Goal: Transaction & Acquisition: Purchase product/service

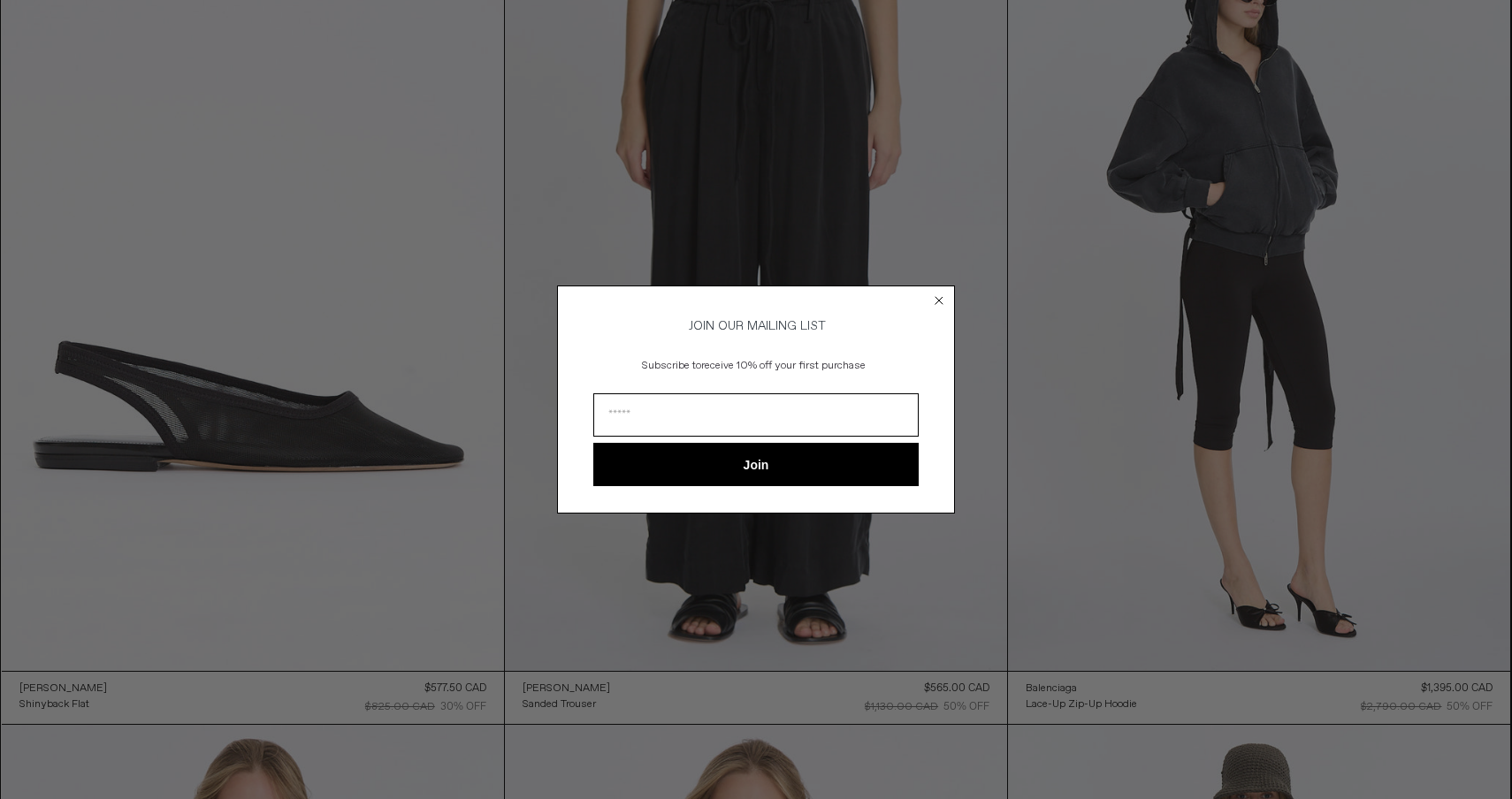
scroll to position [188, 0]
click at [940, 293] on circle "Close dialog" at bounding box center [938, 300] width 17 height 17
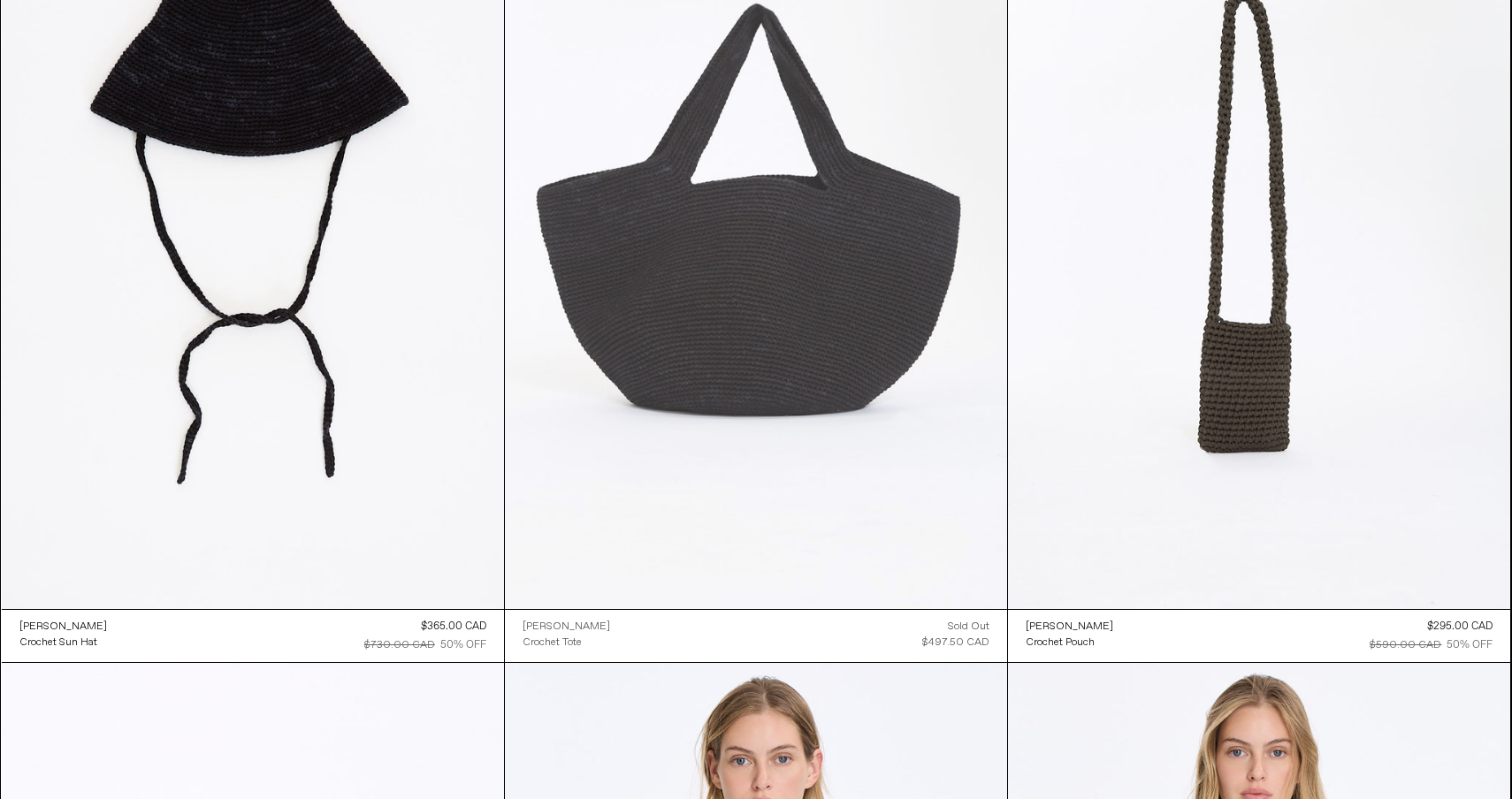
scroll to position [2673, 0]
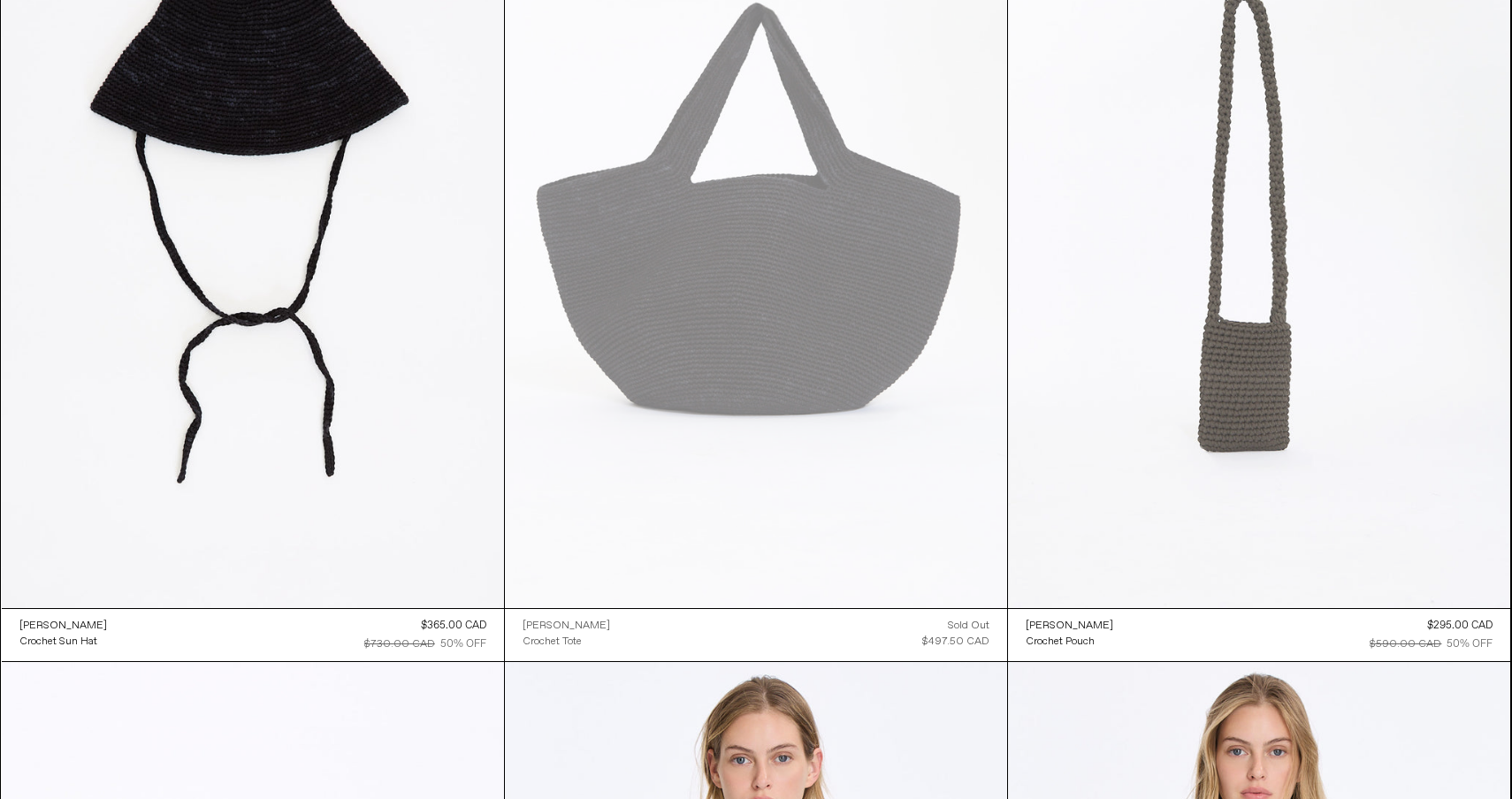
click at [1252, 299] on at bounding box center [1258, 231] width 502 height 754
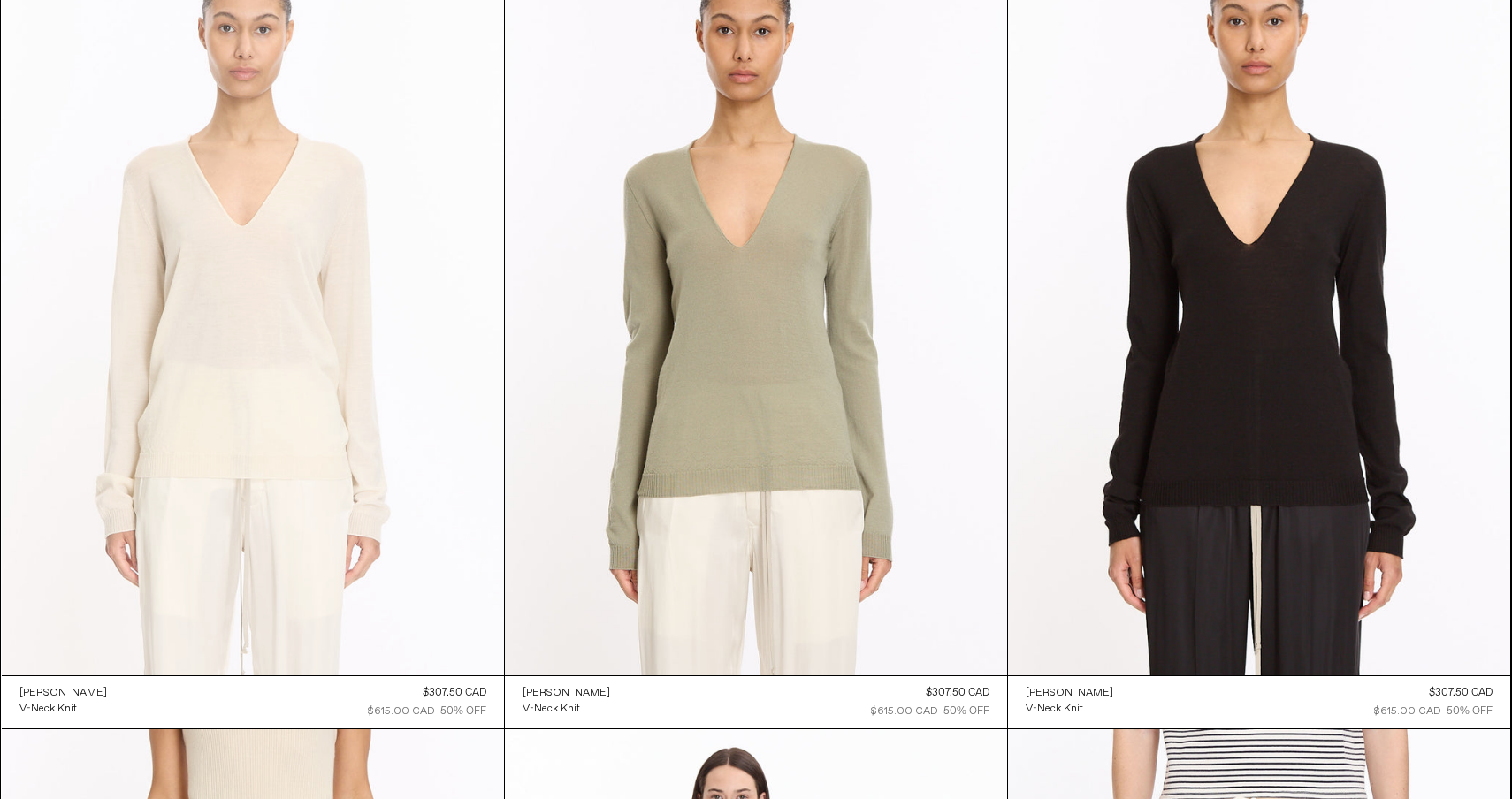
scroll to position [13108, 0]
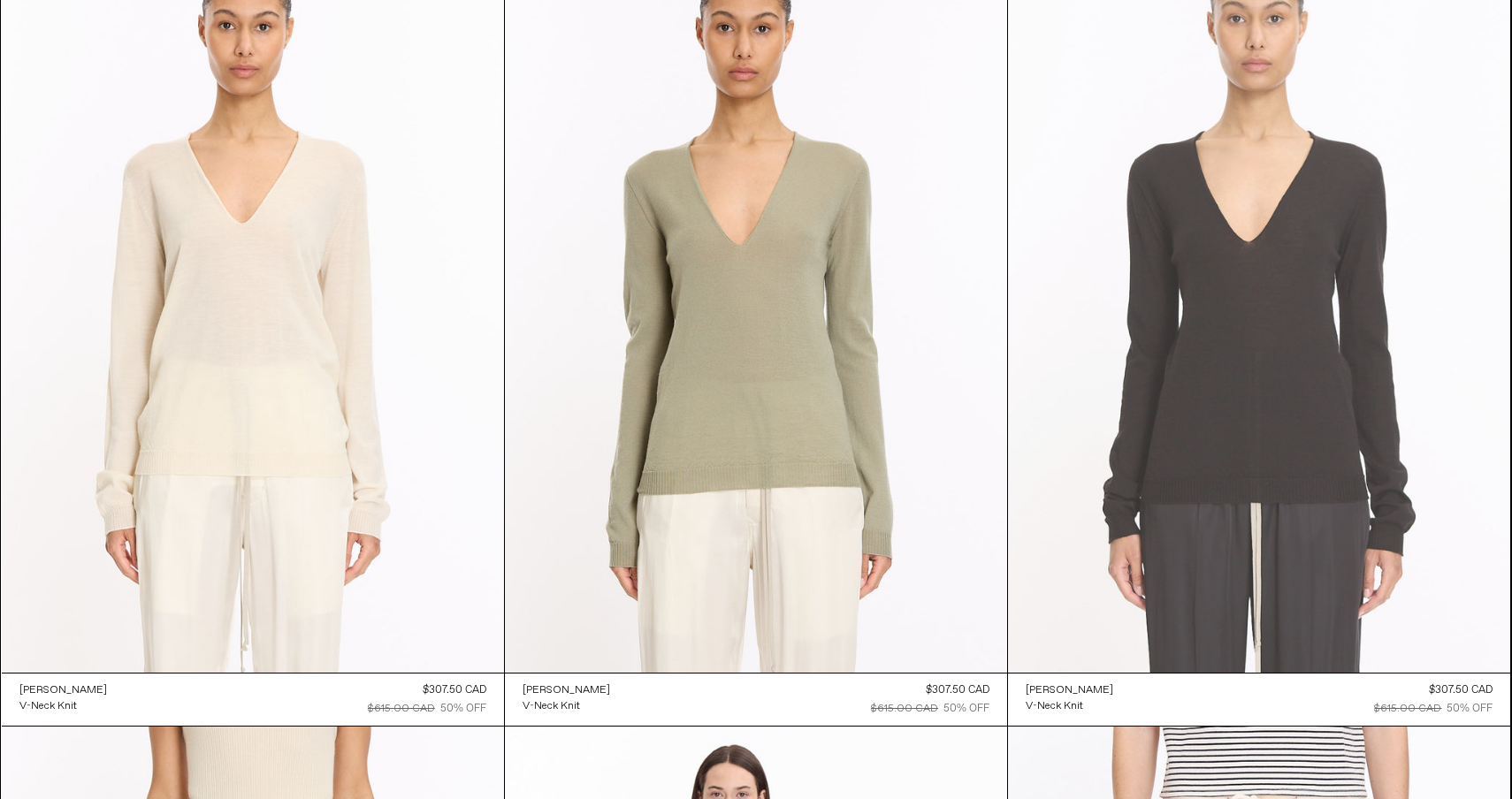
click at [1159, 423] on at bounding box center [1258, 296] width 502 height 754
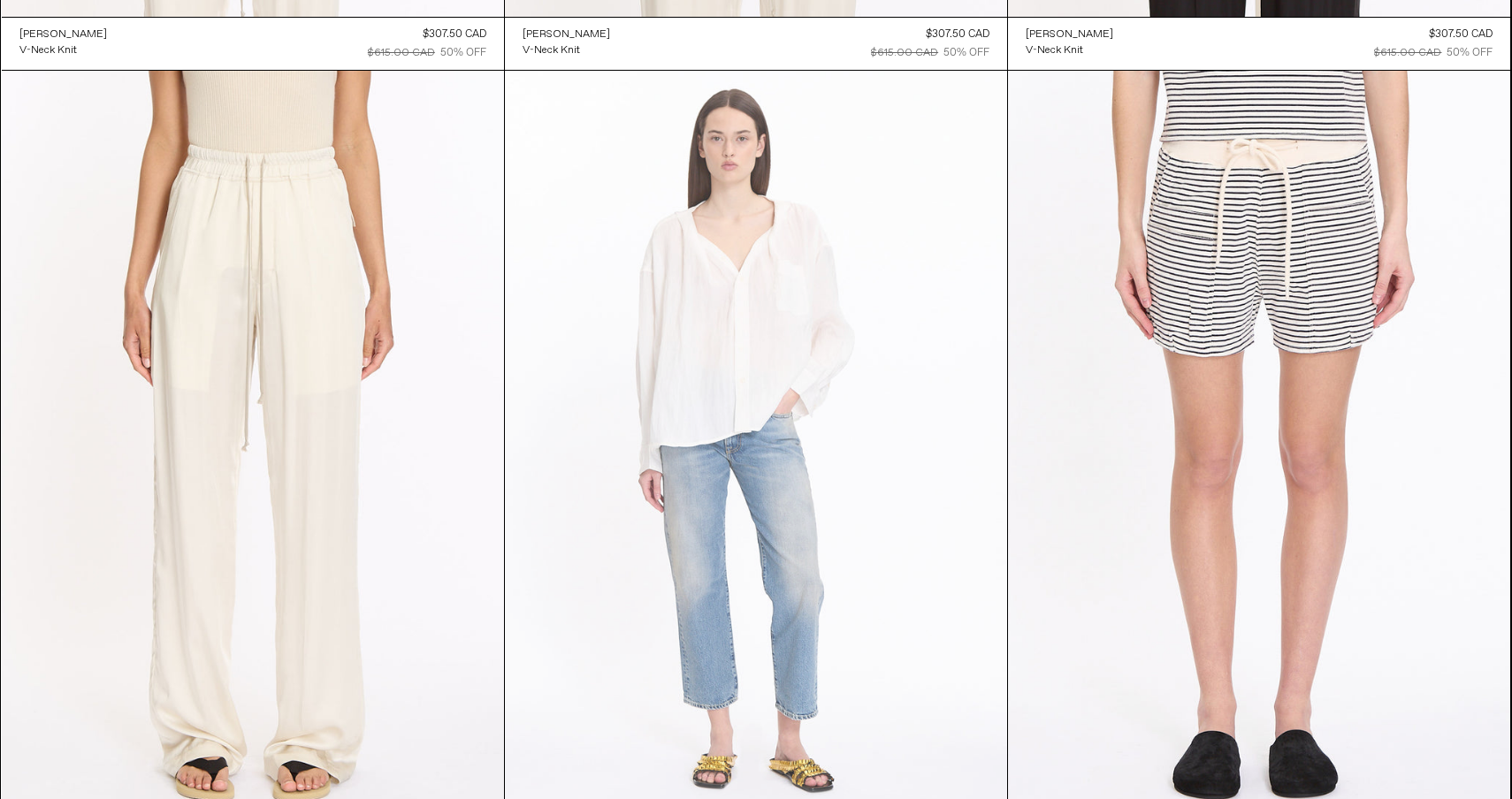
scroll to position [13753, 0]
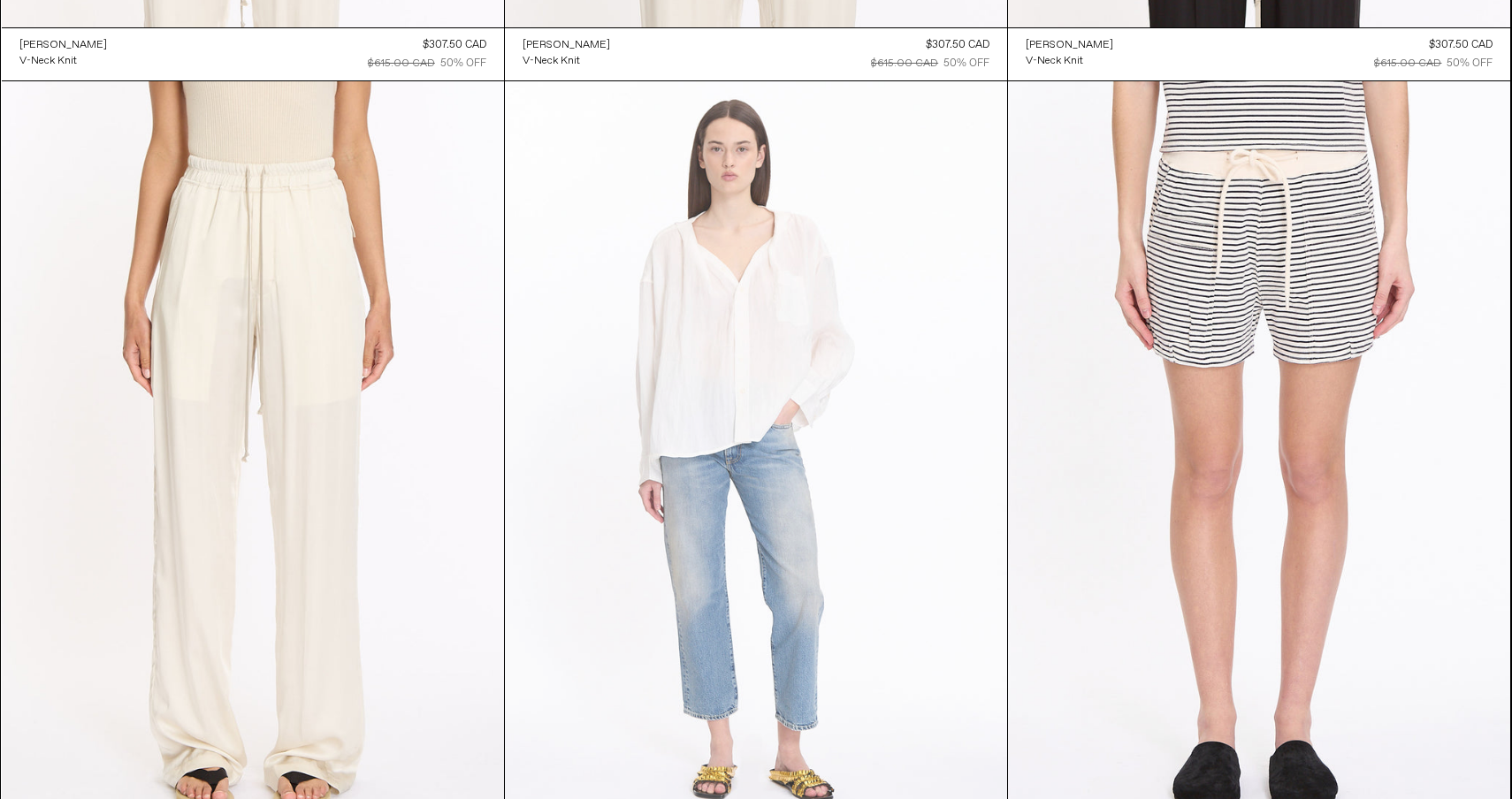
click at [740, 284] on at bounding box center [756, 459] width 502 height 754
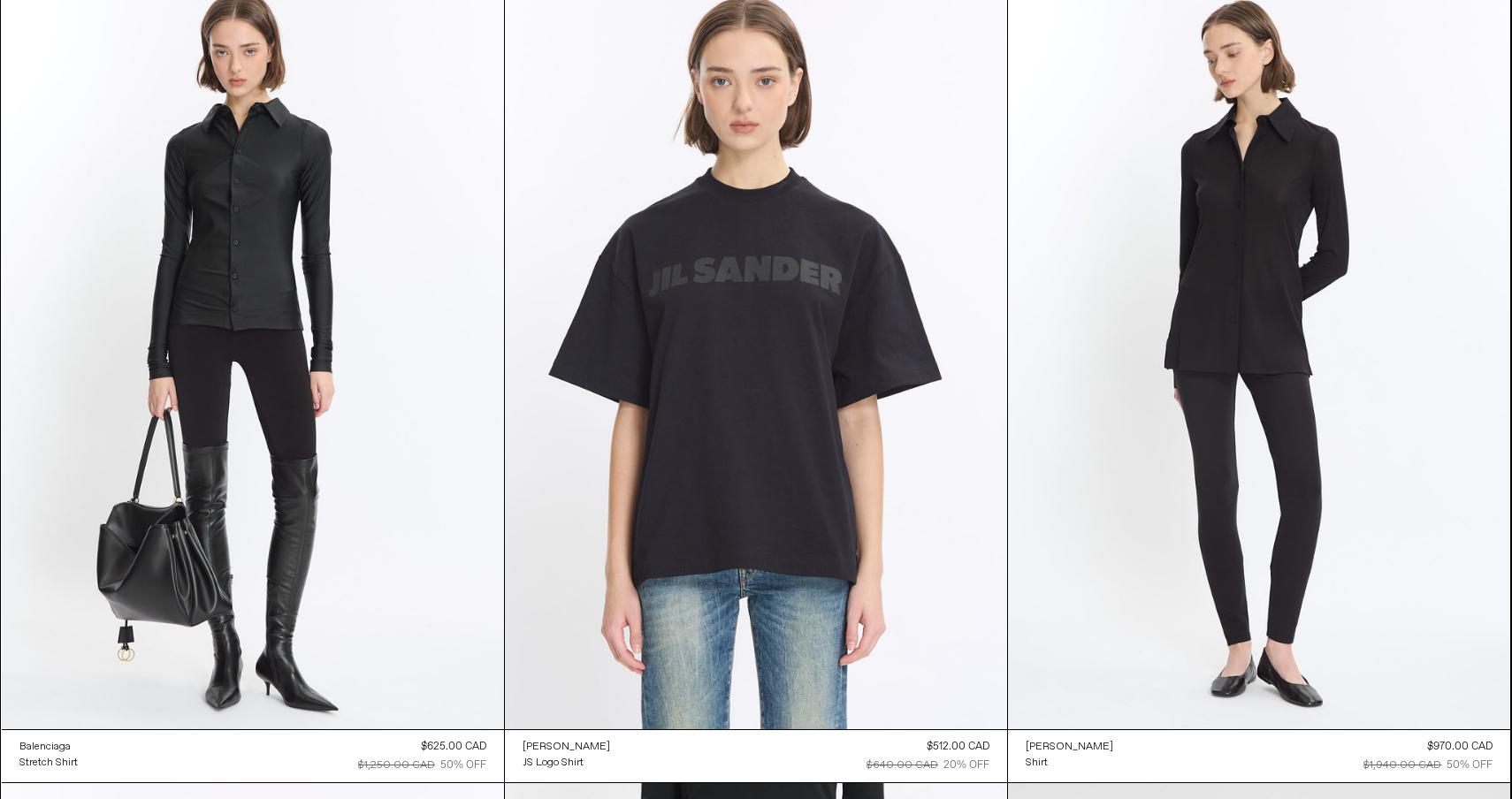
scroll to position [25976, 0]
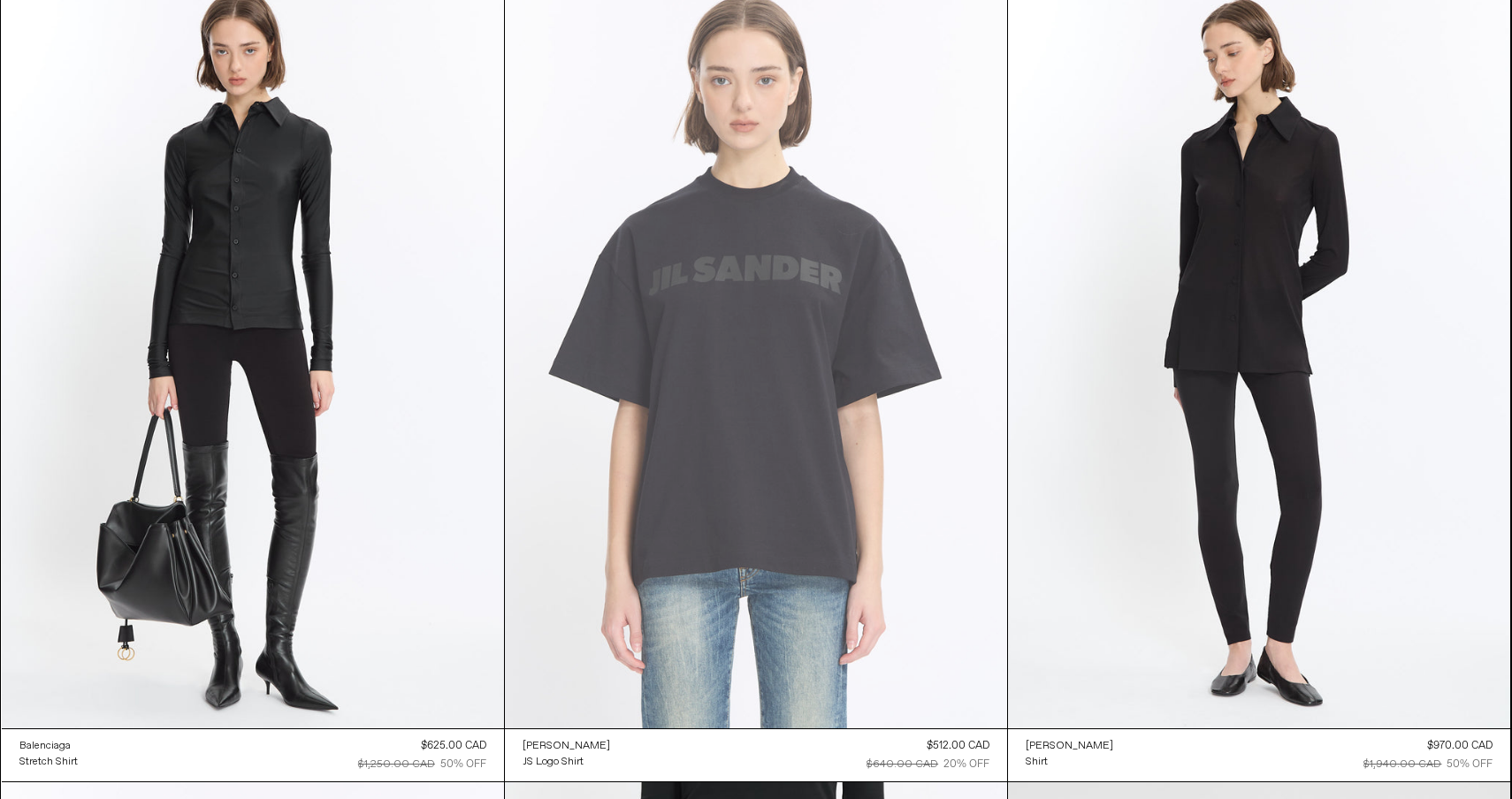
click at [583, 527] on at bounding box center [756, 352] width 502 height 754
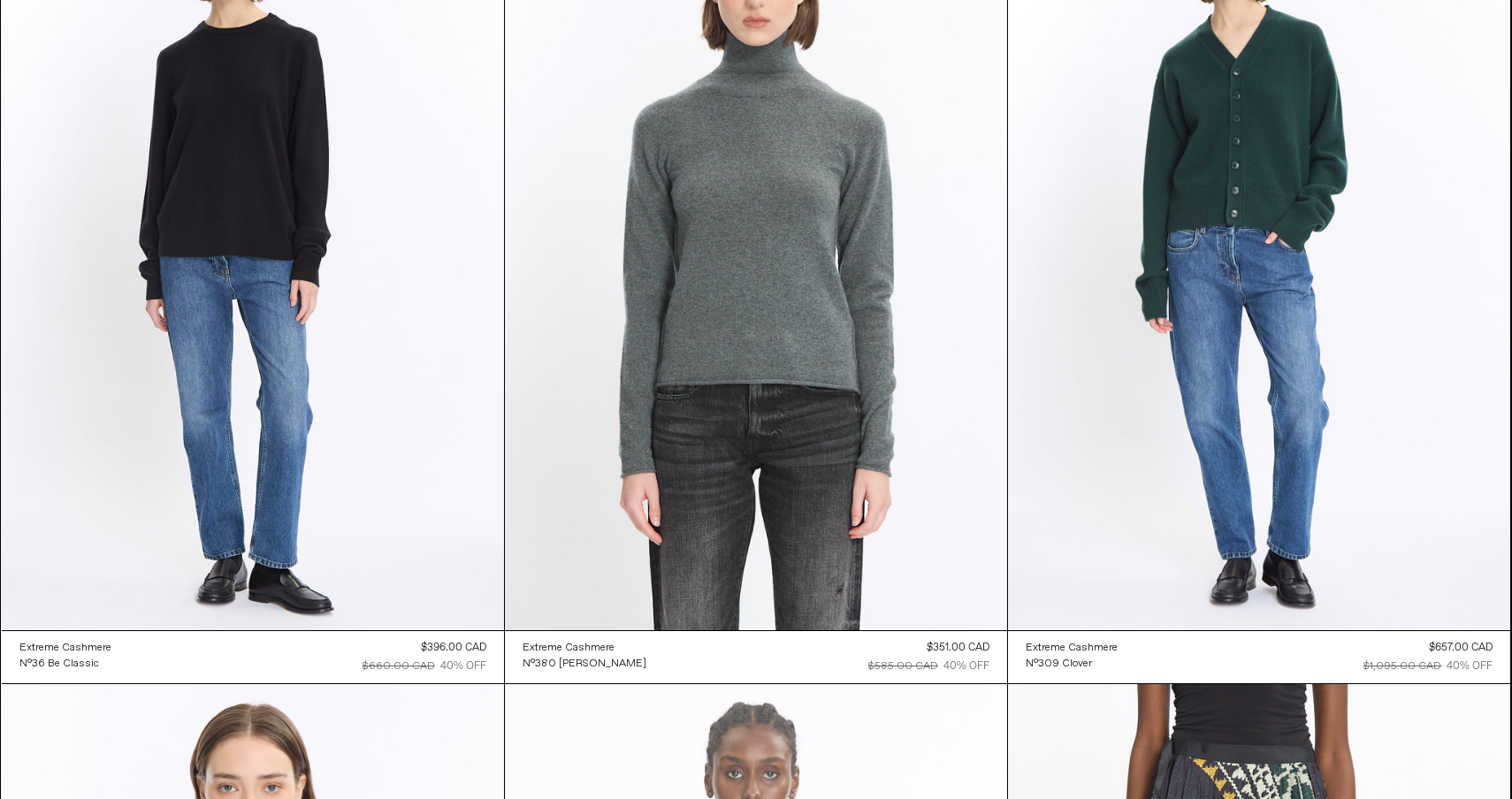
scroll to position [32525, 0]
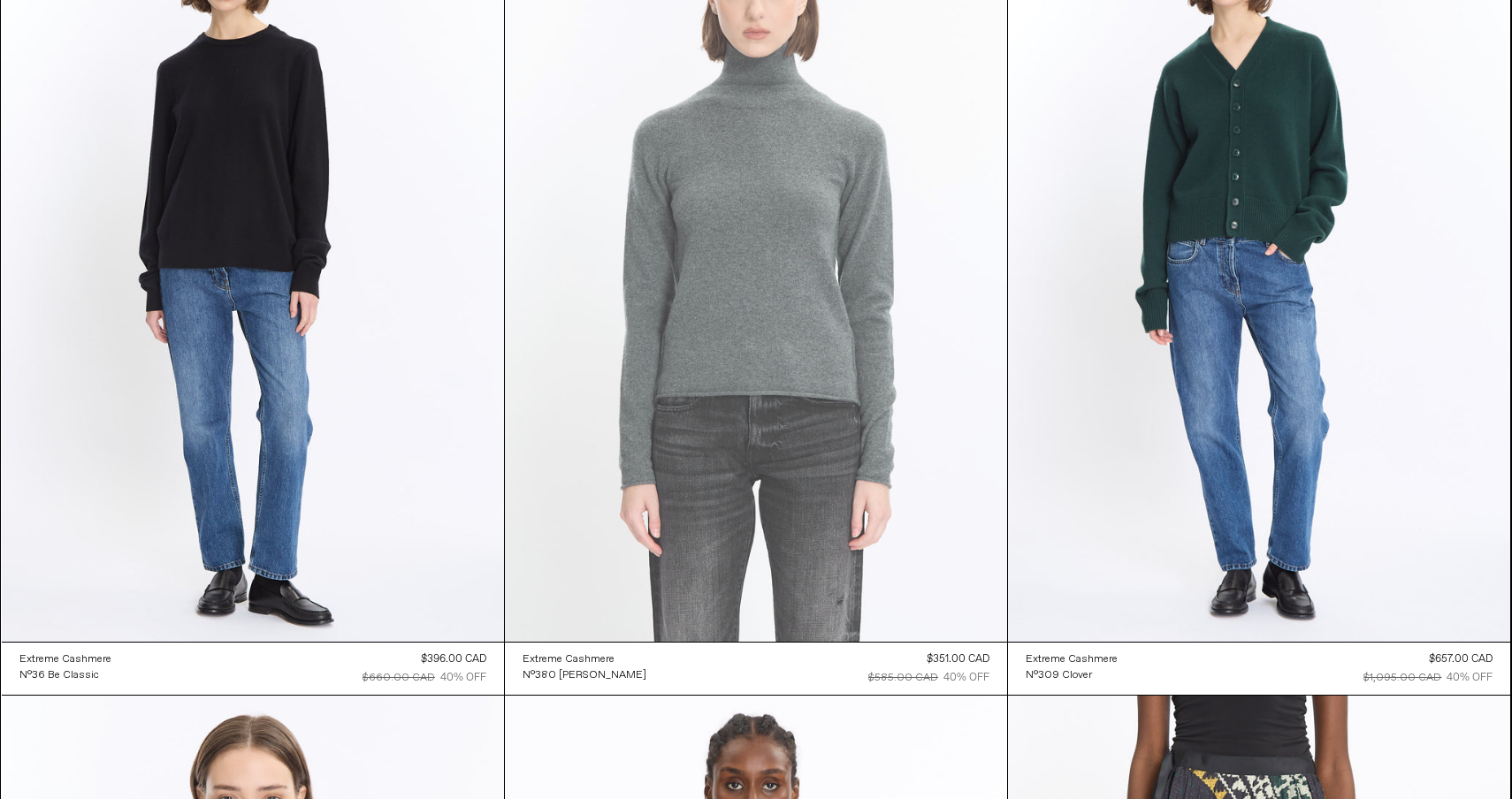
click at [677, 300] on at bounding box center [756, 265] width 502 height 754
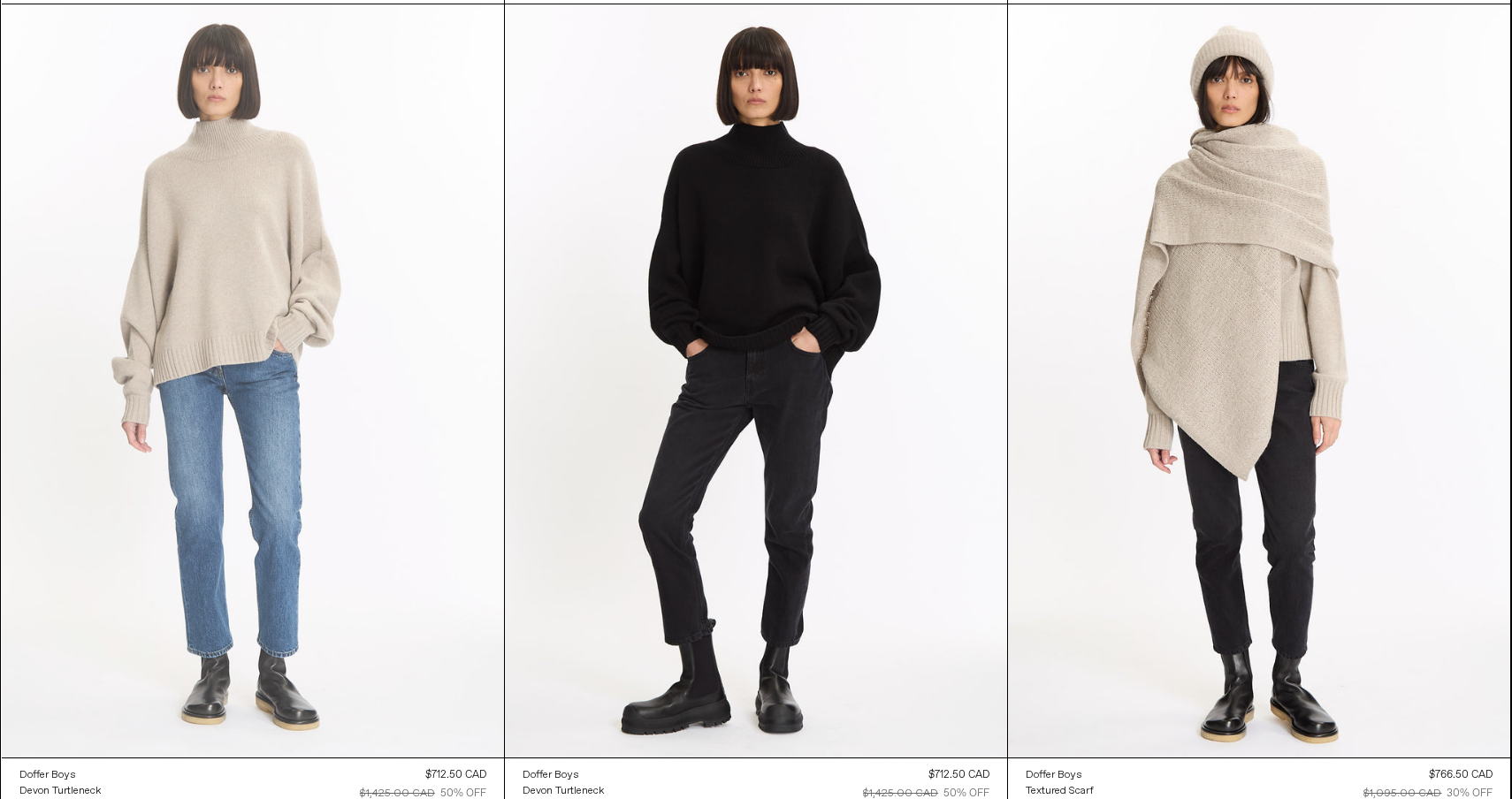
scroll to position [34870, 0]
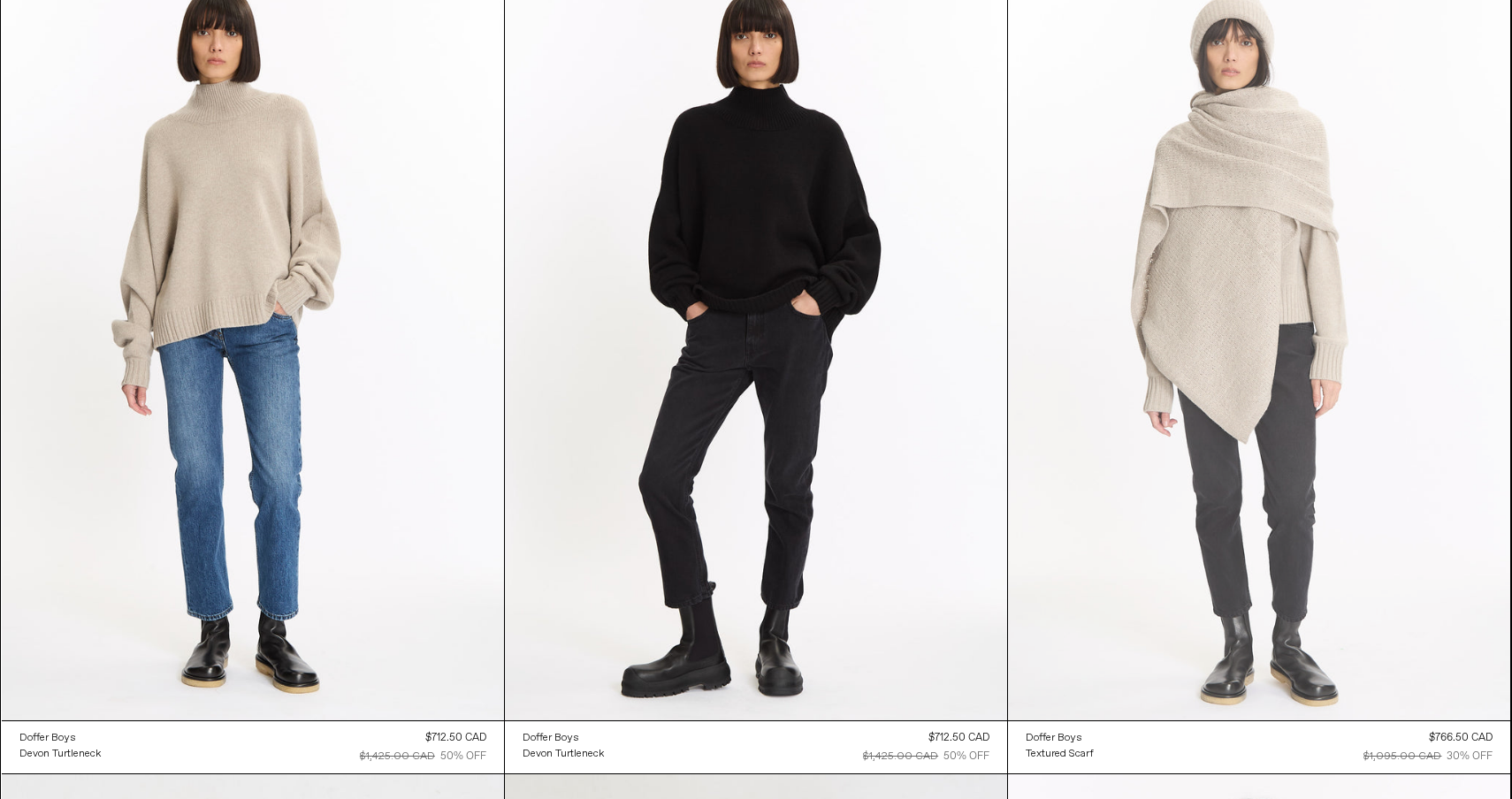
click at [1180, 353] on at bounding box center [1258, 344] width 502 height 754
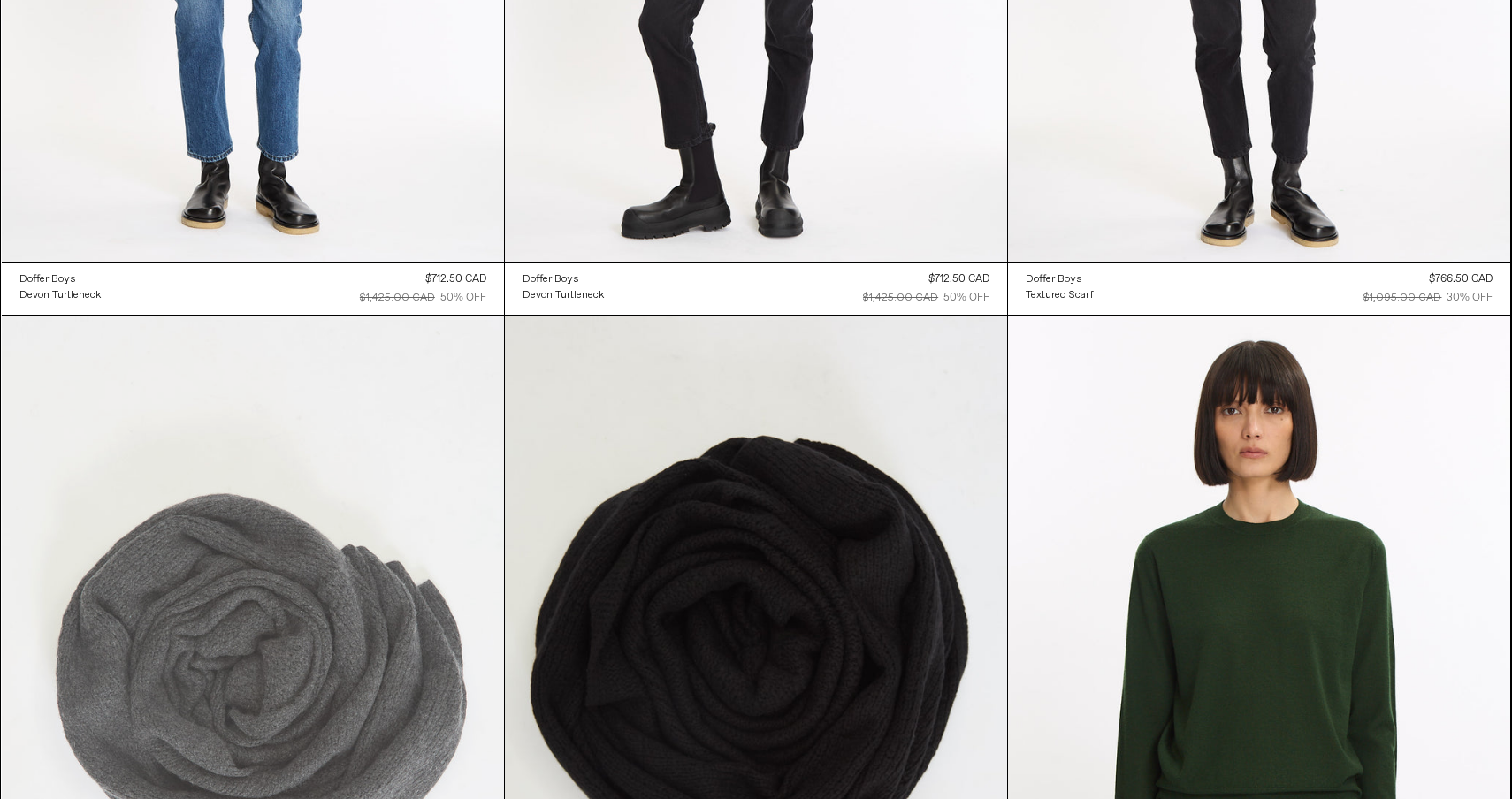
scroll to position [35331, 0]
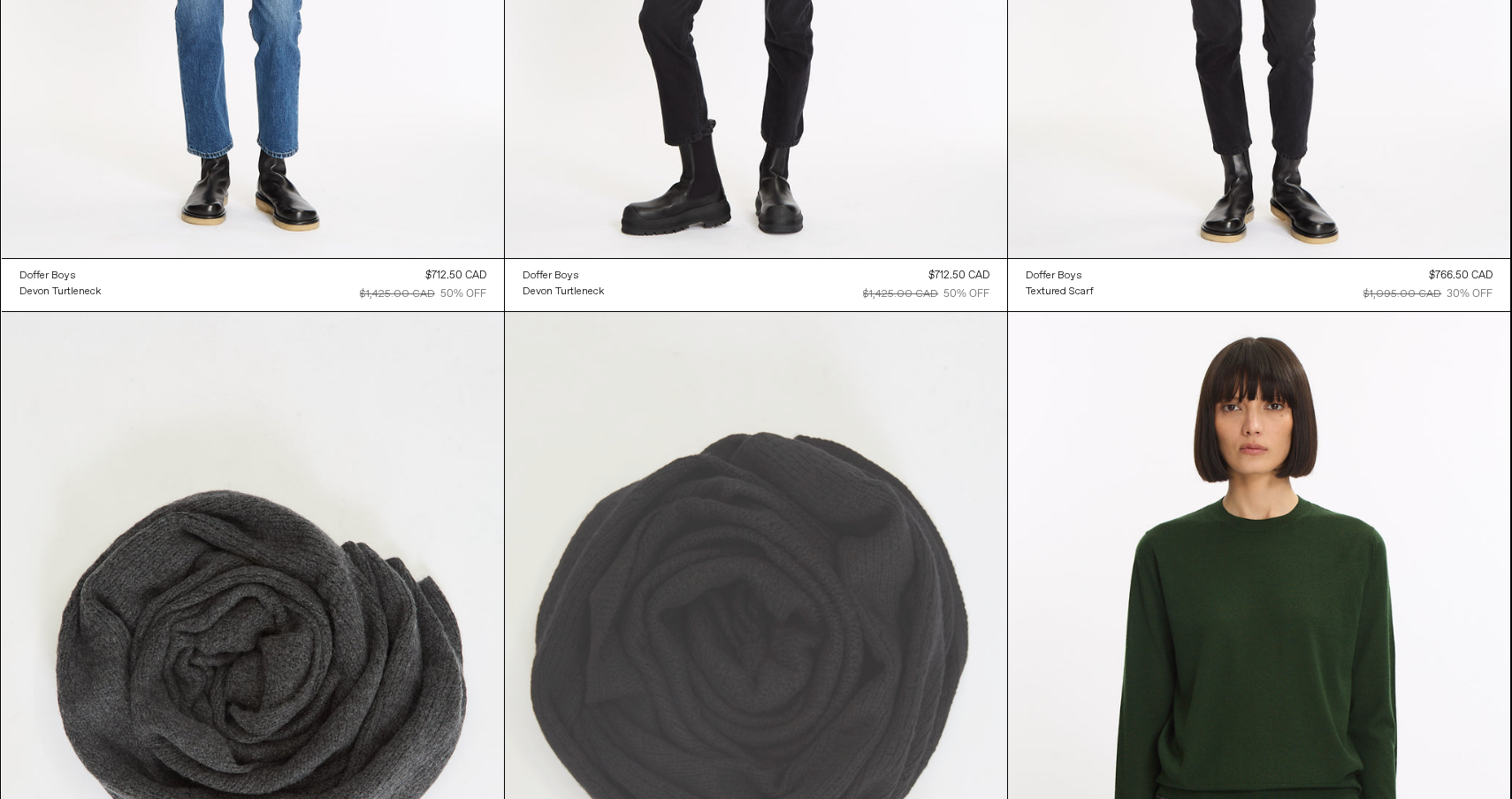
click at [641, 641] on at bounding box center [756, 689] width 502 height 754
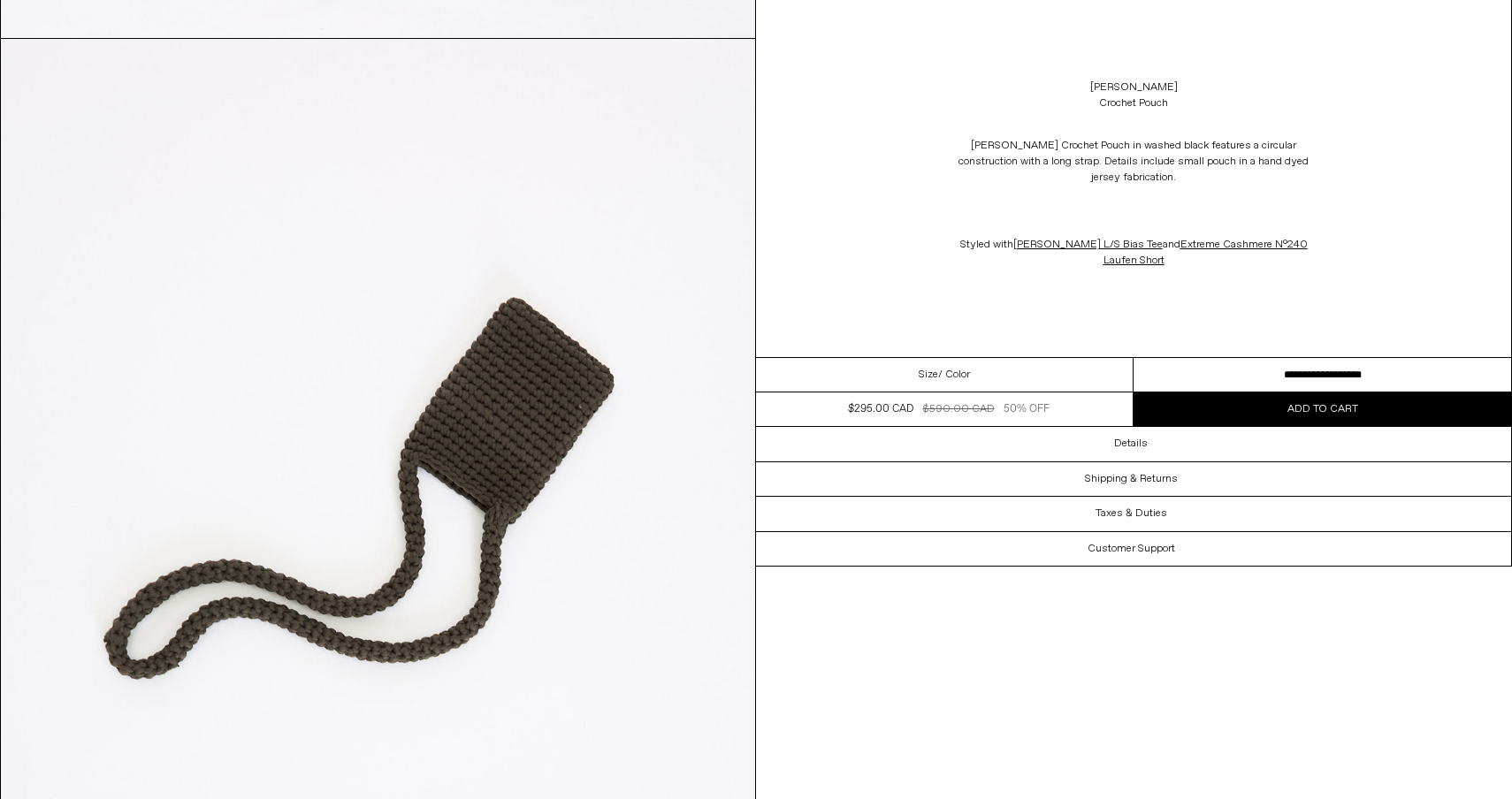
scroll to position [4782, 0]
click at [1297, 400] on button "Add to cart" at bounding box center [1322, 409] width 378 height 33
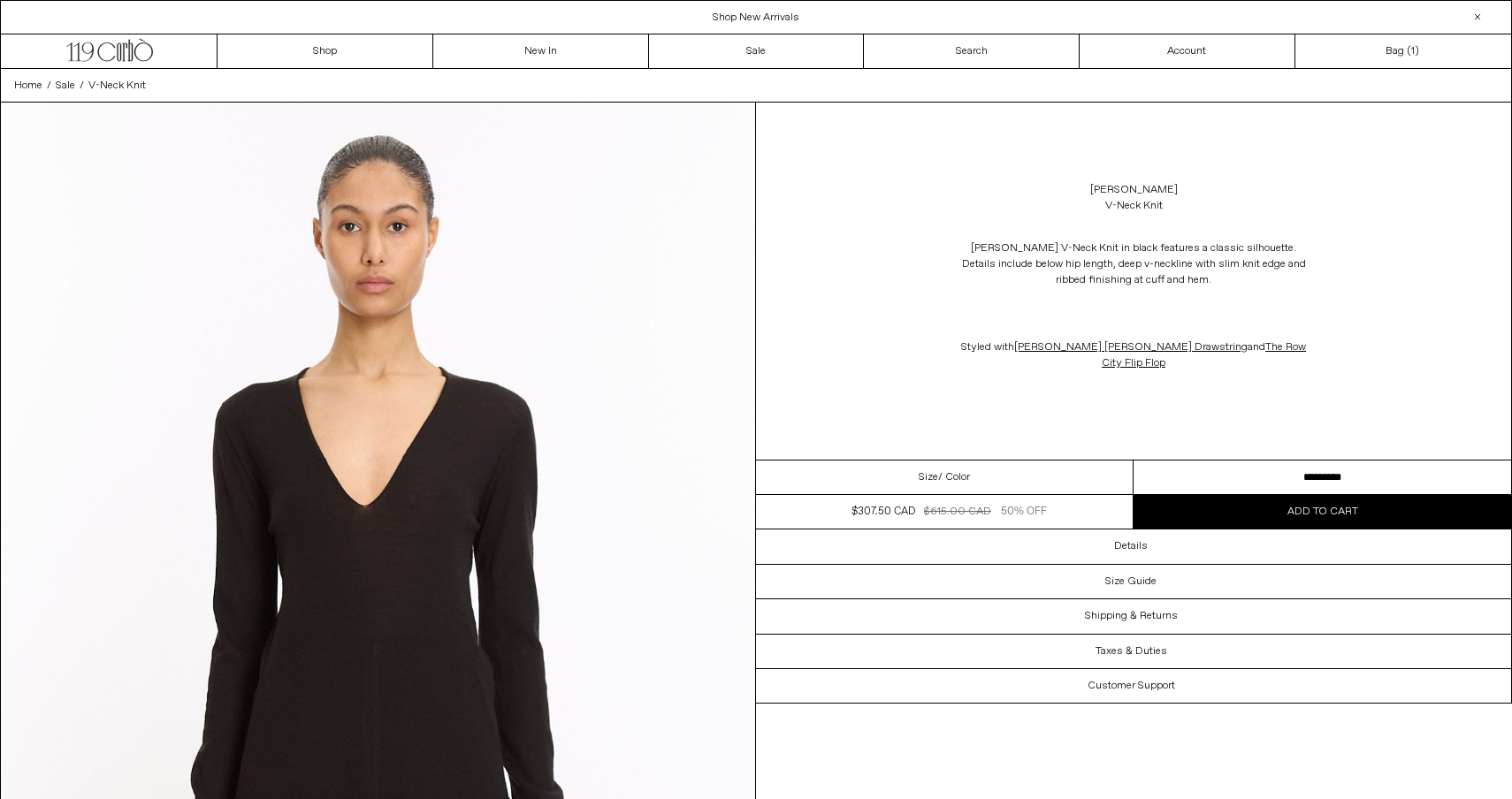
scroll to position [6, 0]
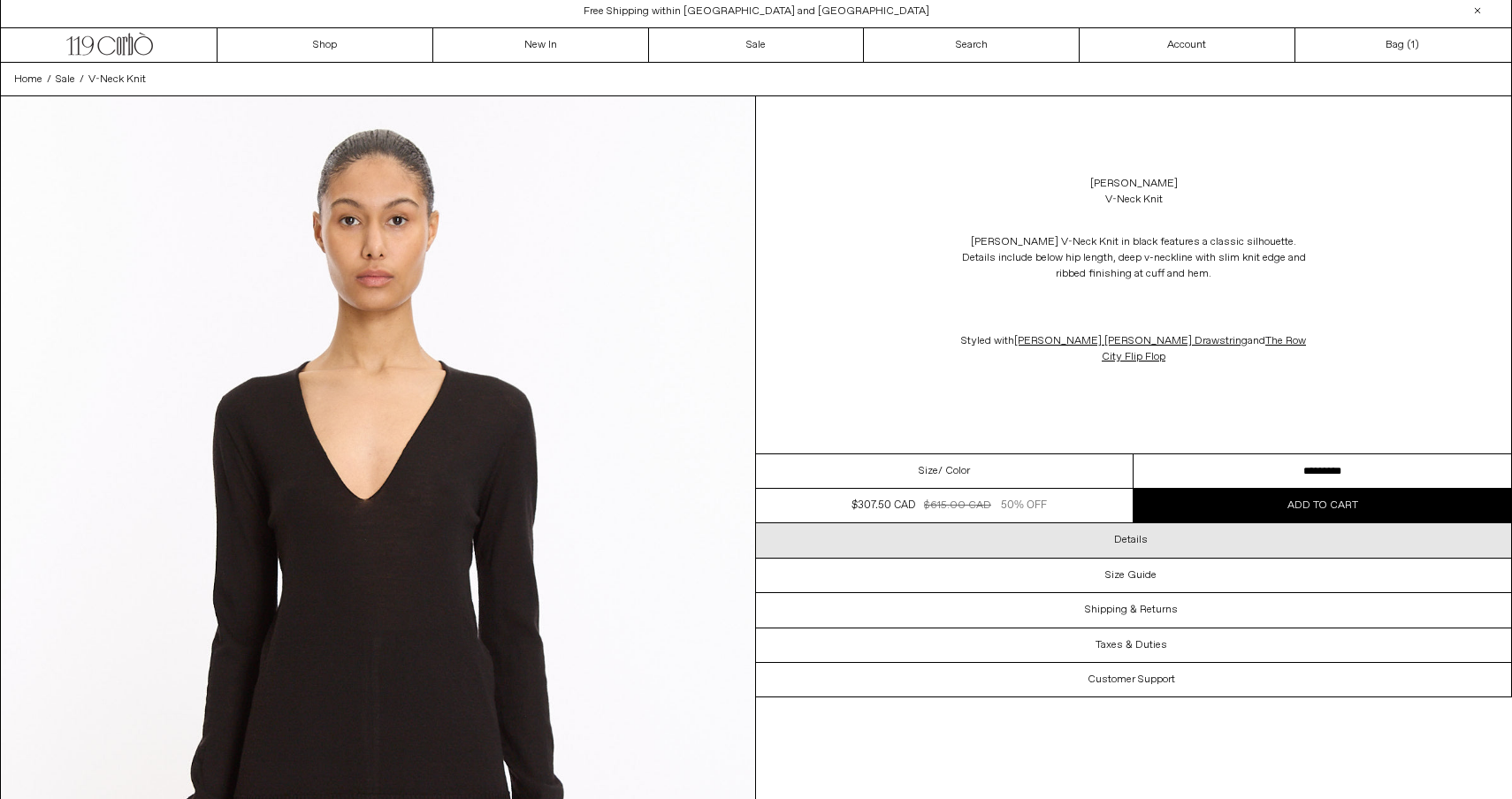
click at [1112, 523] on div "Details" at bounding box center [1132, 540] width 755 height 33
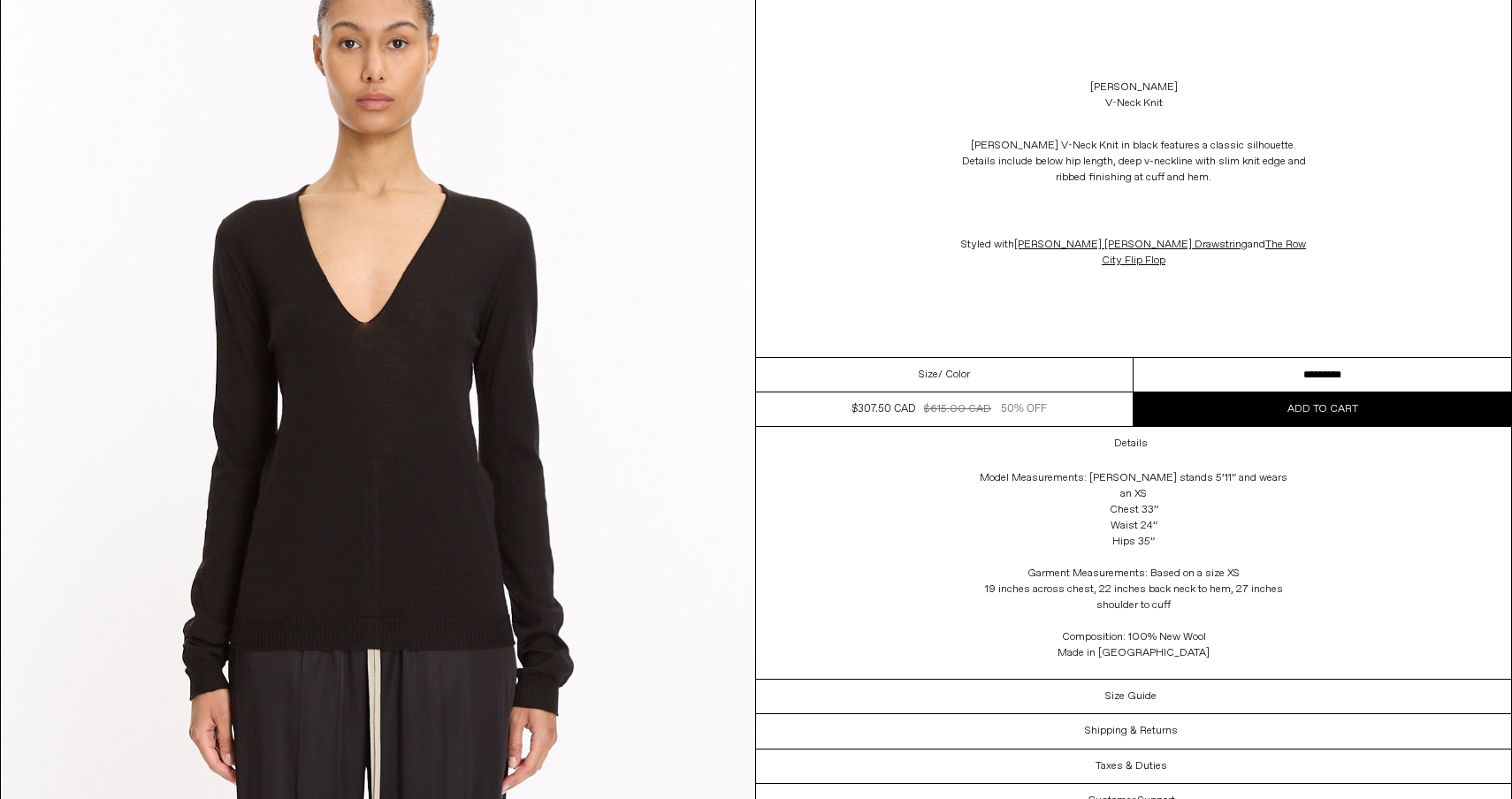
scroll to position [186, 0]
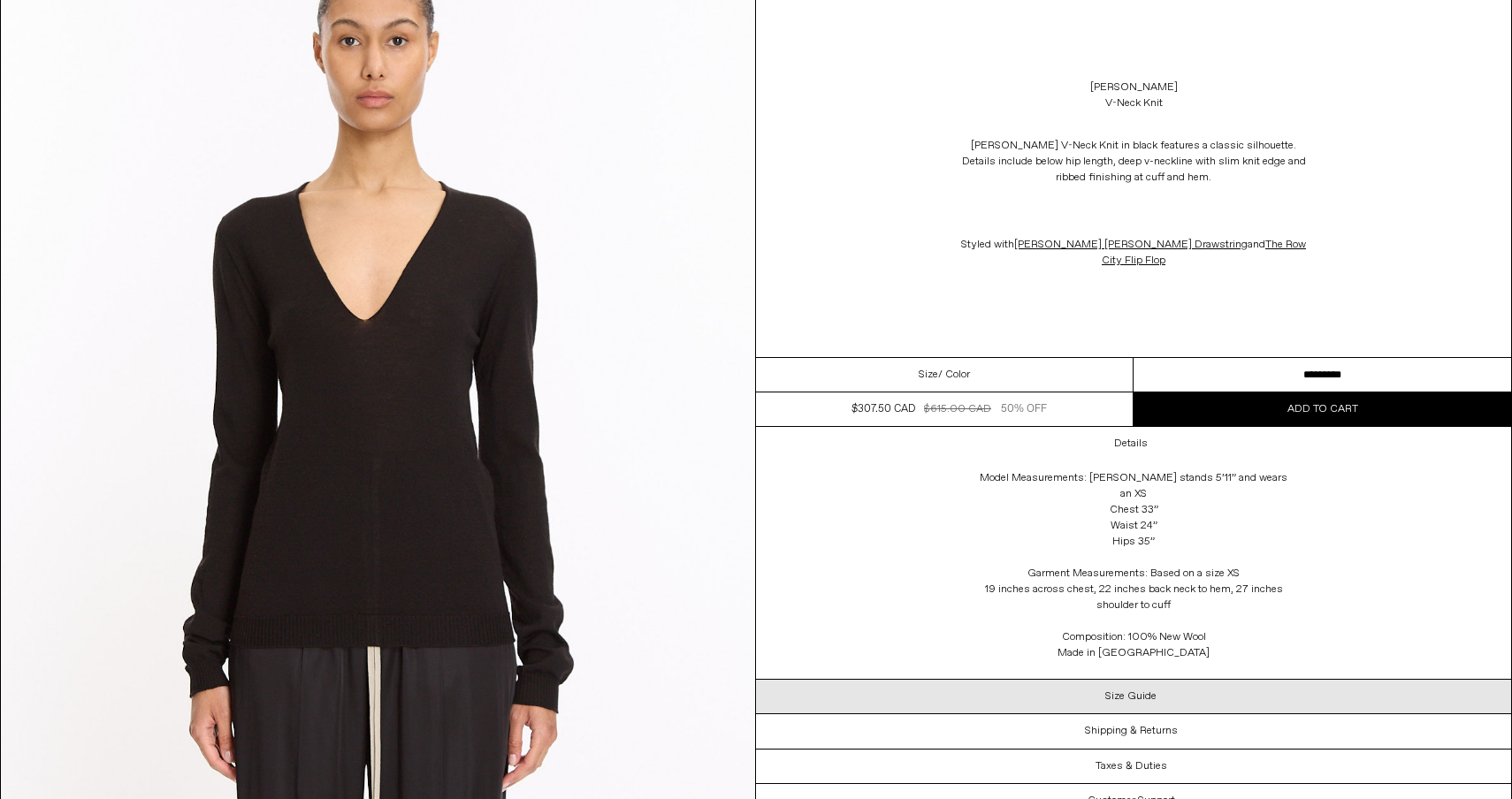
click at [1147, 691] on h3 "Size Guide" at bounding box center [1130, 697] width 51 height 13
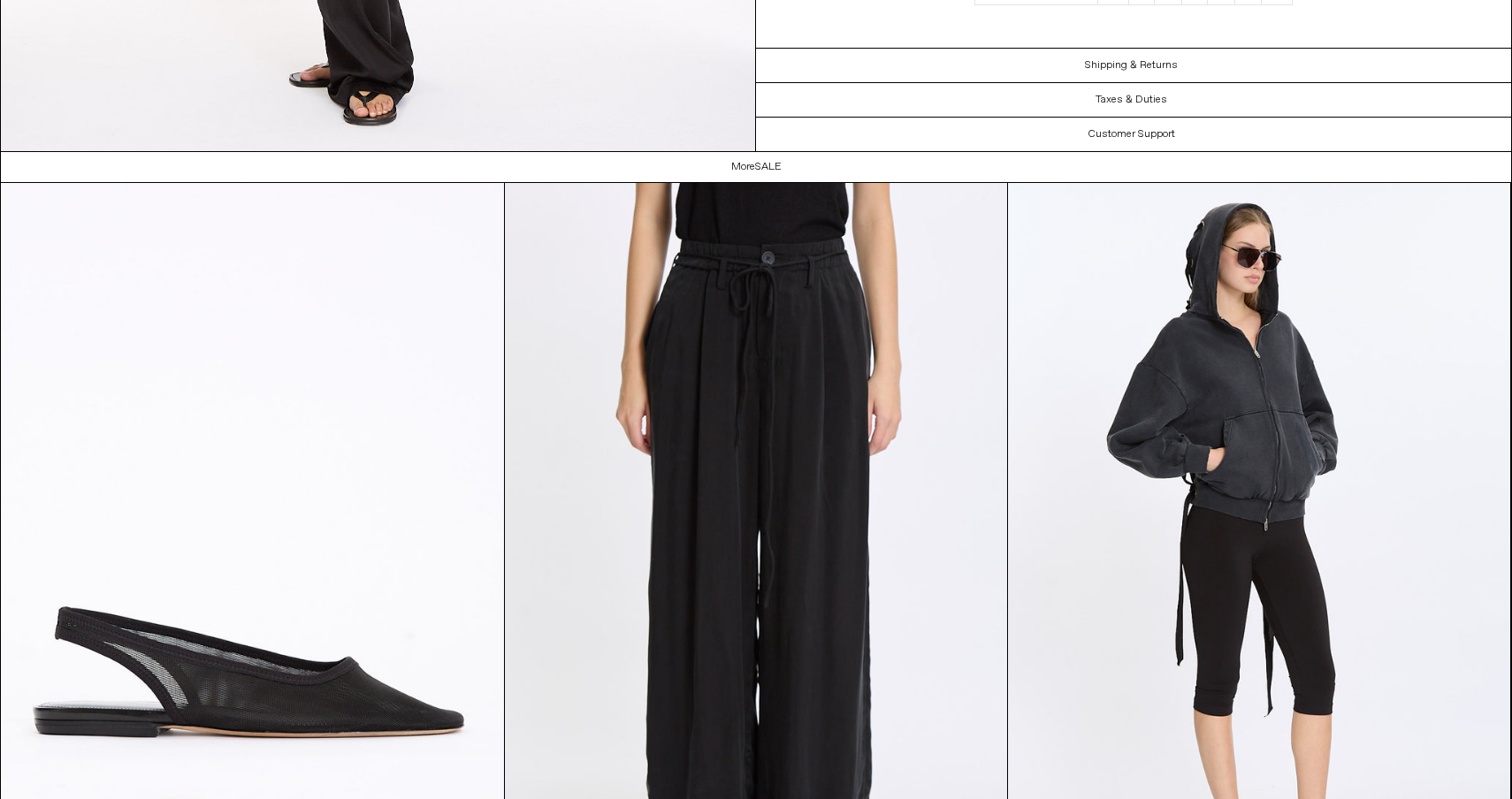
scroll to position [3726, 0]
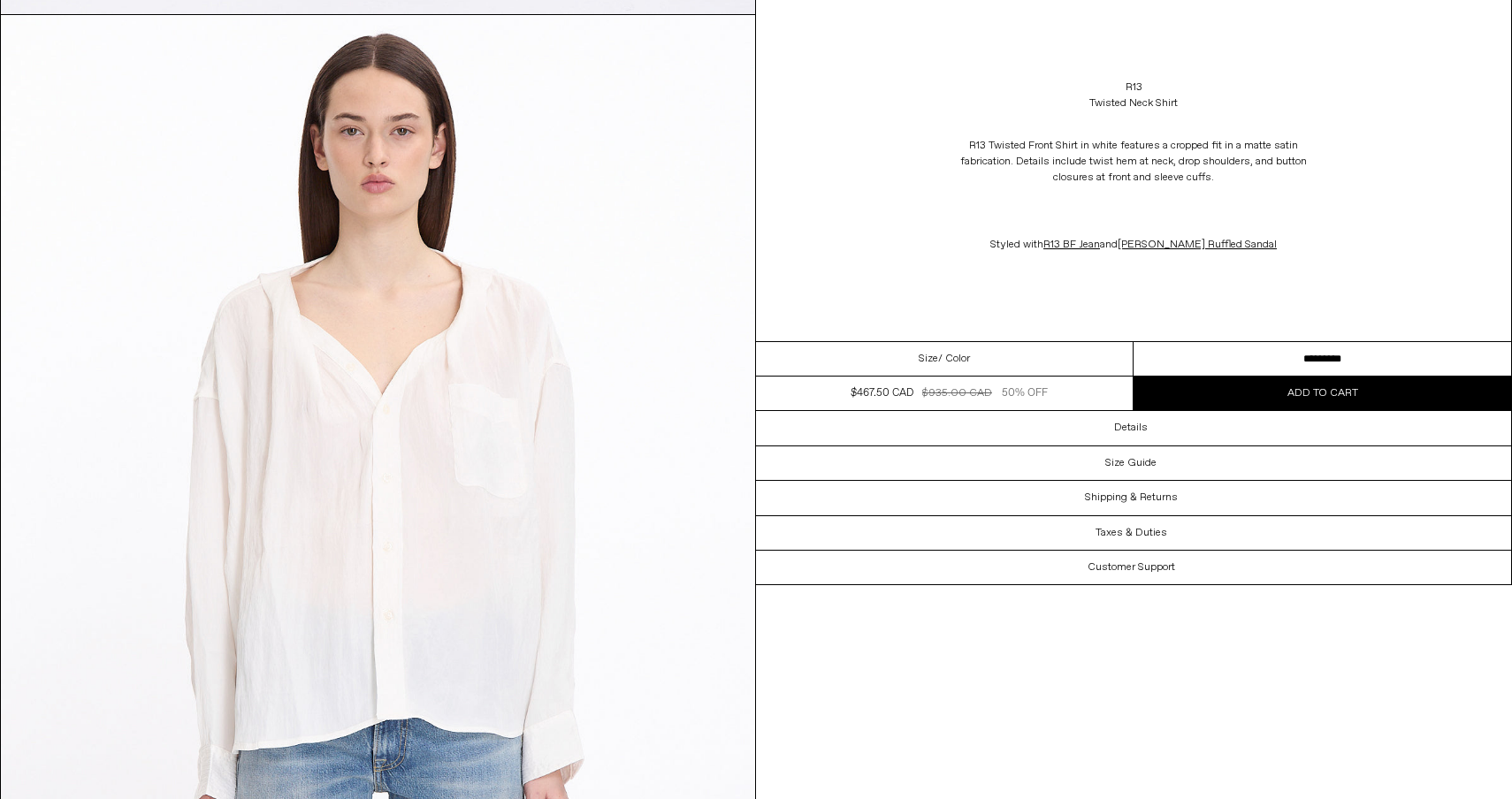
scroll to position [1032, 0]
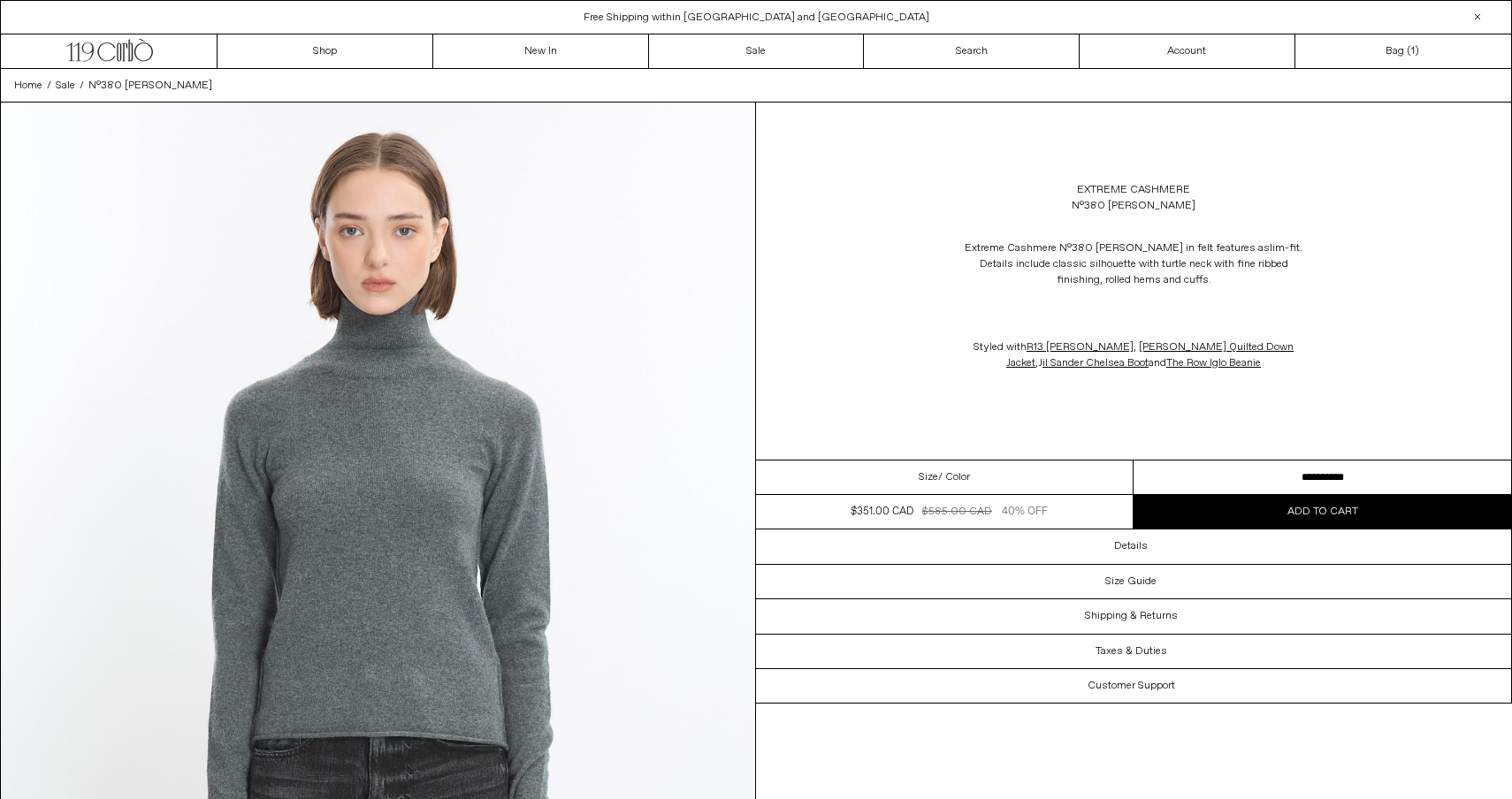
click at [936, 480] on span "Size" at bounding box center [929, 477] width 20 height 16
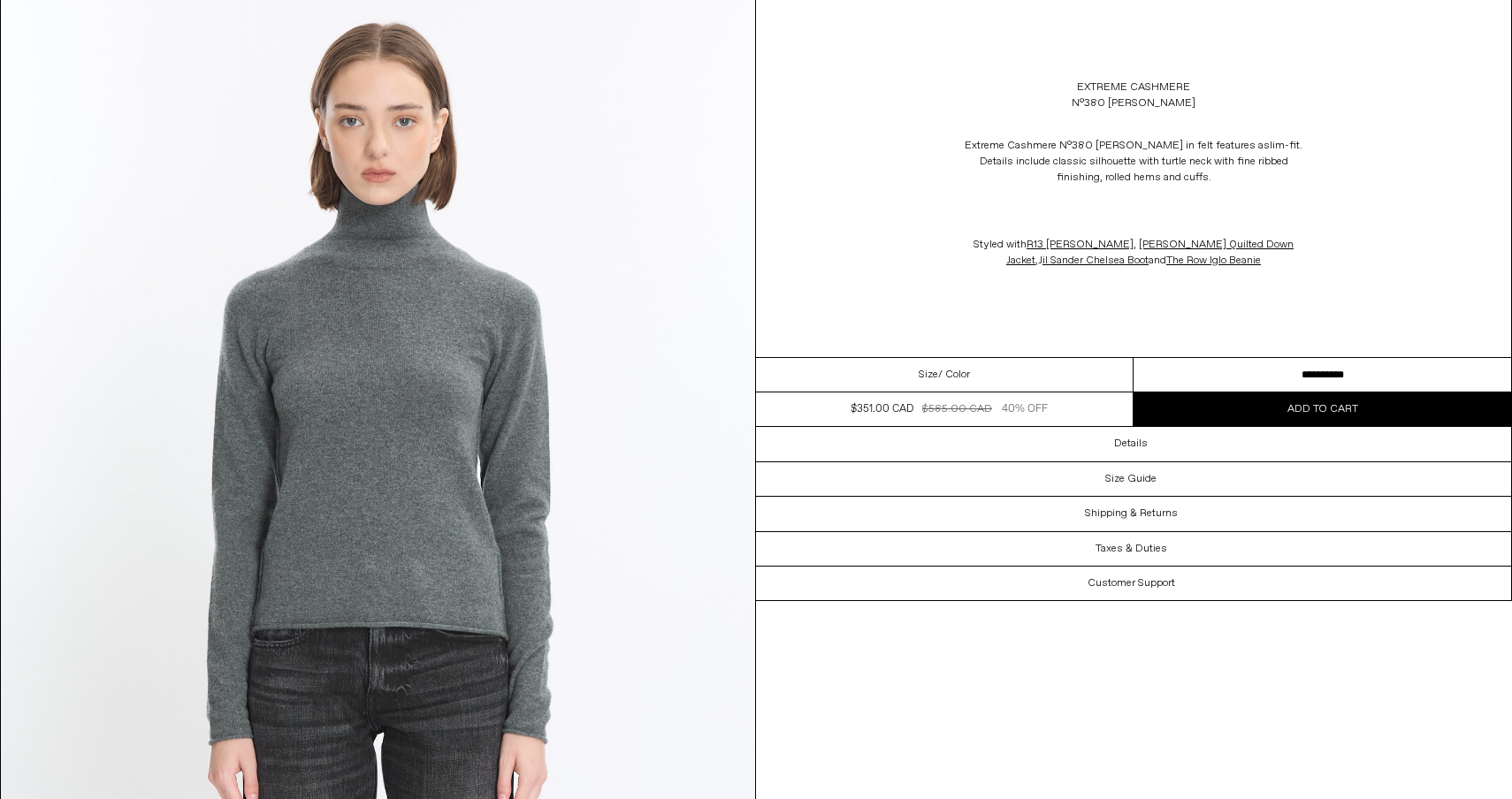
scroll to position [122, 0]
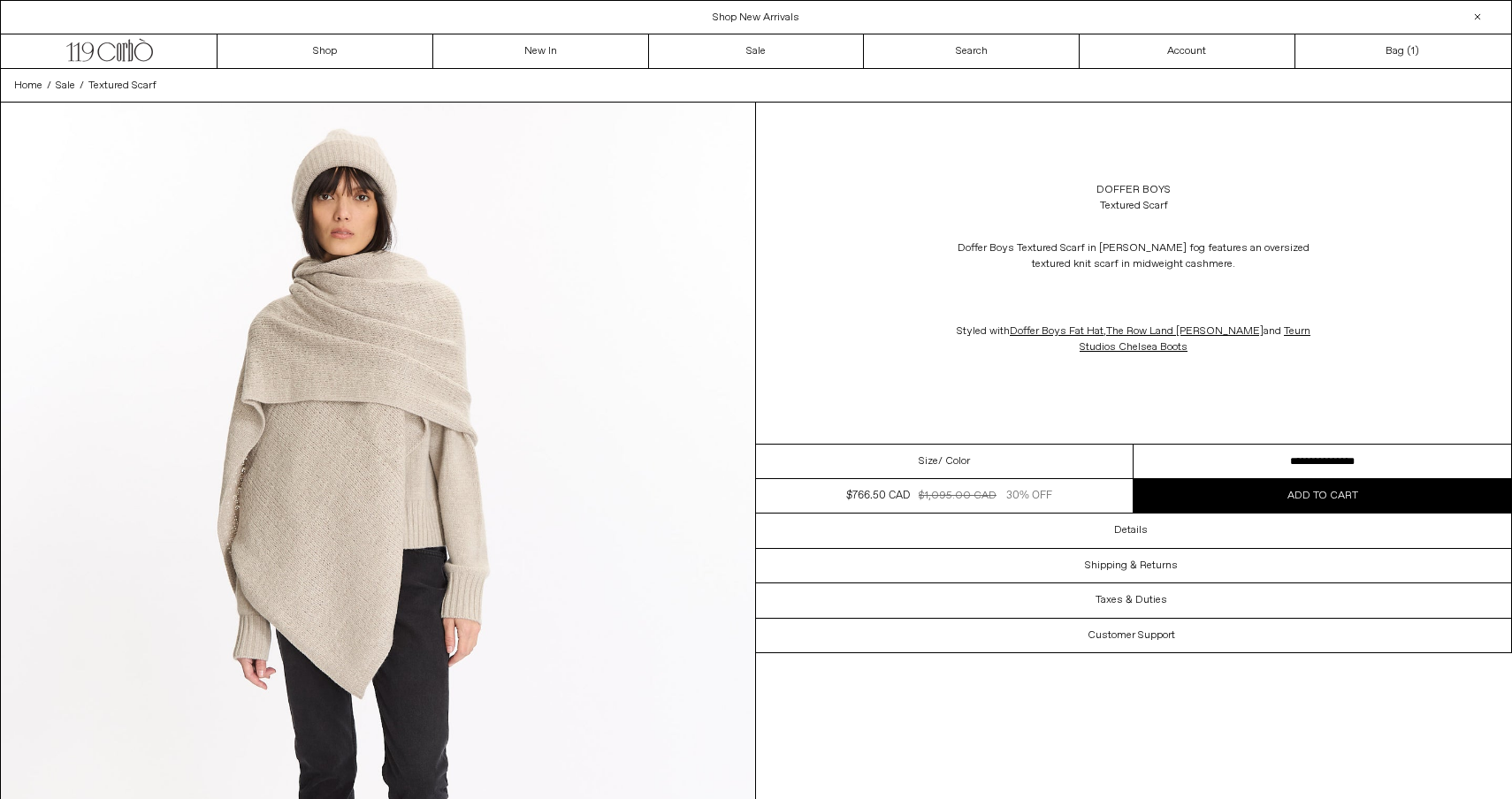
click at [1294, 495] on span "Add to cart" at bounding box center [1322, 496] width 71 height 14
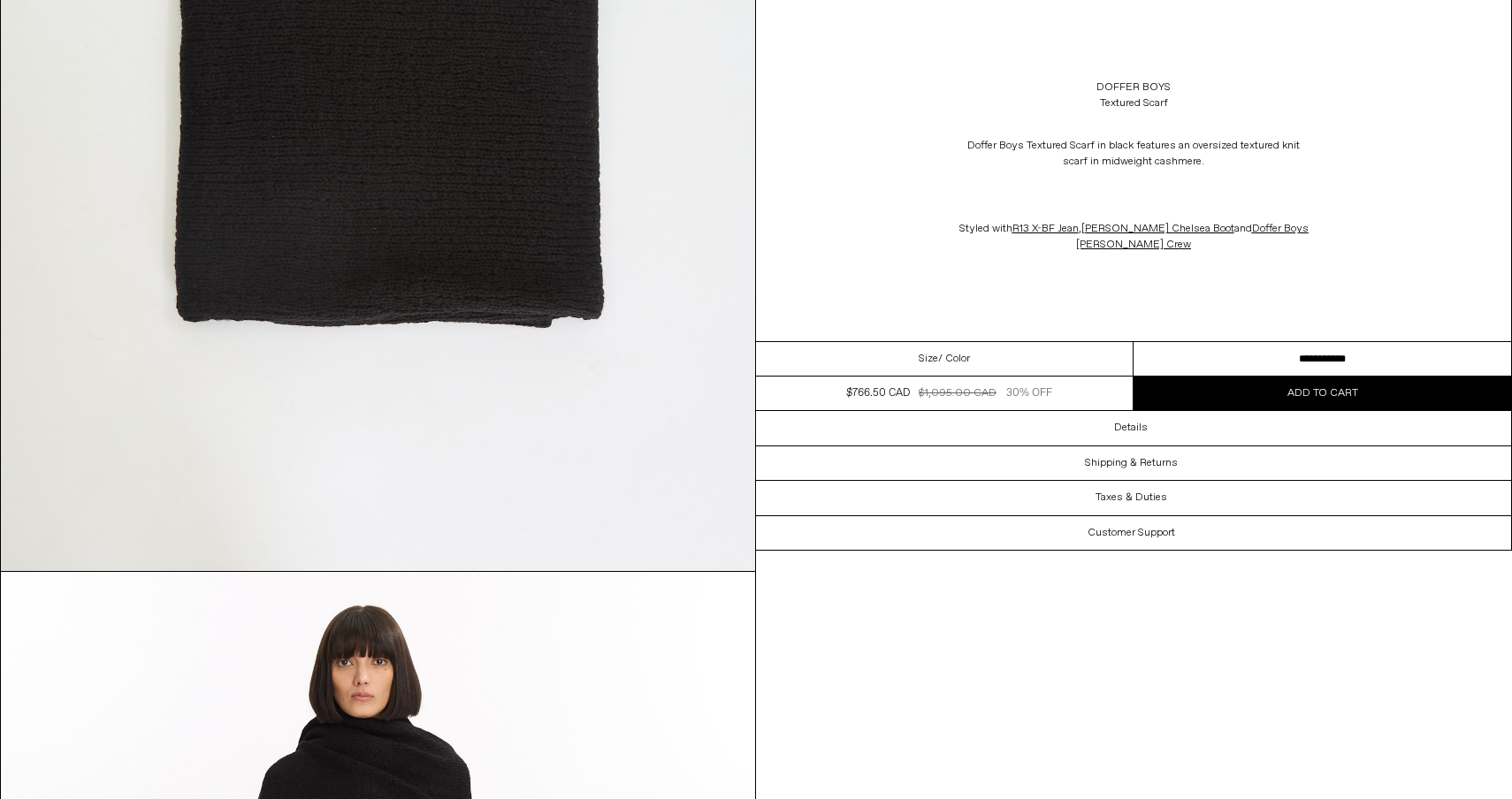
scroll to position [2361, 0]
click at [1125, 229] on link "Jil Sander Chelsea Boot" at bounding box center [1157, 229] width 152 height 14
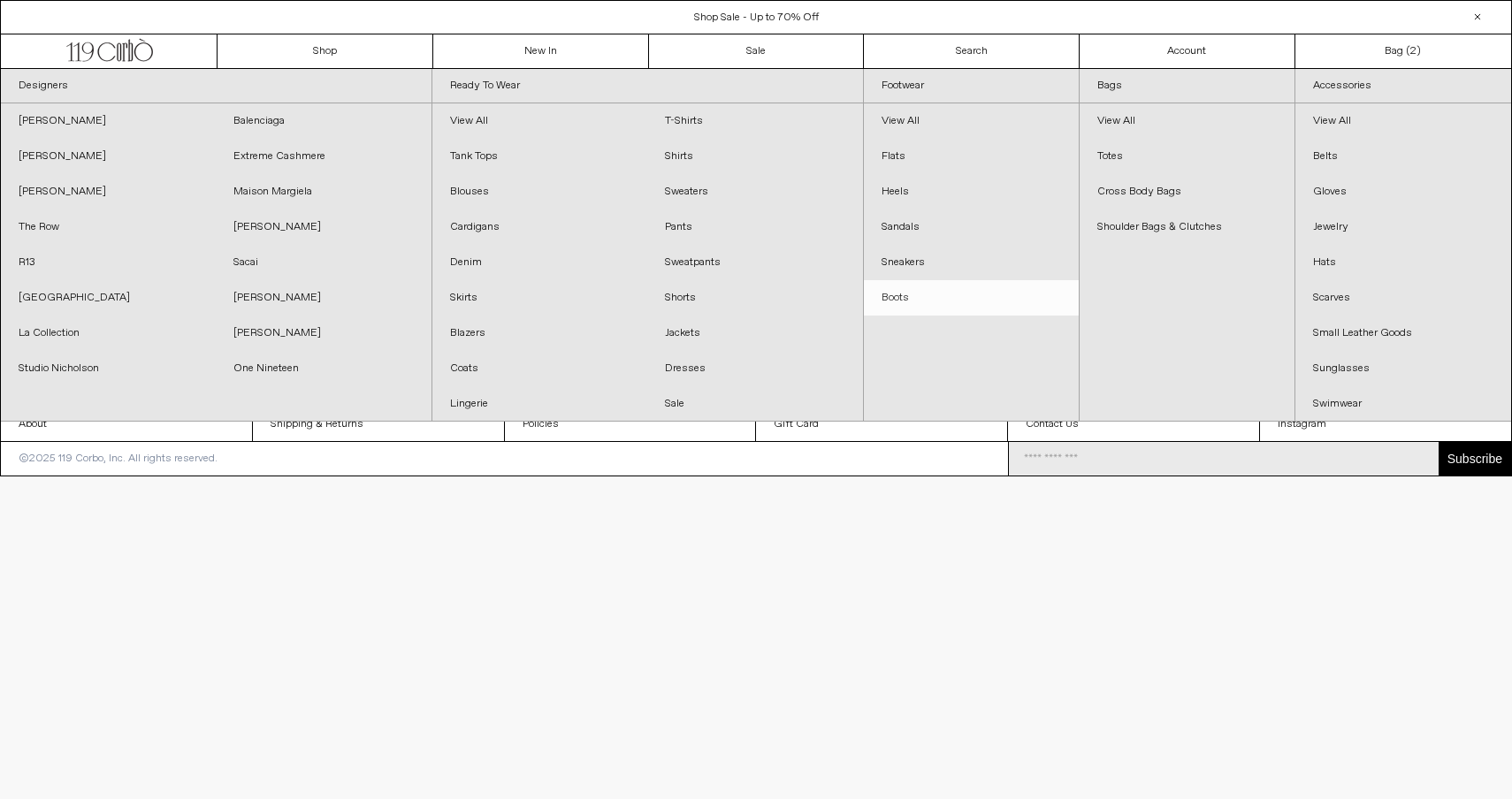
click at [894, 297] on link "Boots" at bounding box center [971, 298] width 214 height 35
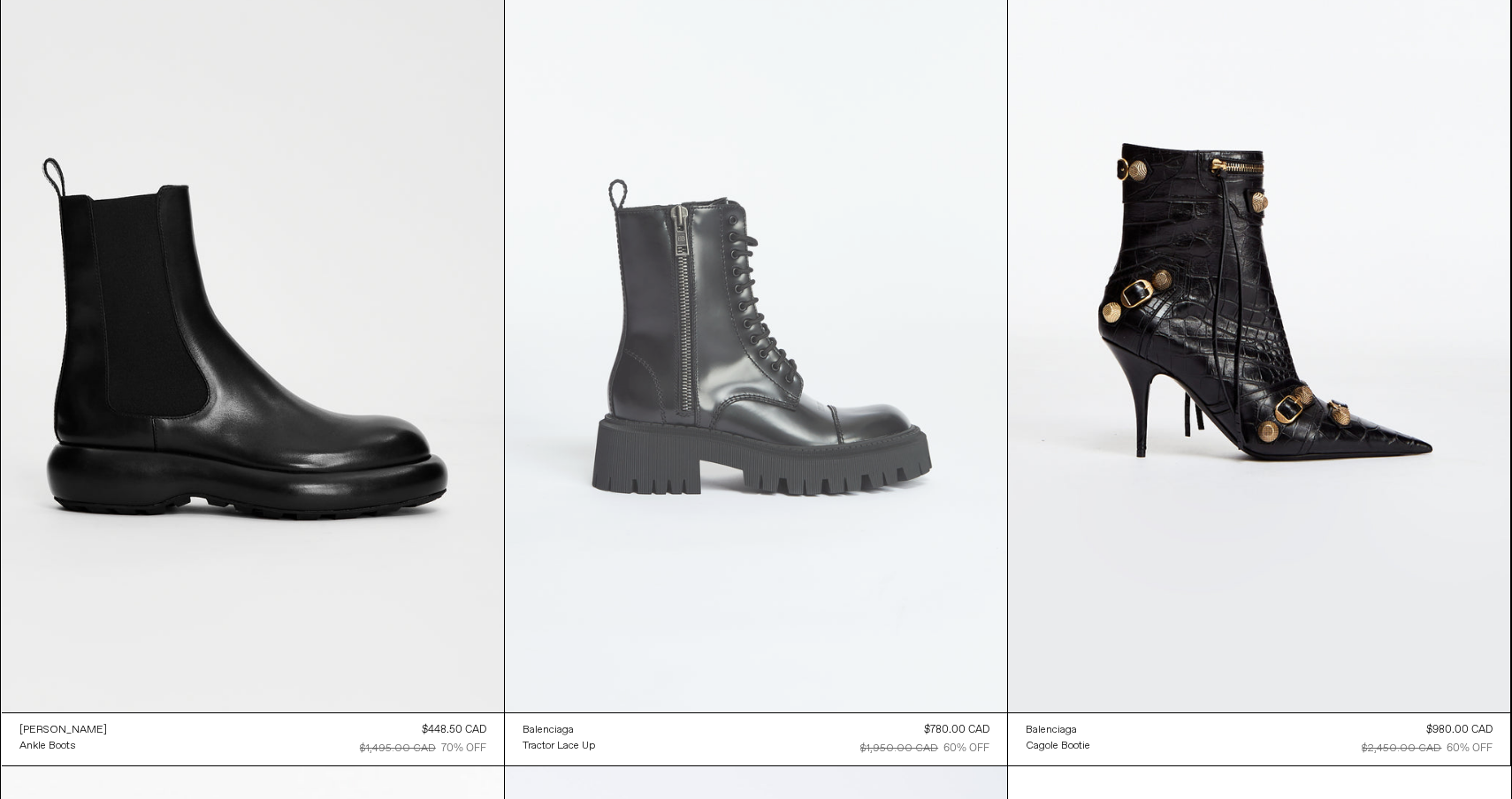
scroll to position [1758, 0]
click at [893, 301] on at bounding box center [756, 338] width 502 height 754
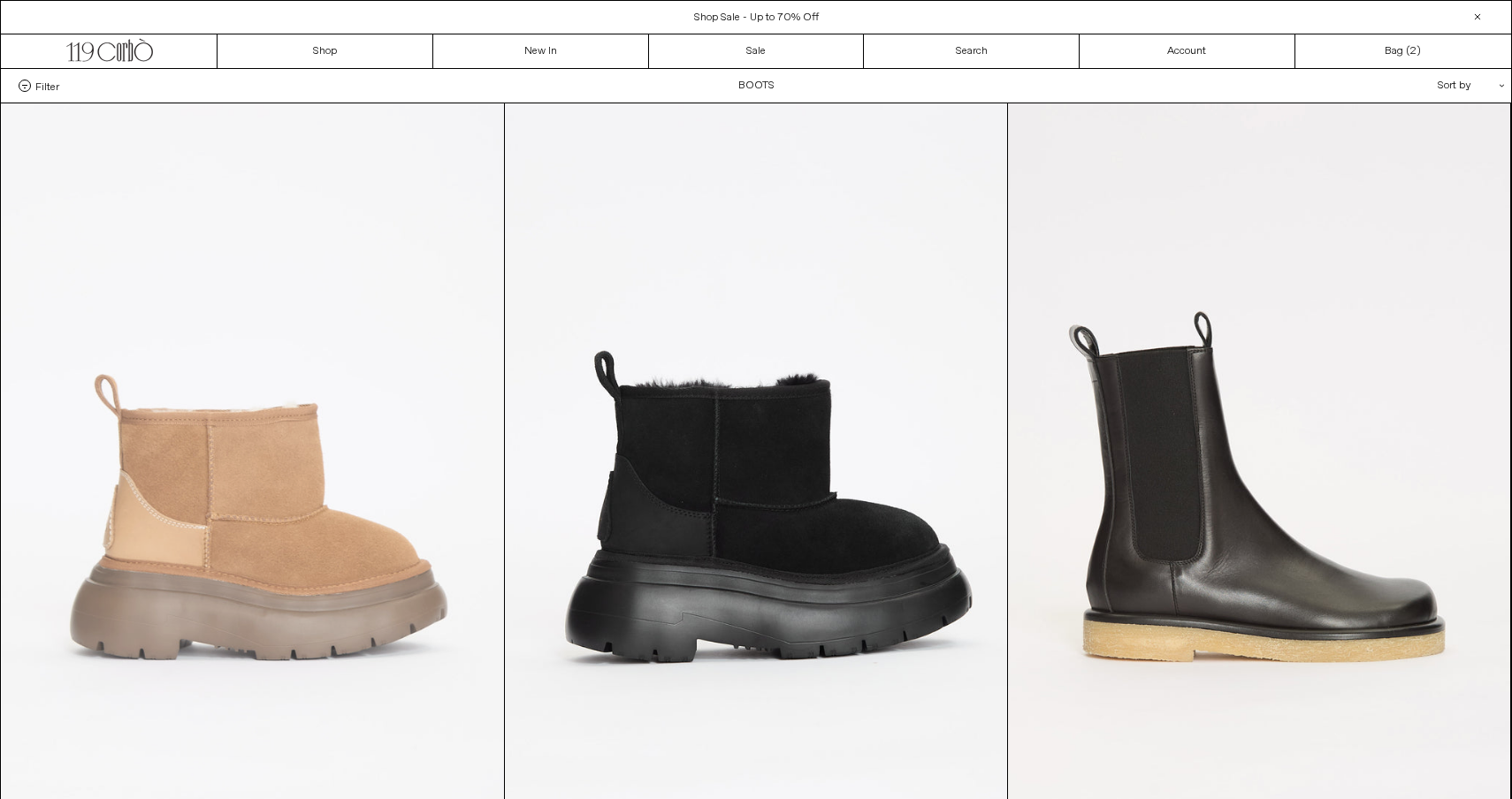
scroll to position [0, 0]
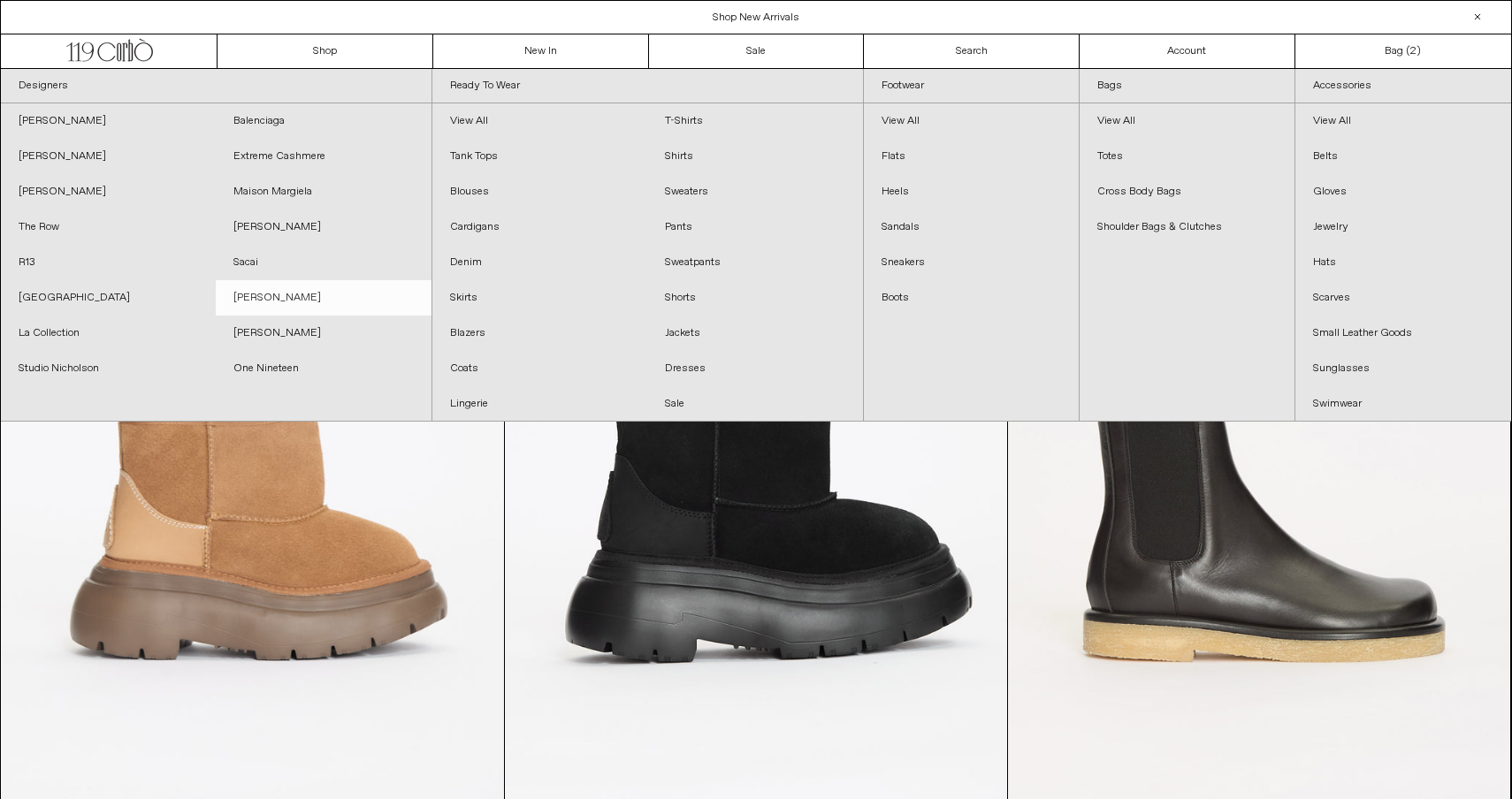
click at [318, 312] on link "[PERSON_NAME]" at bounding box center [323, 298] width 214 height 35
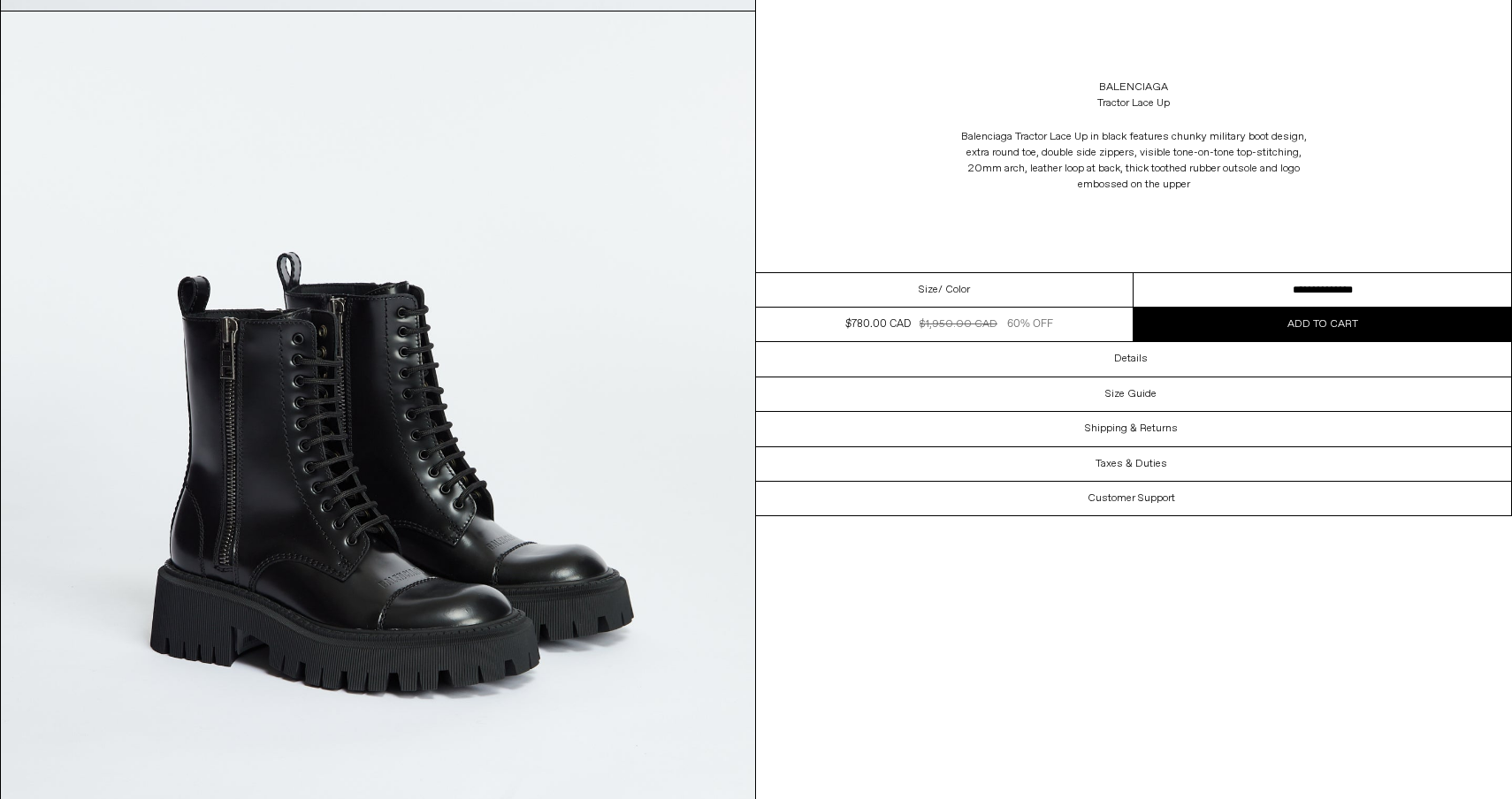
scroll to position [3868, 0]
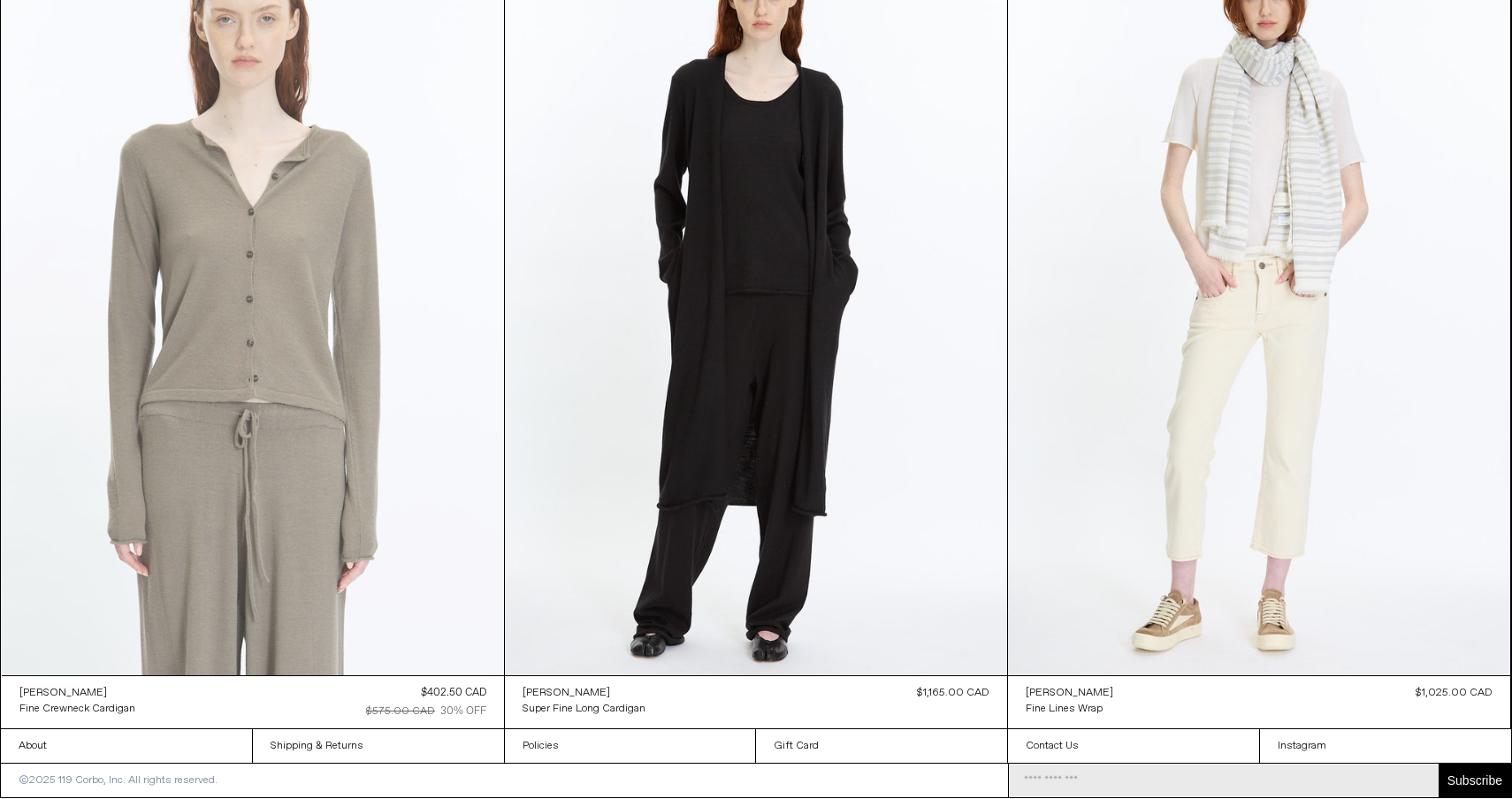
scroll to position [8257, 0]
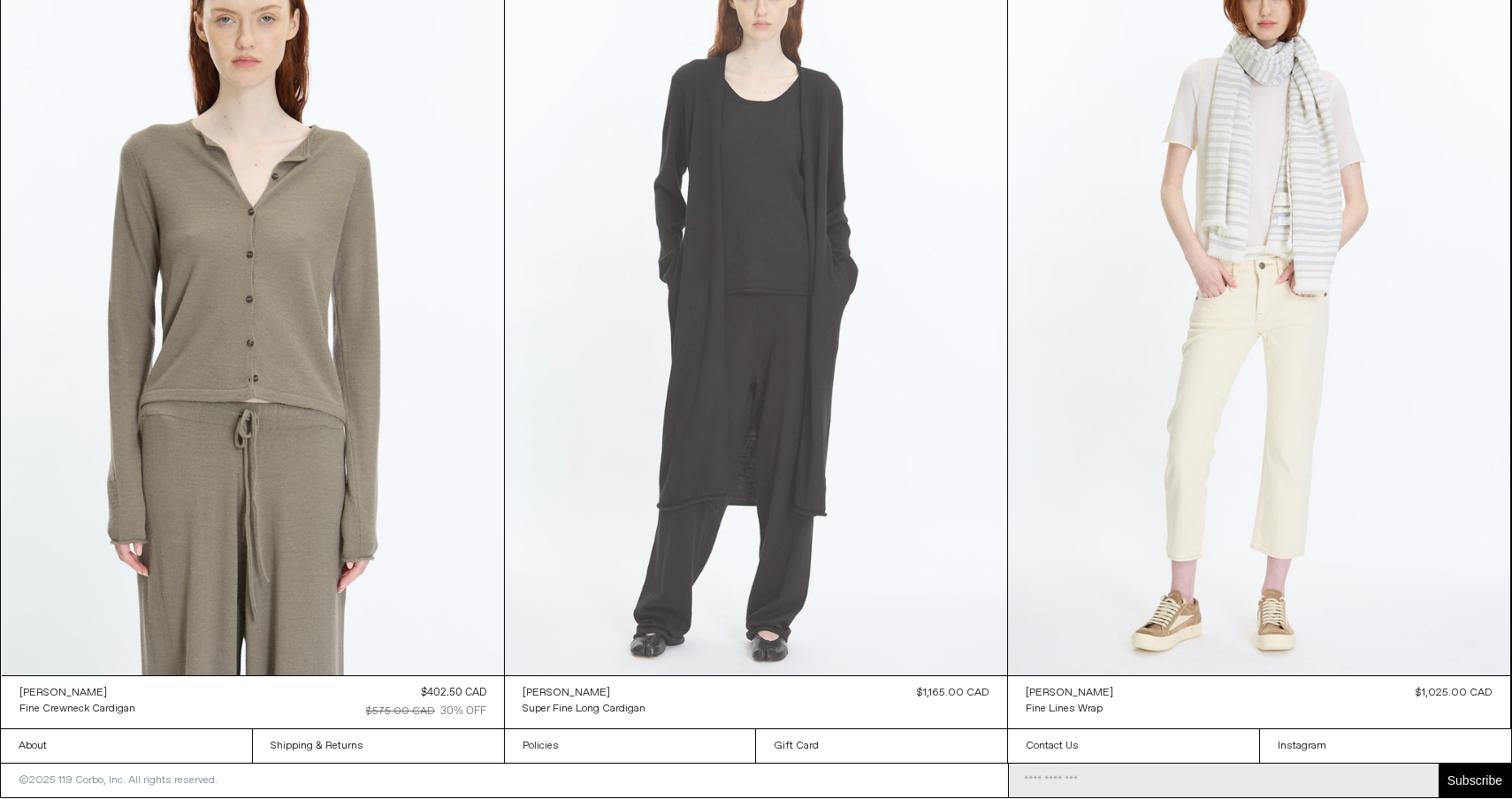
click at [716, 373] on at bounding box center [756, 299] width 502 height 754
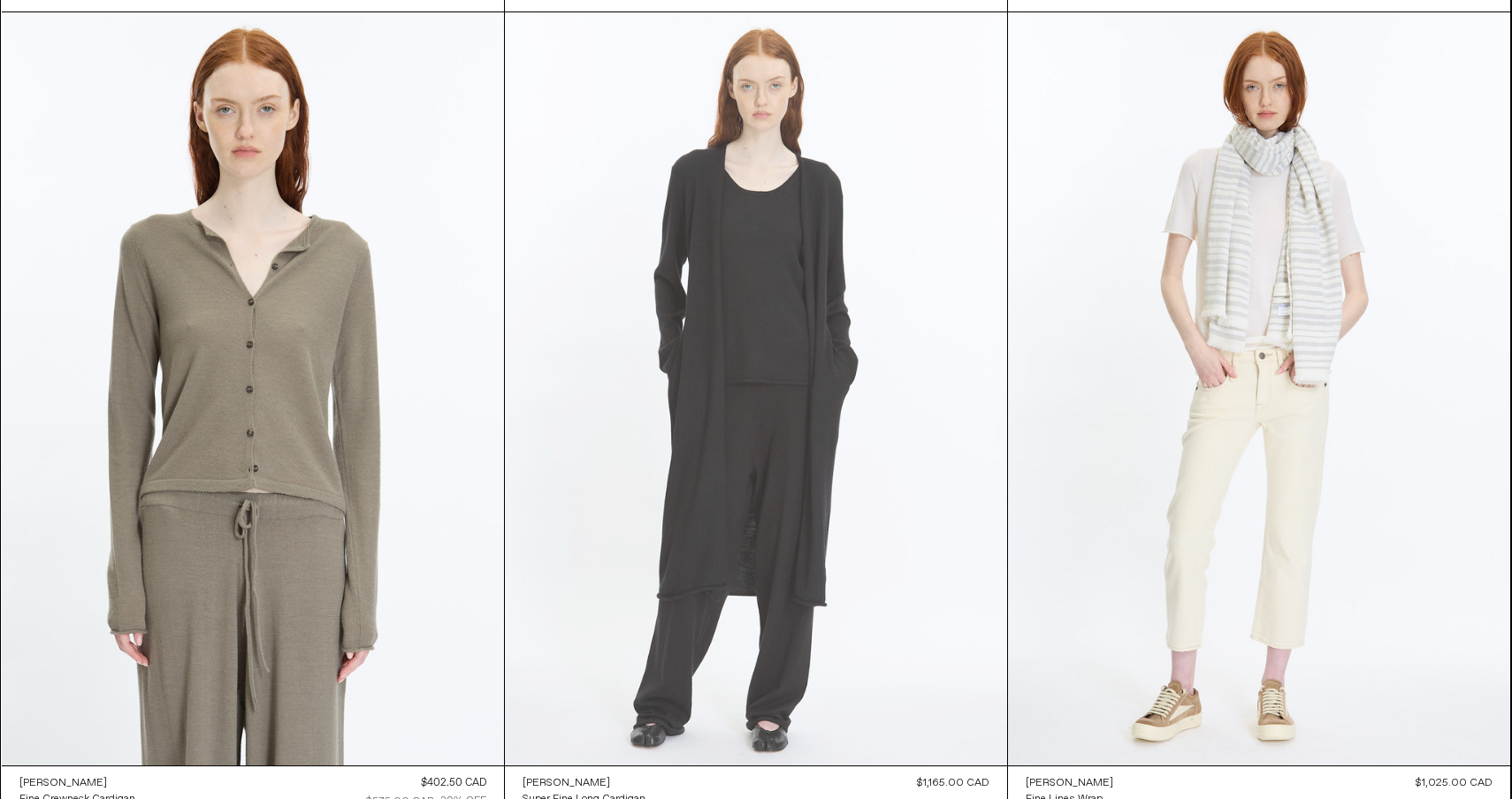
scroll to position [8169, 0]
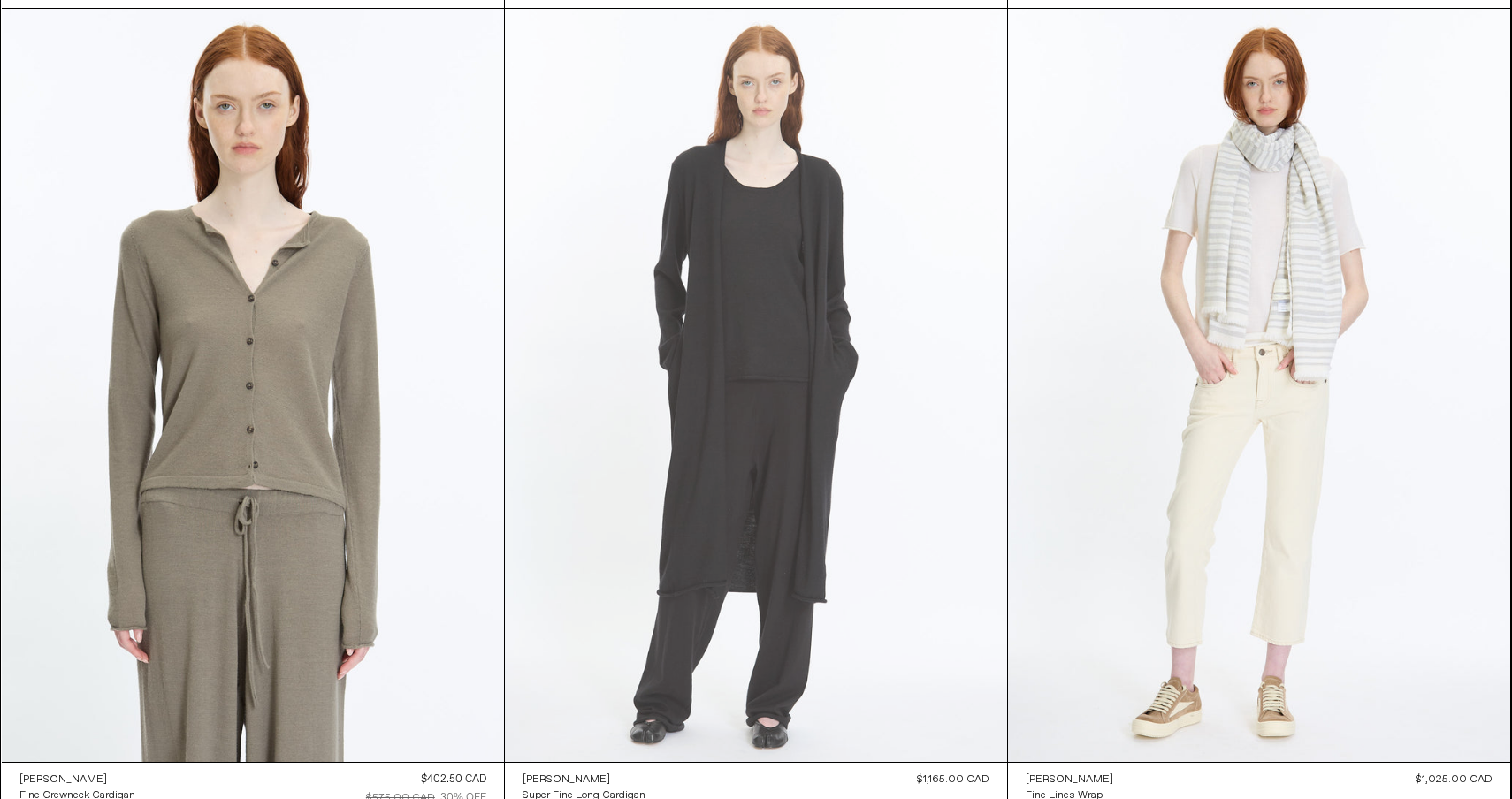
click at [641, 341] on at bounding box center [756, 386] width 502 height 754
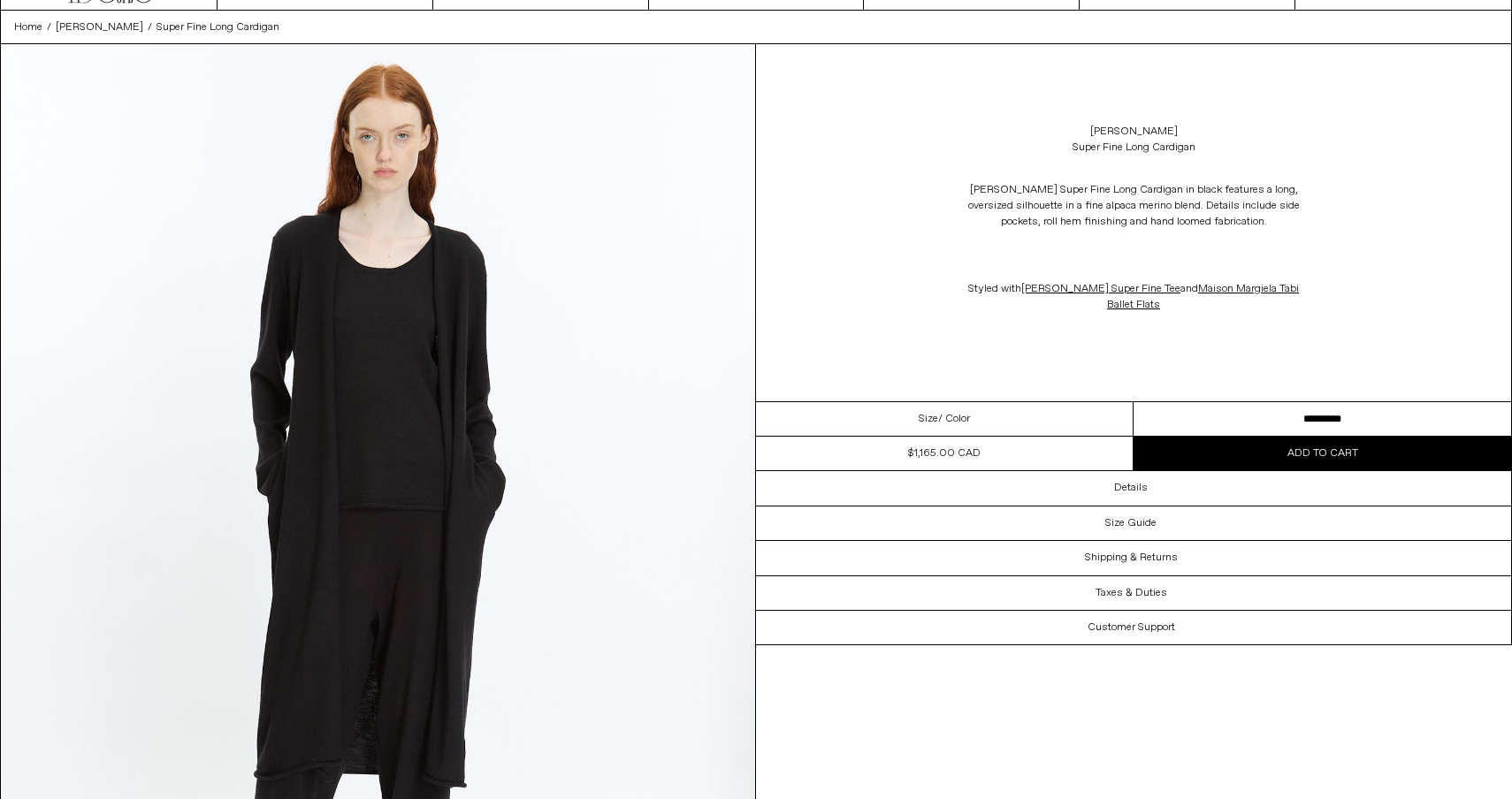
scroll to position [57, 0]
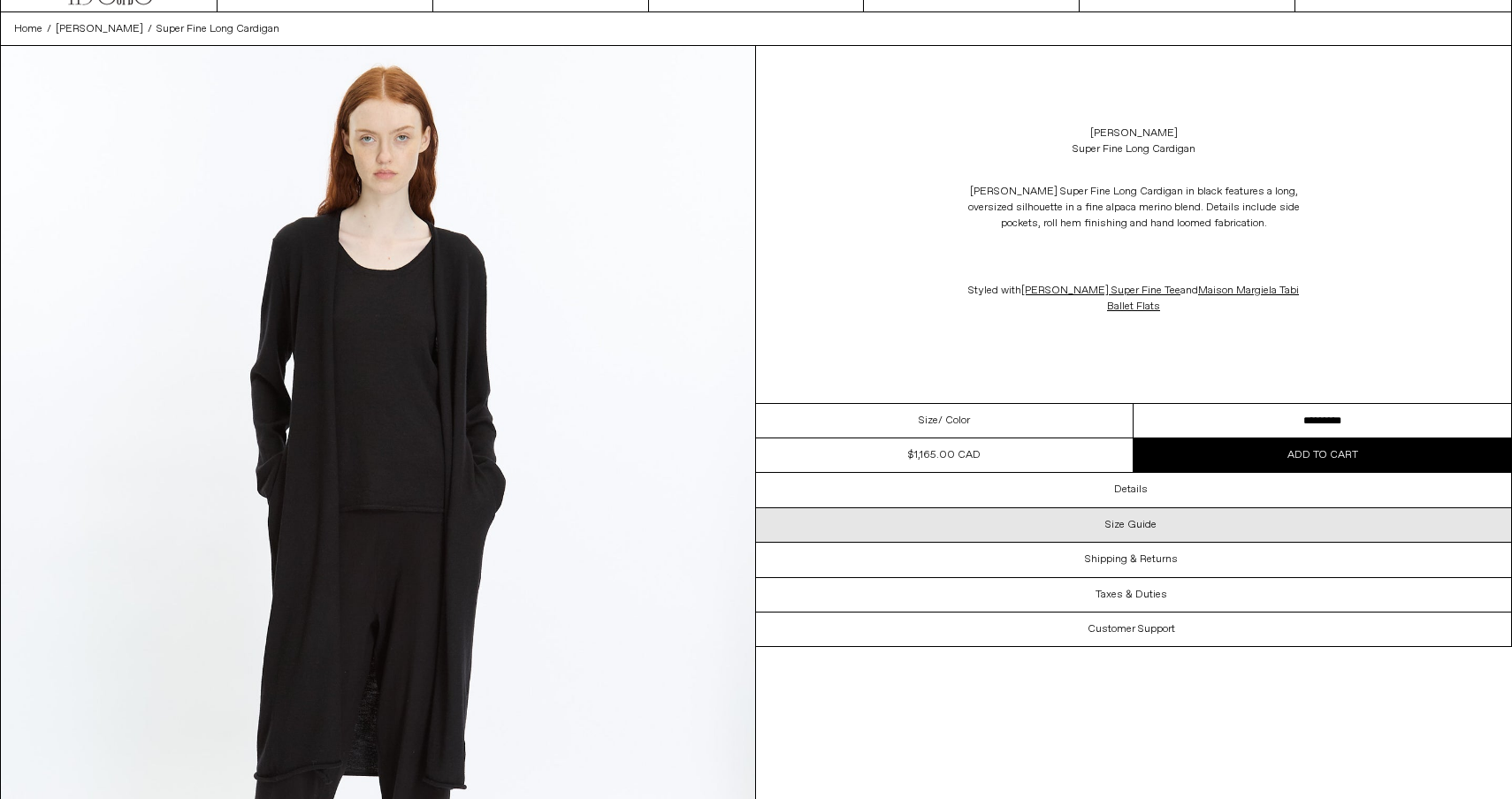
click at [1157, 532] on div "Size Guide" at bounding box center [1132, 525] width 755 height 33
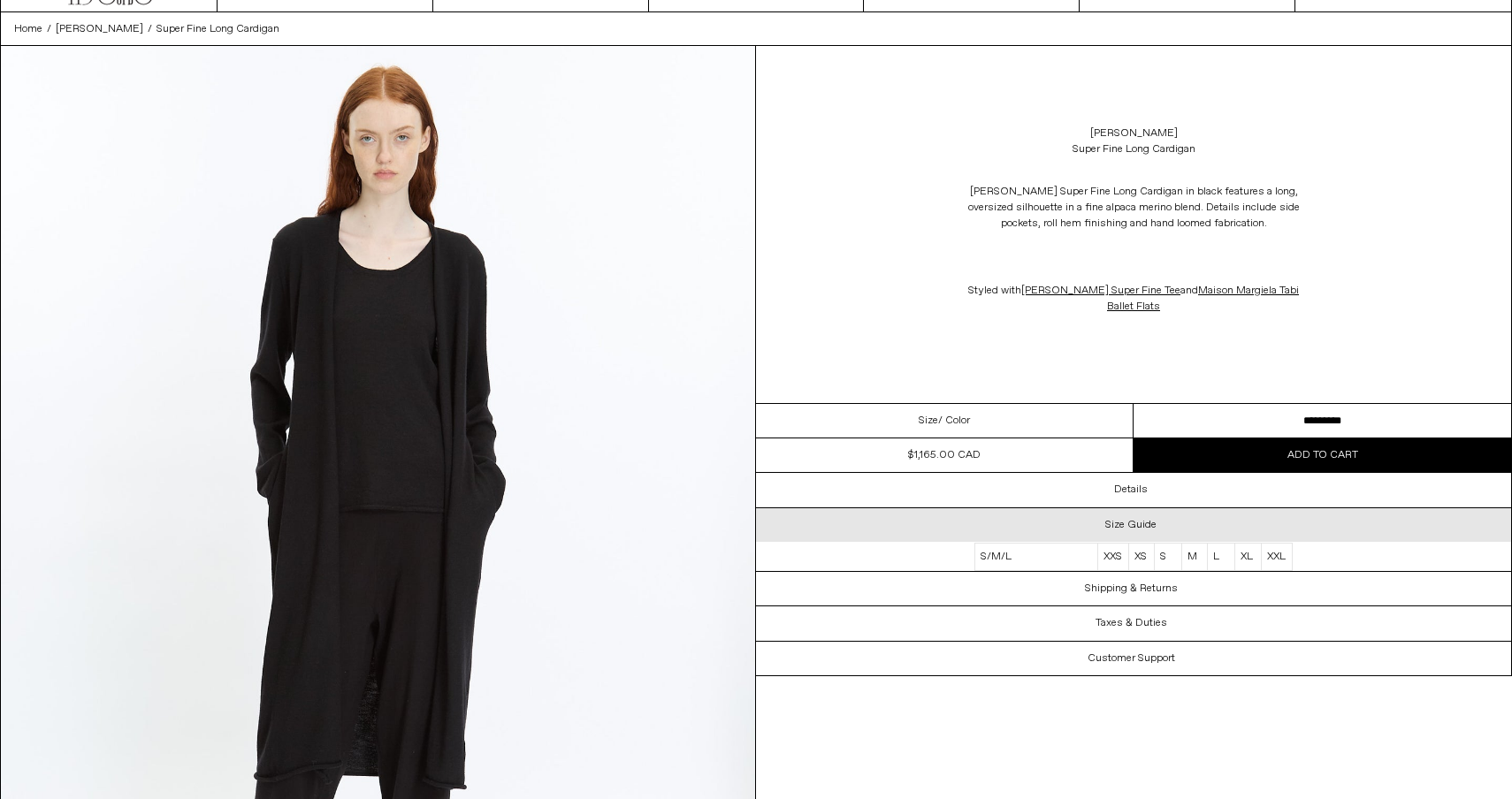
click at [1157, 532] on div "Size Guide" at bounding box center [1132, 525] width 755 height 33
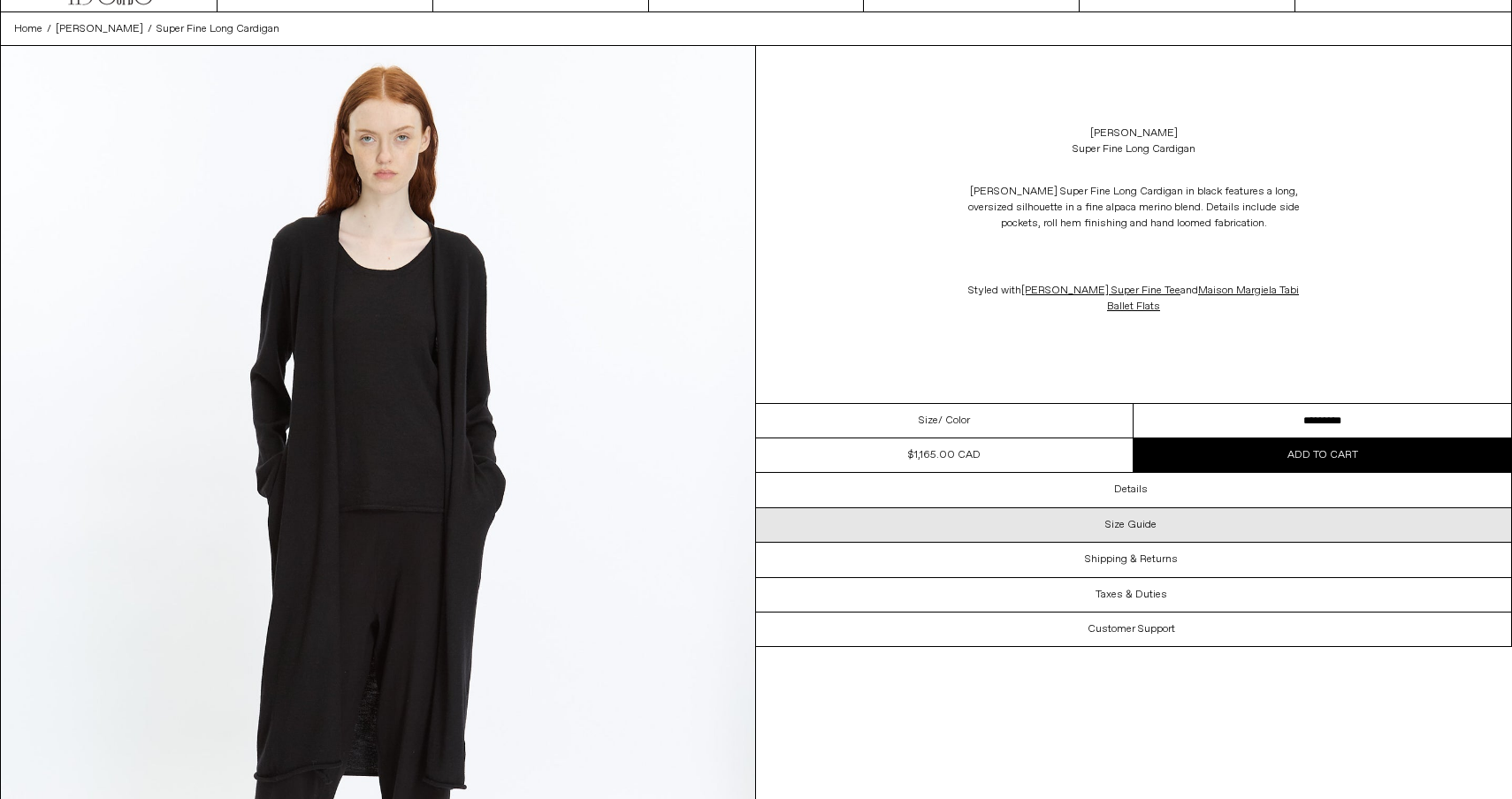
click at [1157, 532] on div "Size Guide" at bounding box center [1132, 525] width 755 height 33
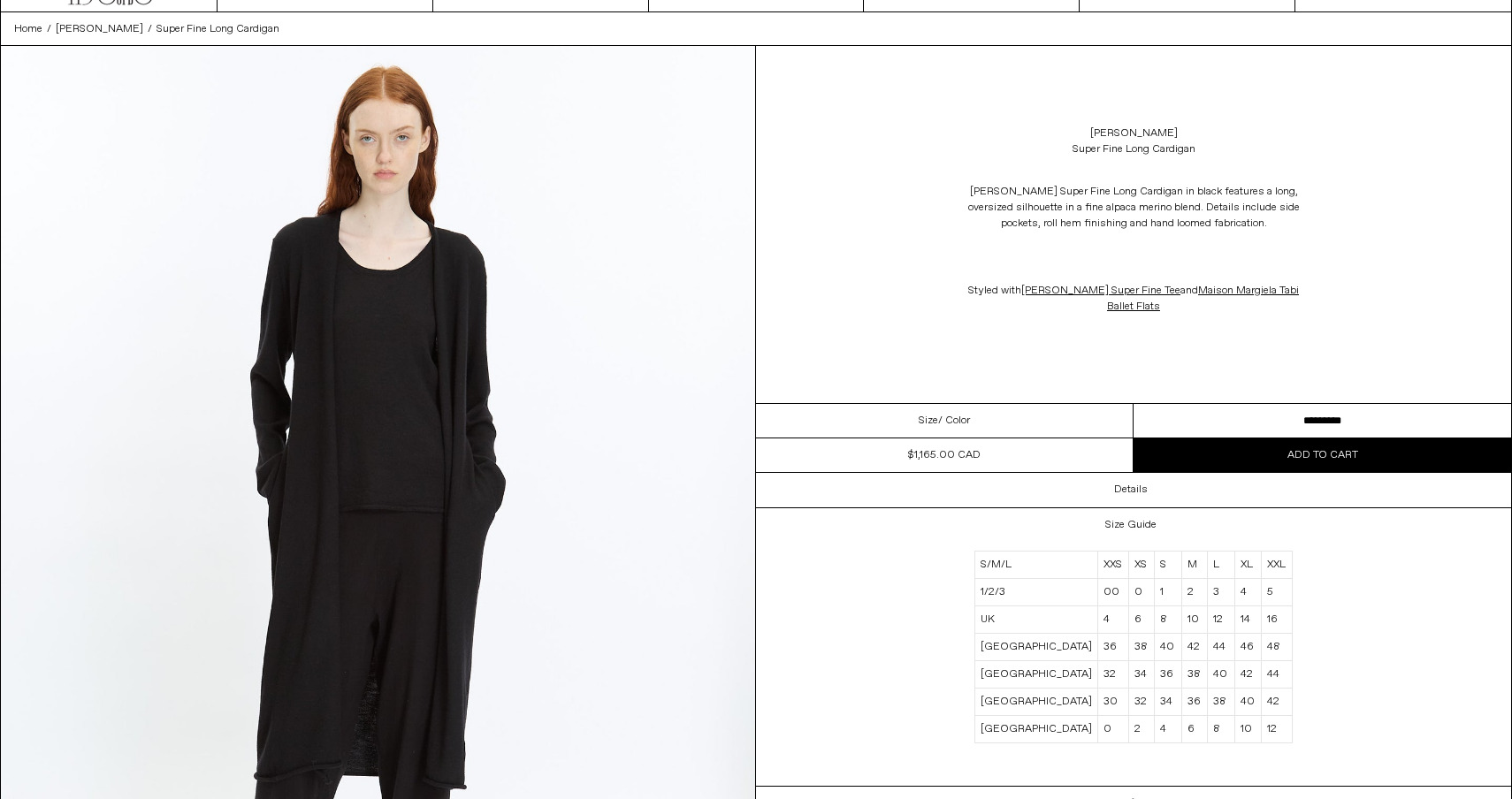
click at [1340, 334] on div "[PERSON_NAME] Super Fine Long Cardigan [PERSON_NAME] Super Fine Long Cardigan i…" at bounding box center [1132, 224] width 755 height 357
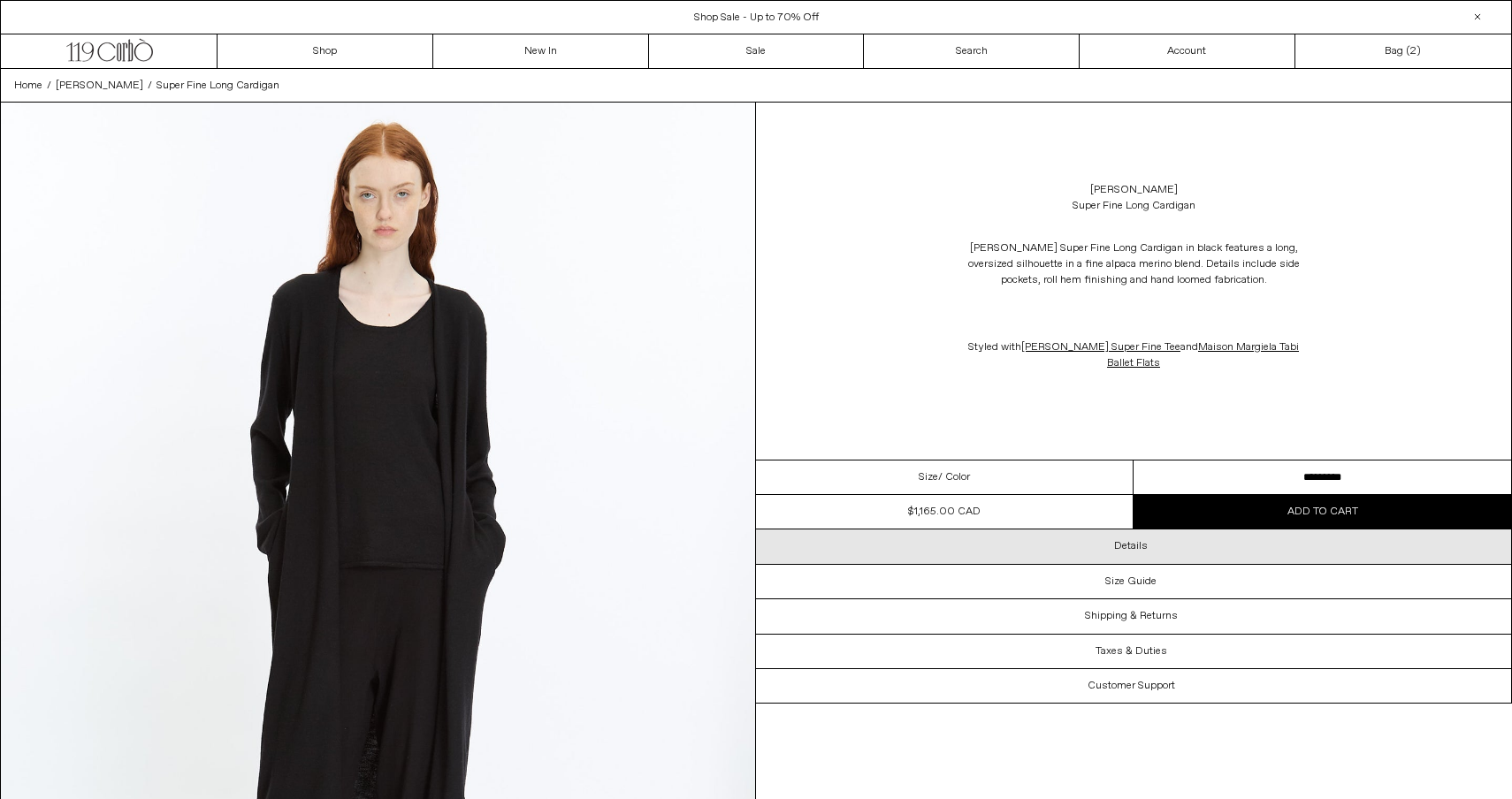
click at [1110, 542] on div "Details" at bounding box center [1132, 546] width 755 height 33
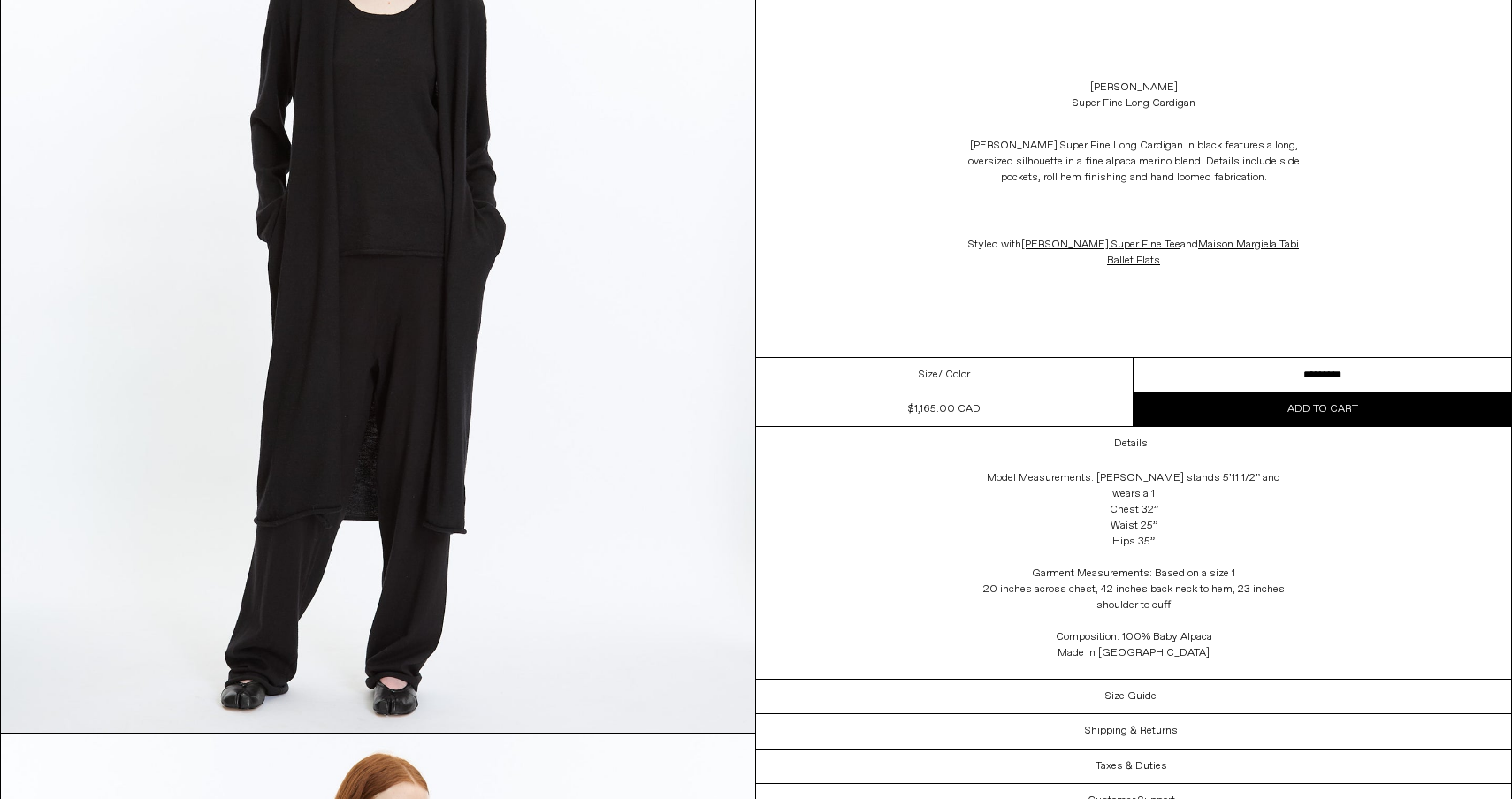
scroll to position [316, 0]
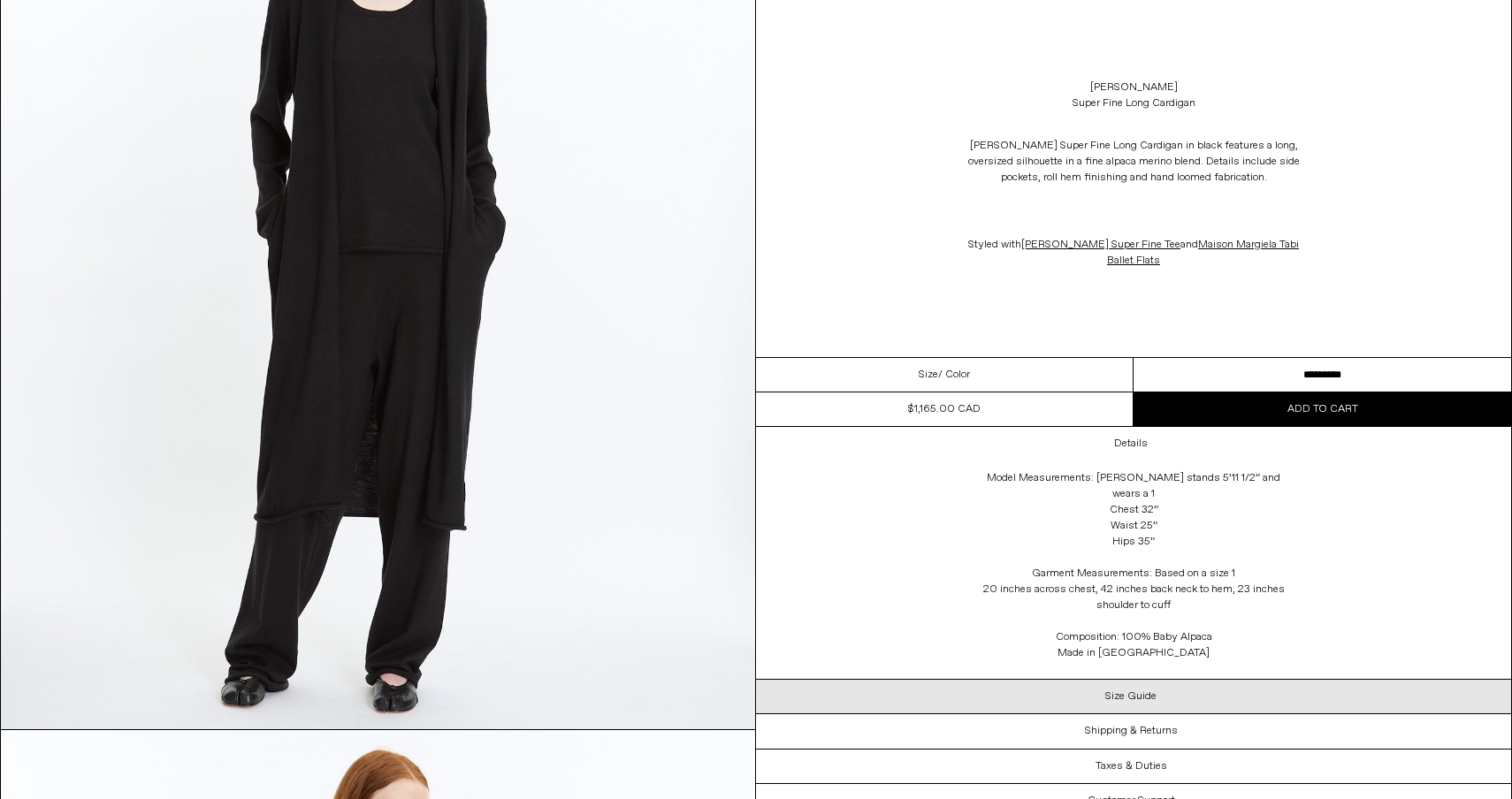
click at [1156, 691] on h3 "Size Guide" at bounding box center [1130, 697] width 51 height 13
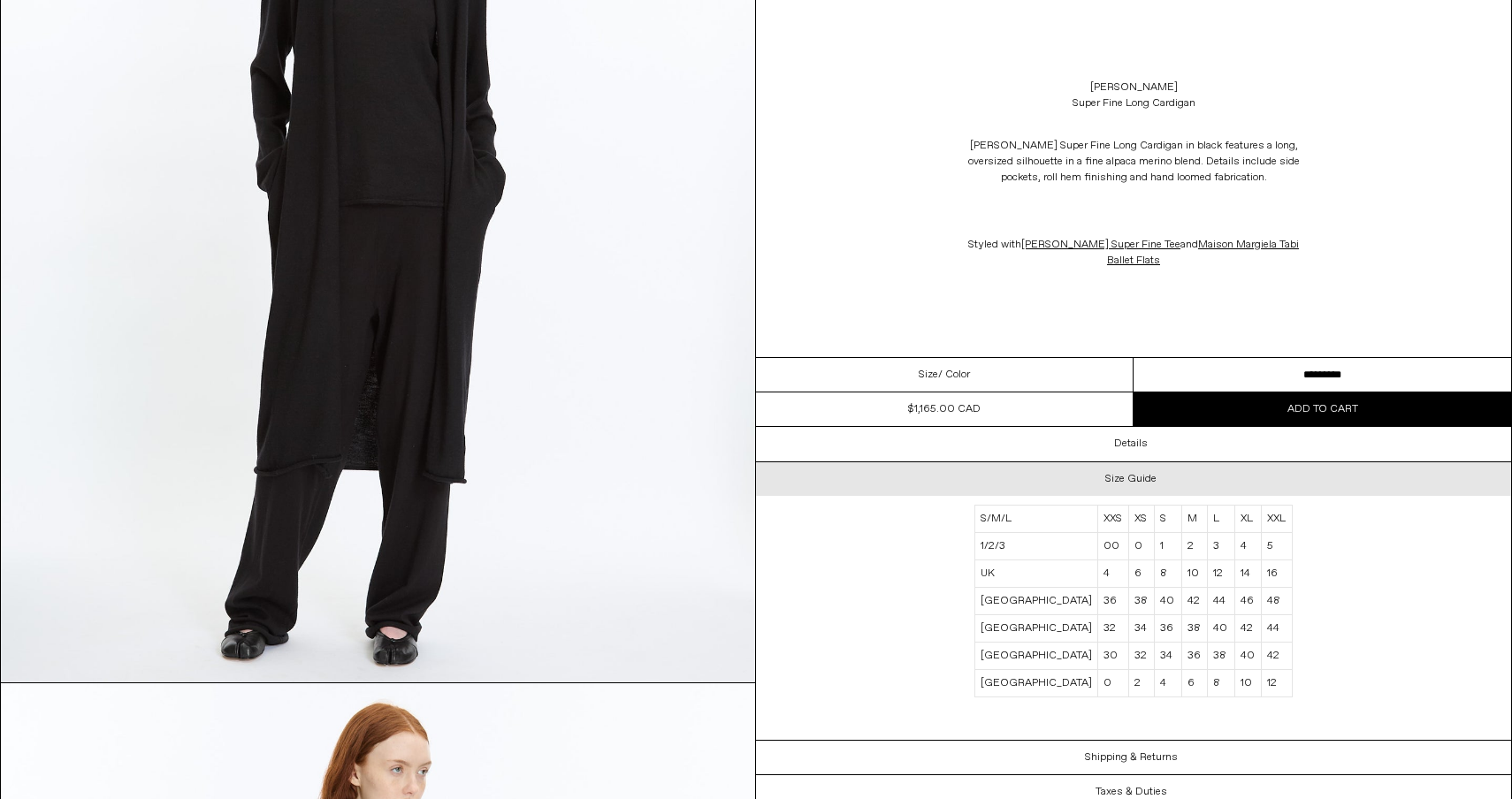
scroll to position [374, 0]
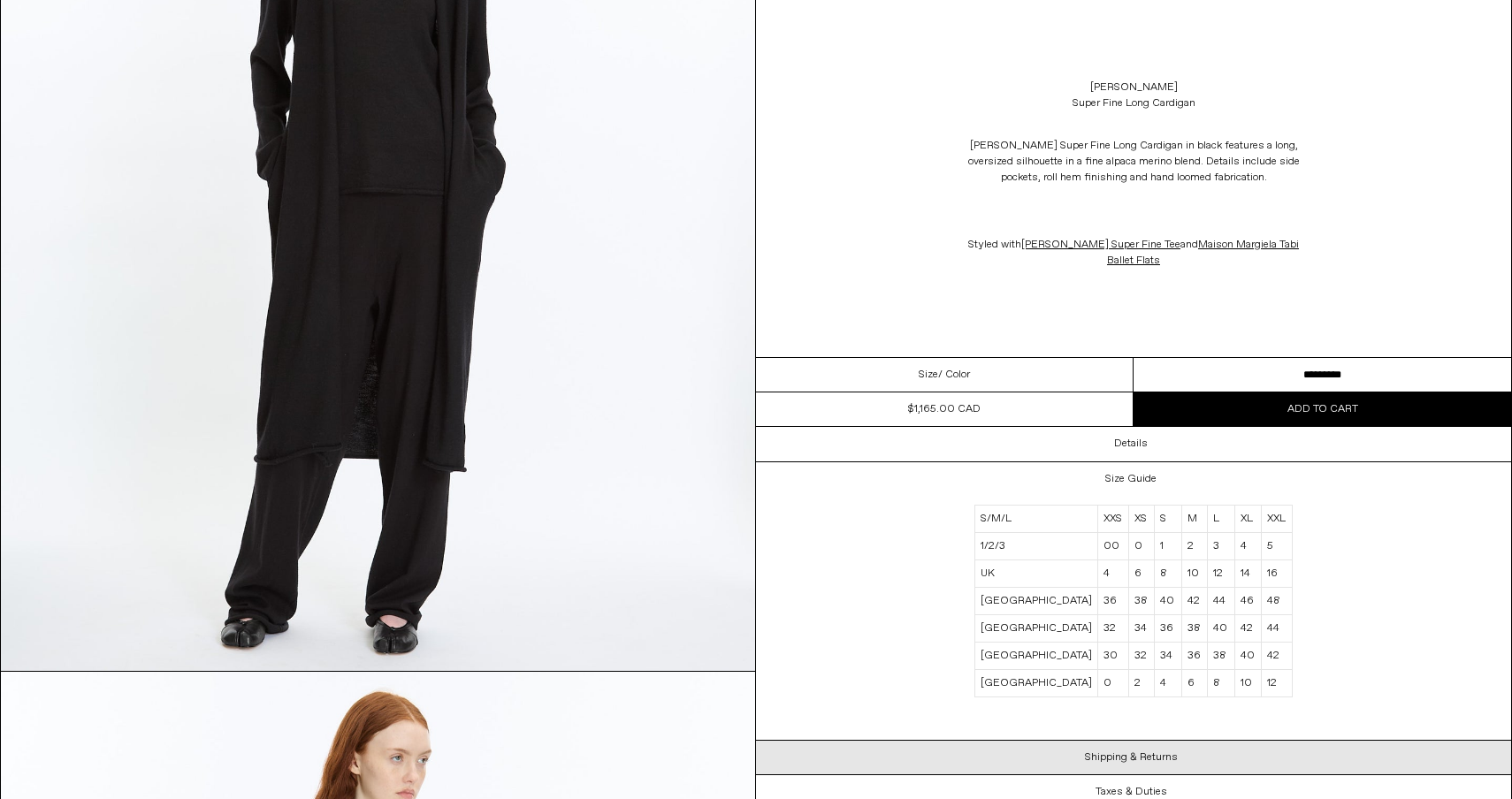
click at [1151, 753] on h3 "Shipping & Returns" at bounding box center [1131, 758] width 92 height 13
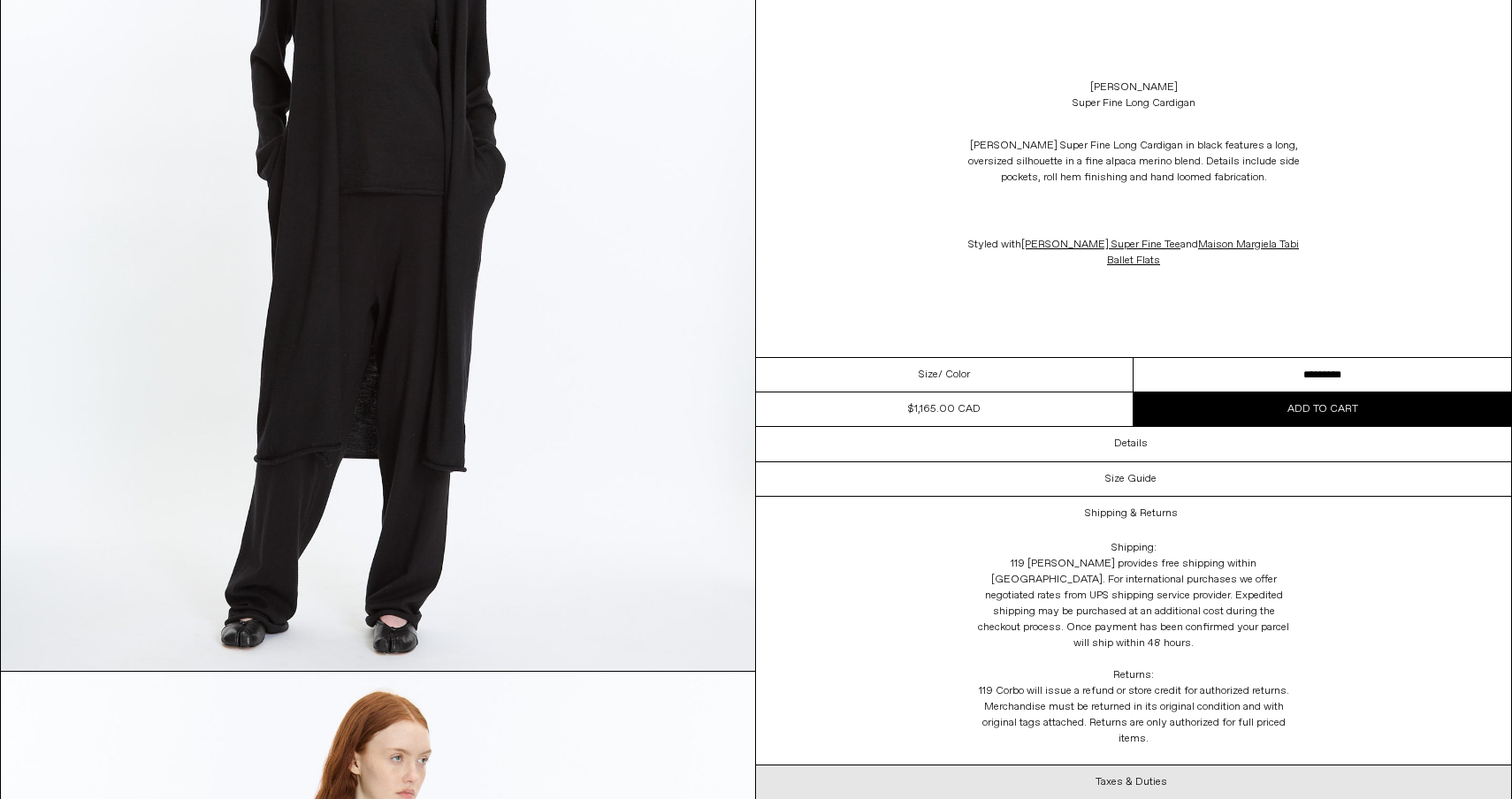
click at [1149, 776] on h3 "Taxes & Duties" at bounding box center [1130, 782] width 72 height 13
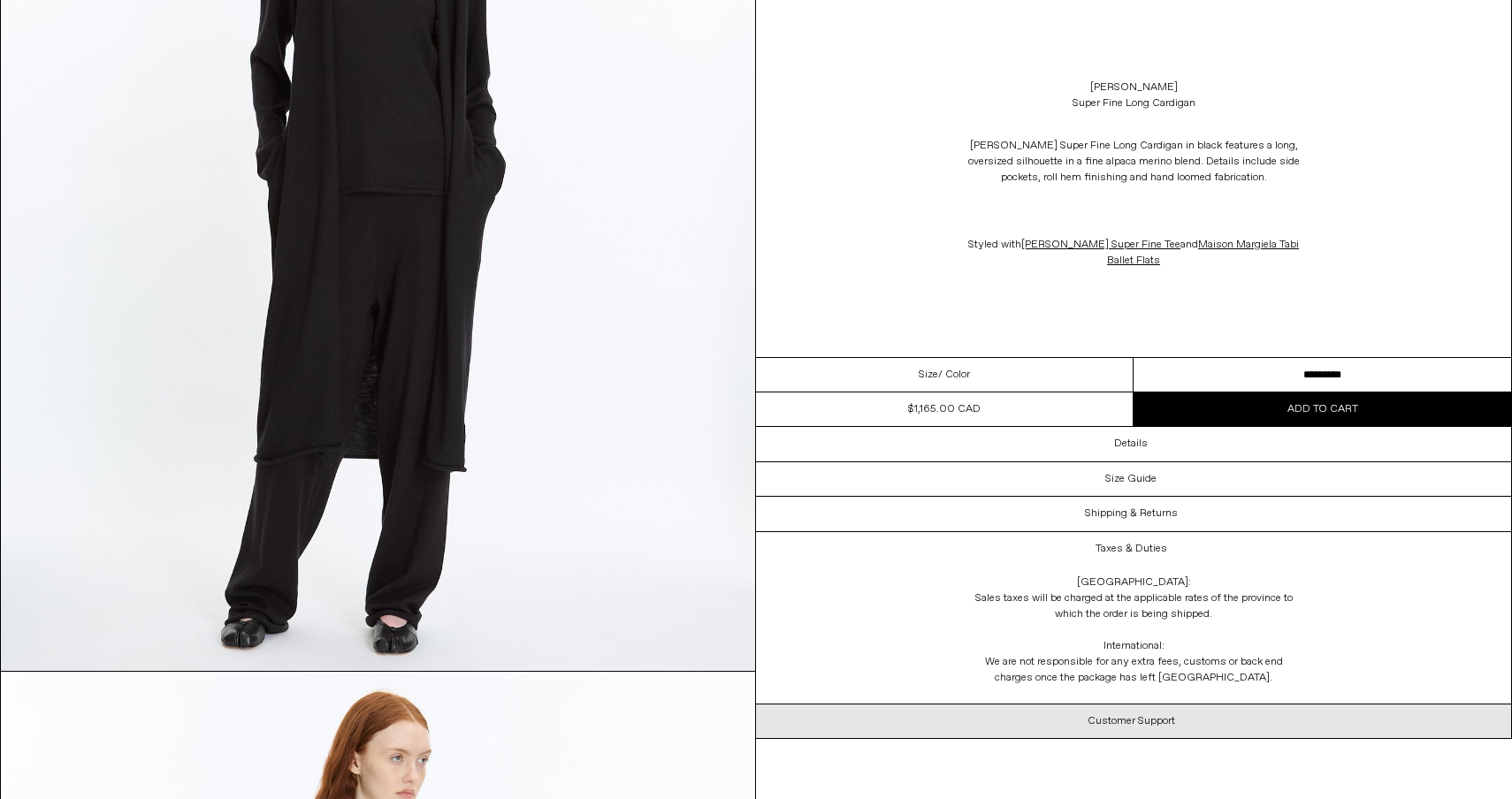
click at [1146, 729] on div "Customer Support" at bounding box center [1132, 721] width 755 height 33
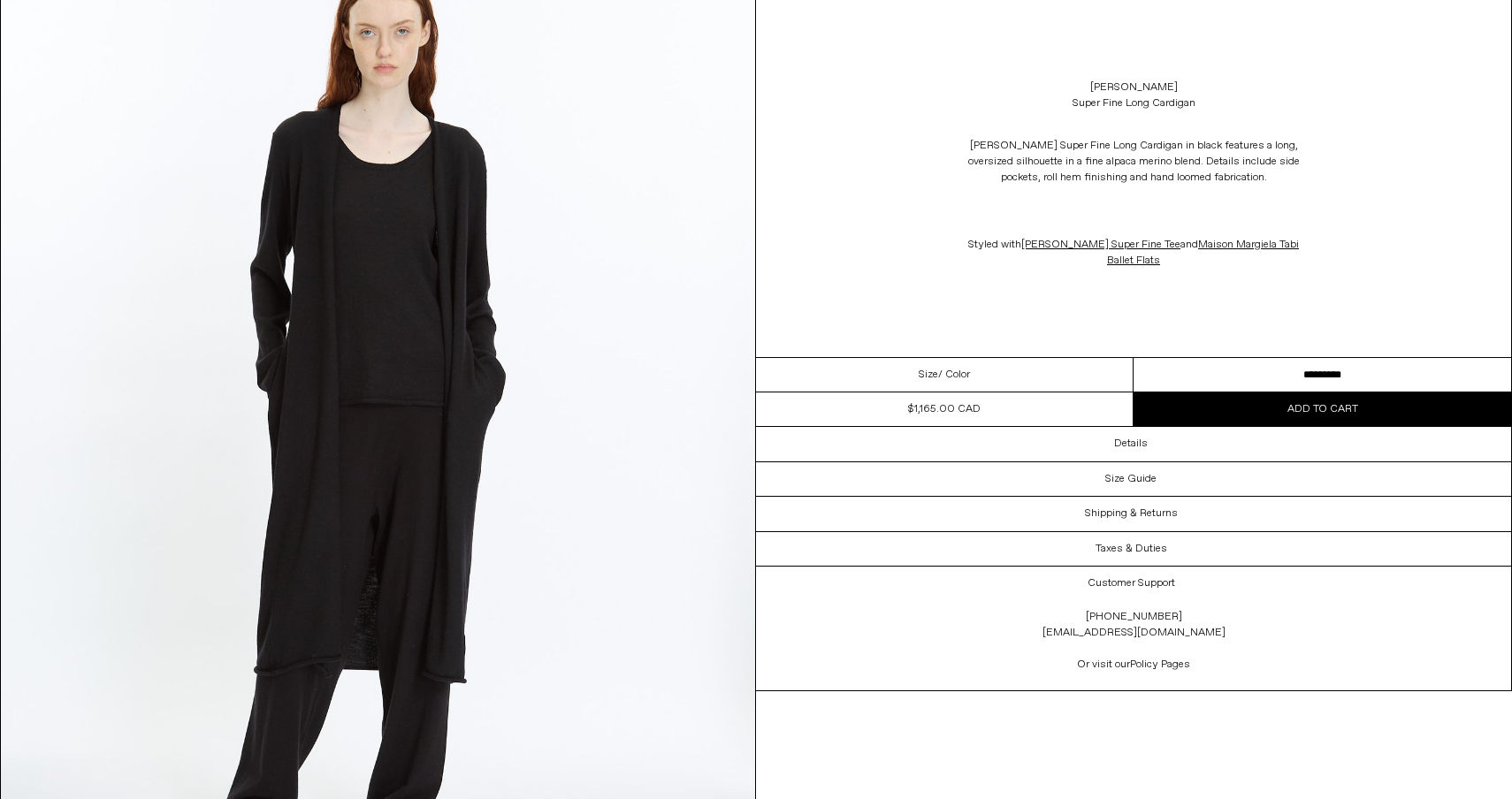
scroll to position [156, 0]
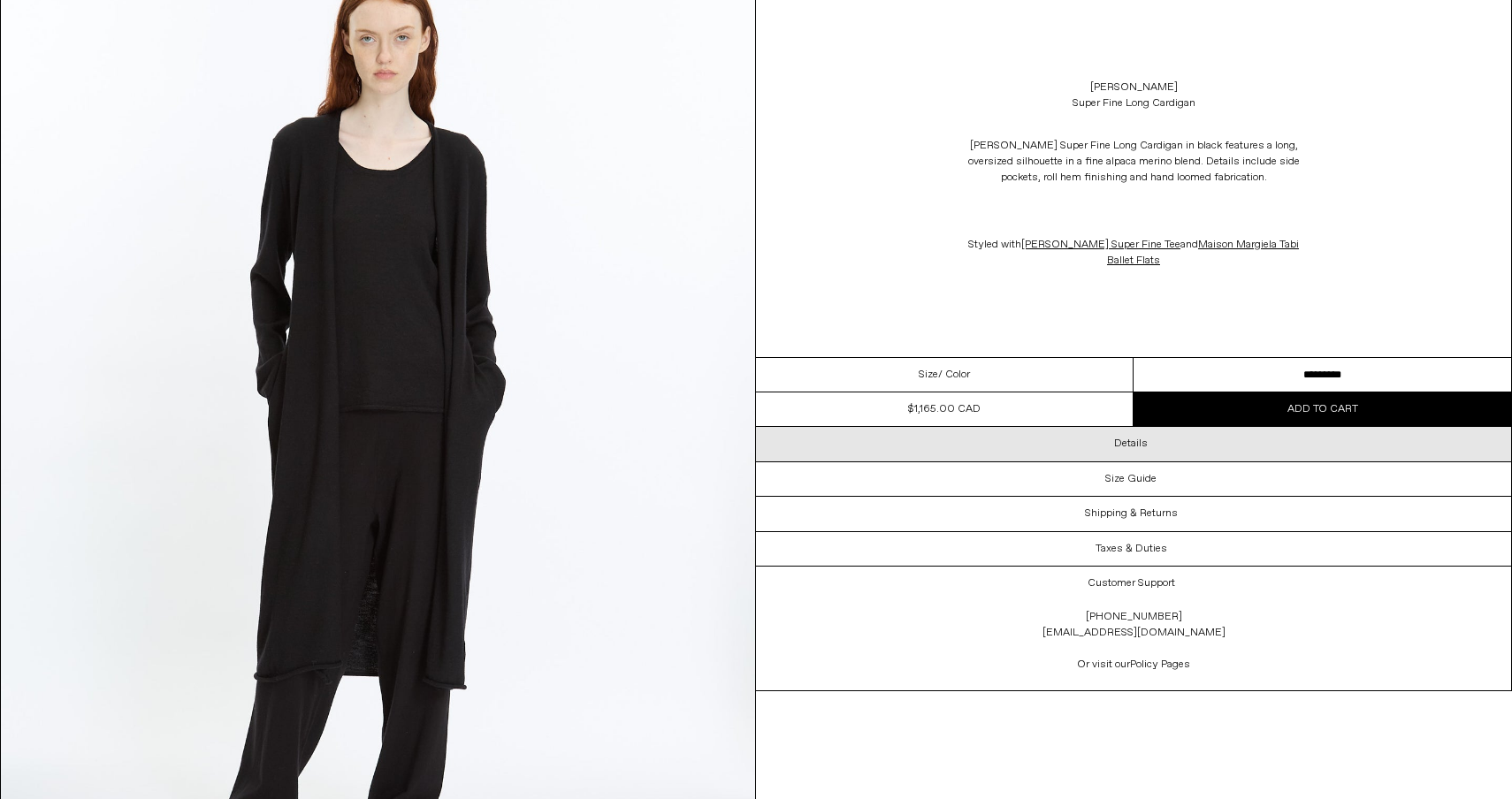
click at [1154, 440] on div "Details" at bounding box center [1132, 444] width 755 height 33
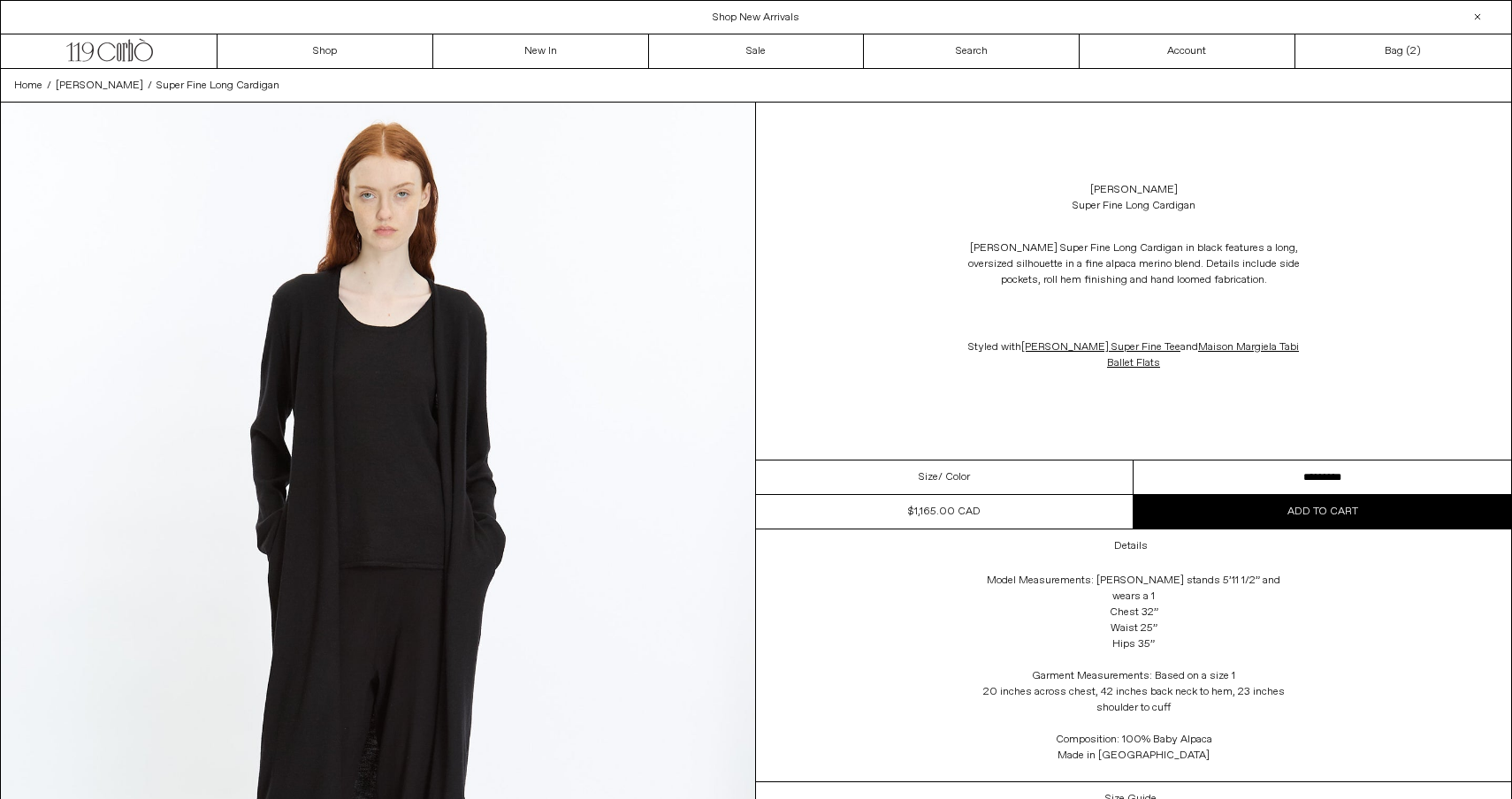
scroll to position [0, 0]
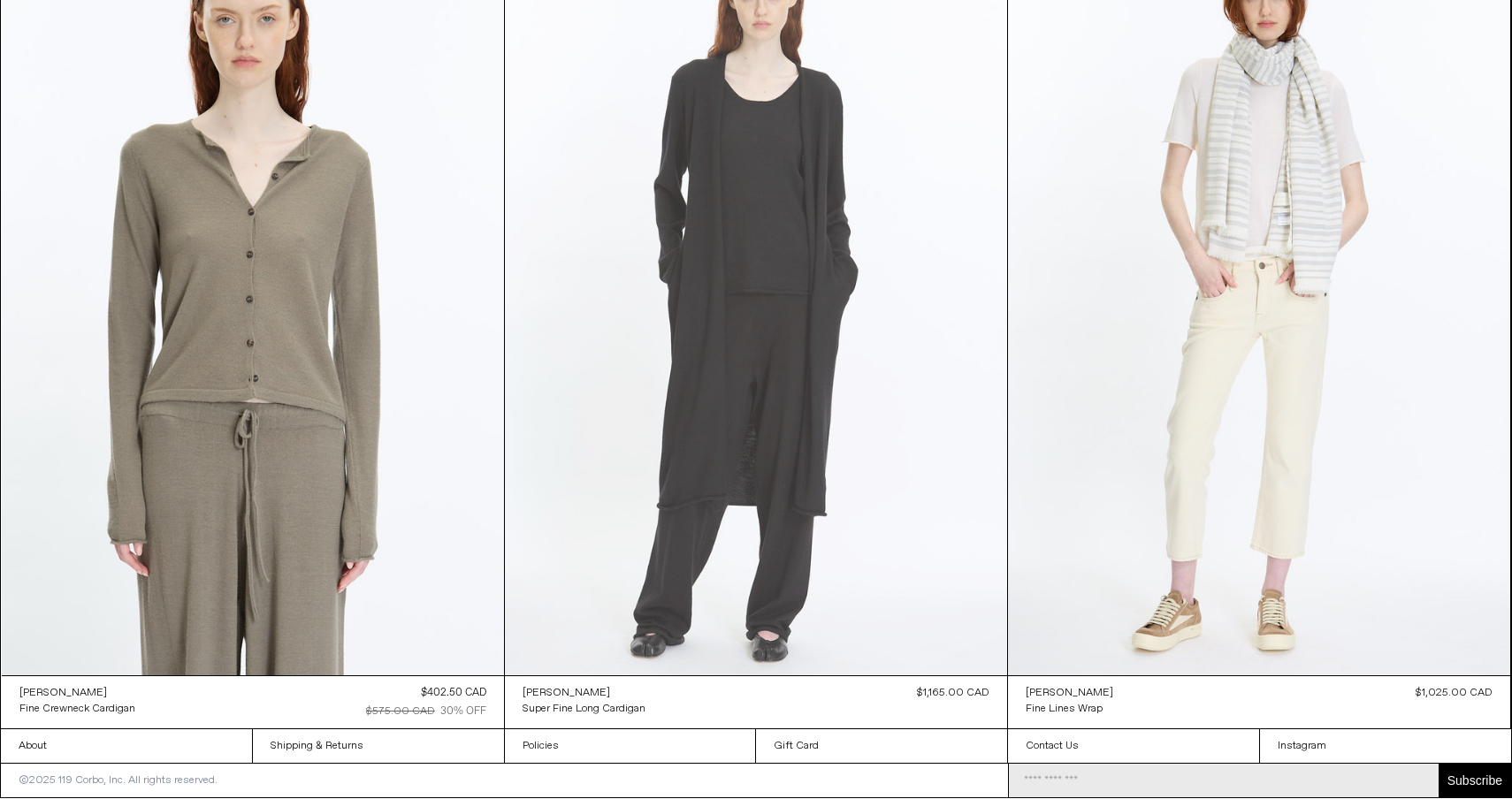
scroll to position [8257, 0]
click at [641, 530] on at bounding box center [756, 299] width 502 height 754
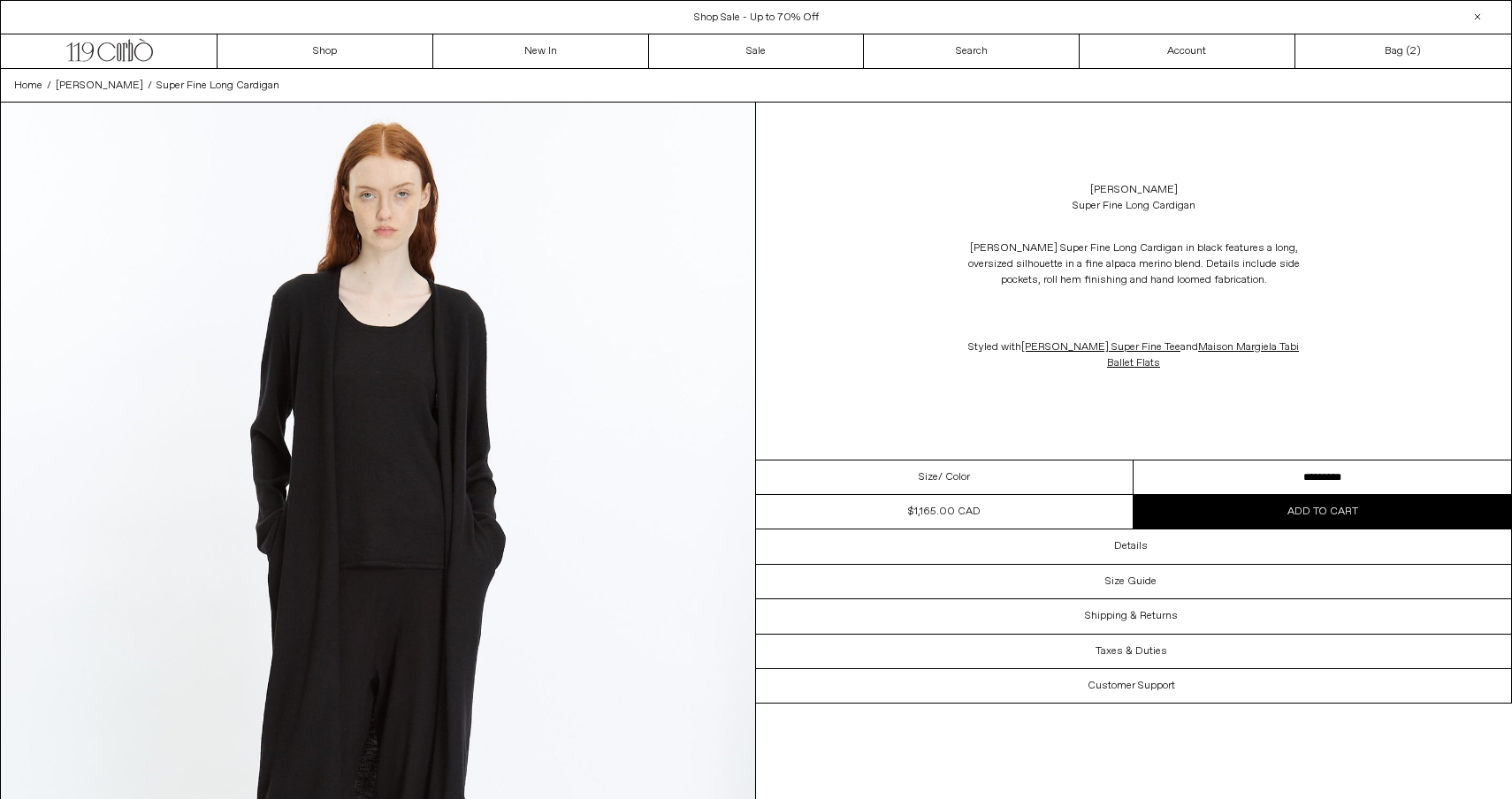
click at [1183, 513] on button "Add to cart" at bounding box center [1322, 512] width 378 height 33
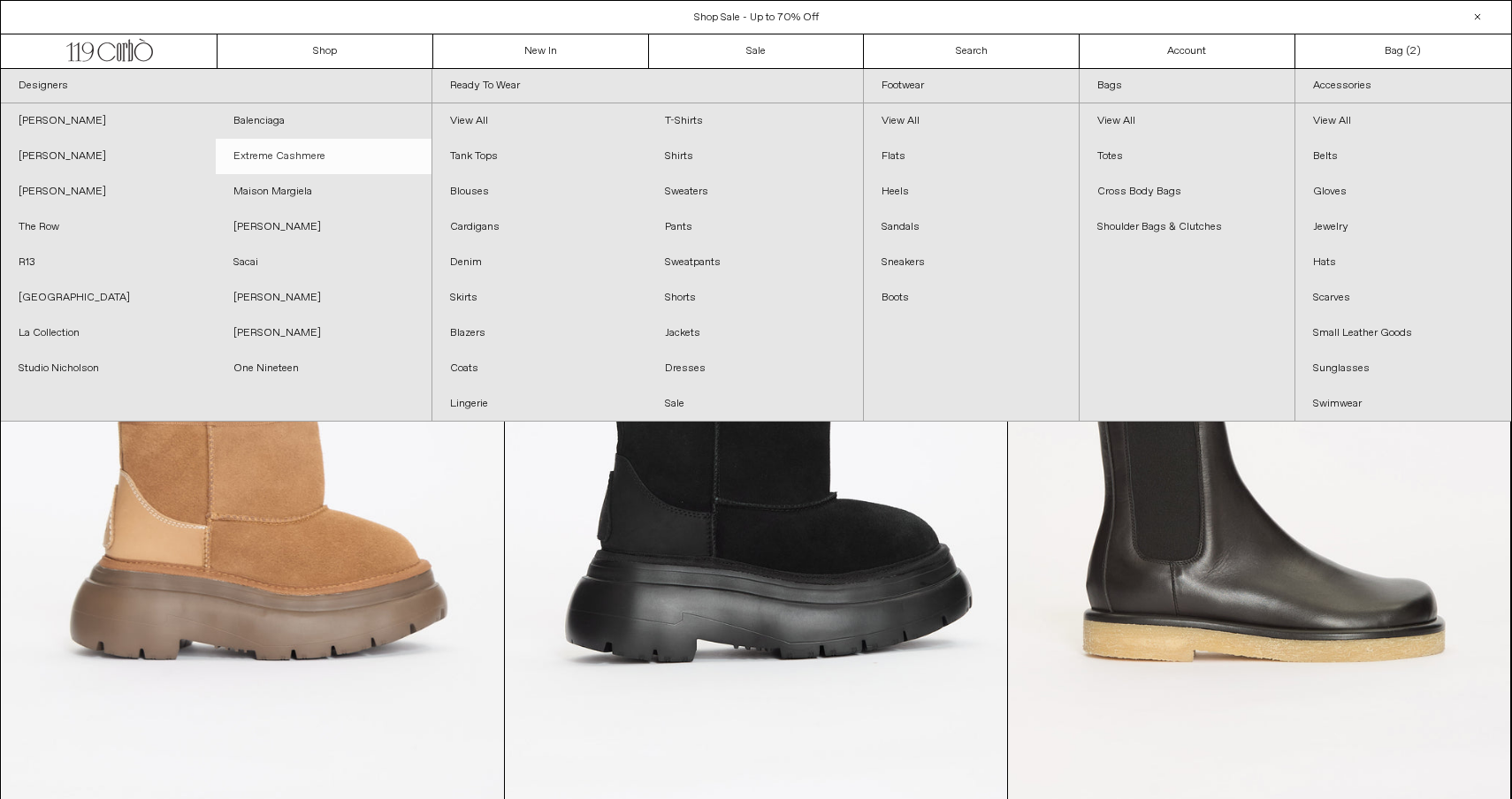
click at [307, 144] on link "Extreme Cashmere" at bounding box center [323, 156] width 214 height 35
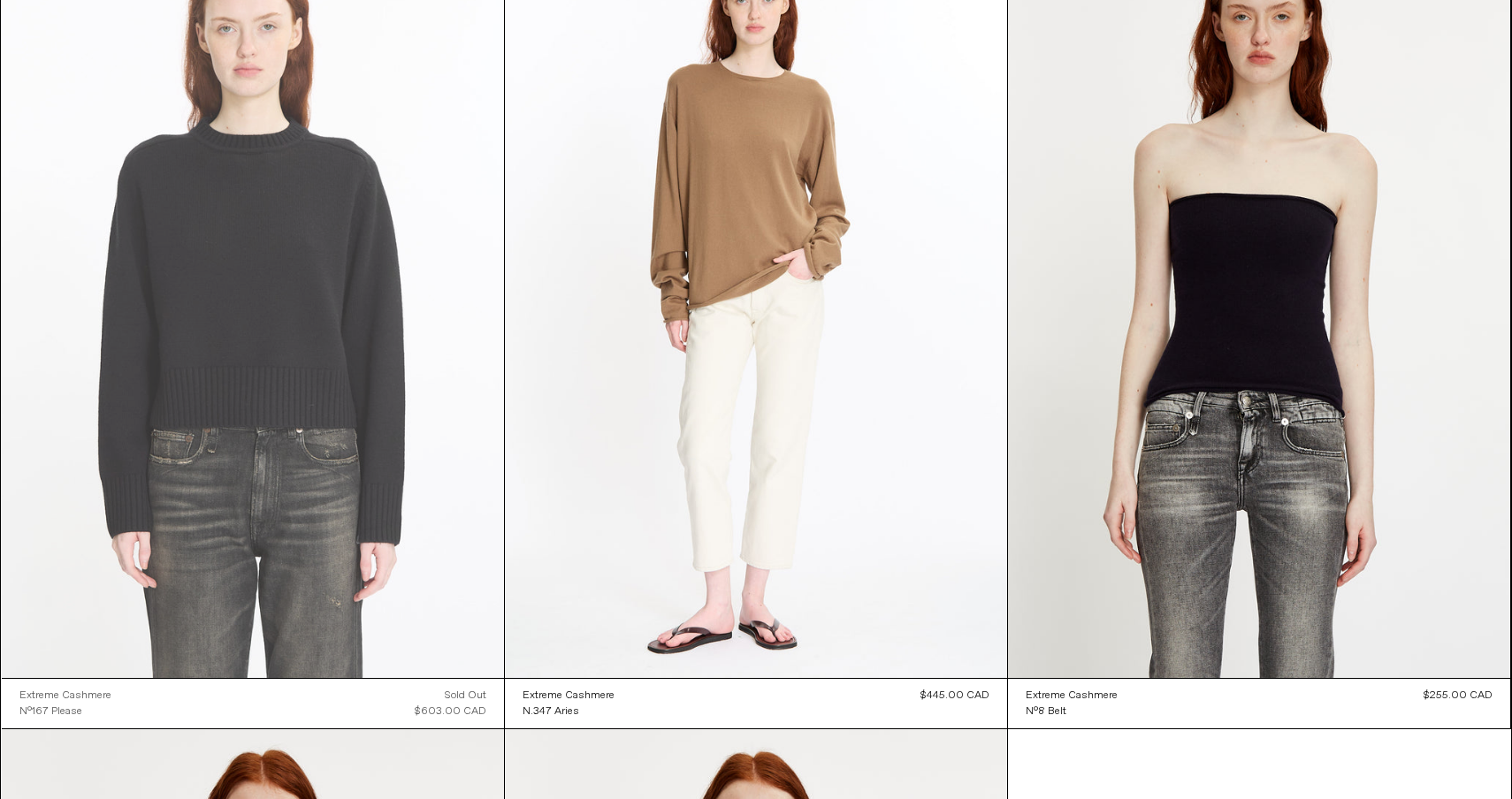
scroll to position [12260, 0]
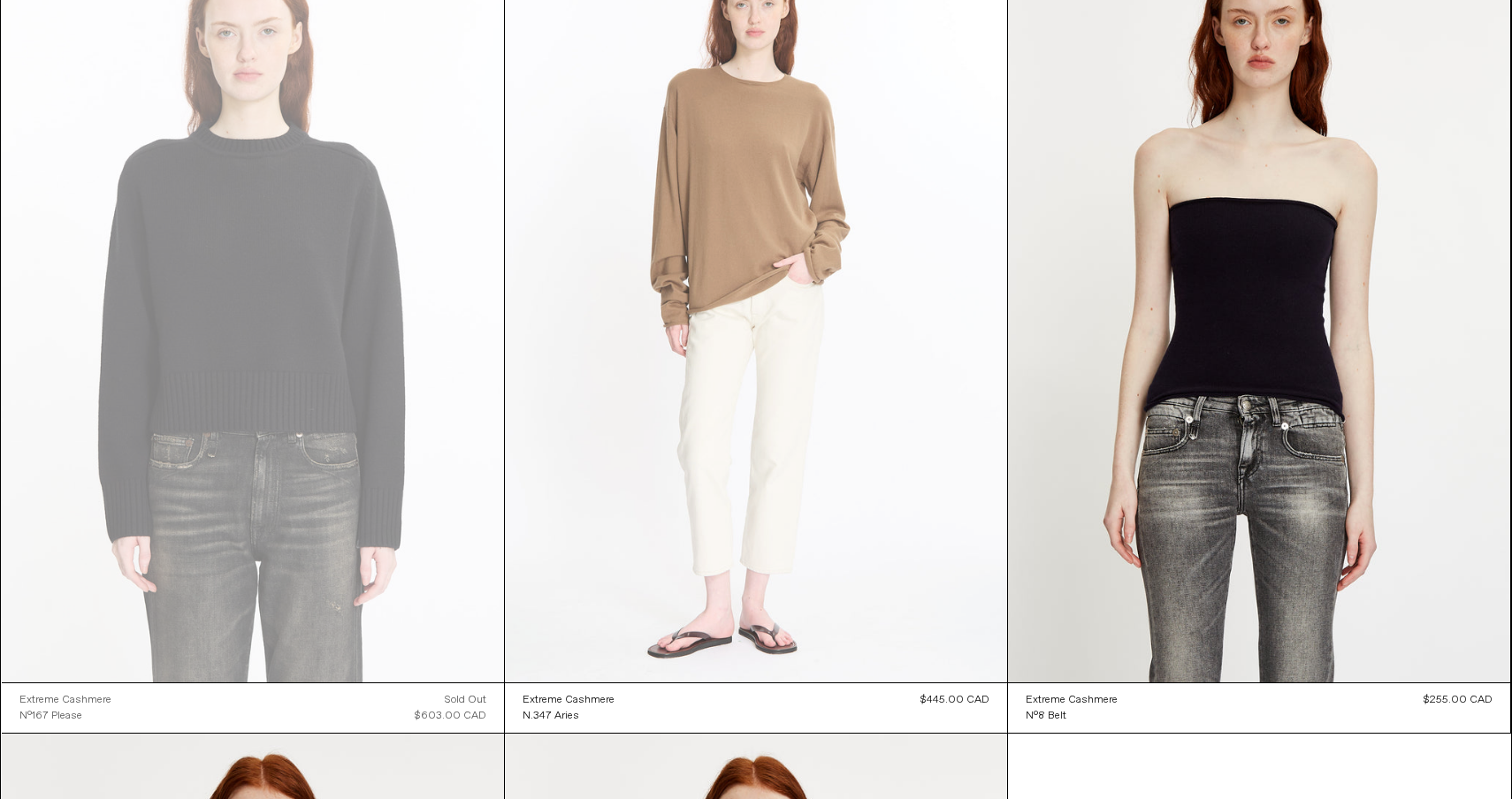
click at [751, 279] on at bounding box center [756, 305] width 502 height 754
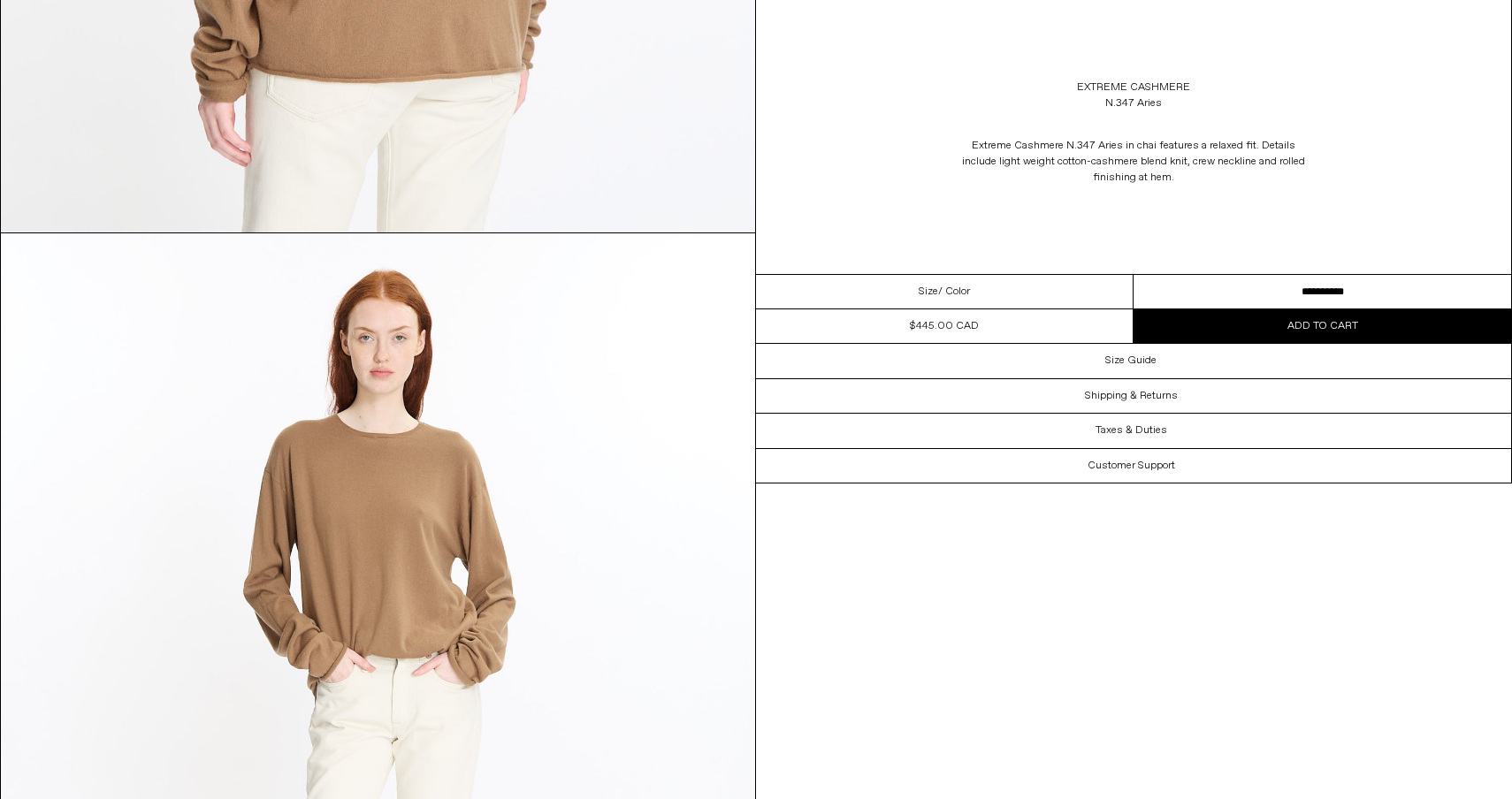
scroll to position [3642, 0]
click at [1224, 332] on button "Add to cart" at bounding box center [1322, 327] width 378 height 33
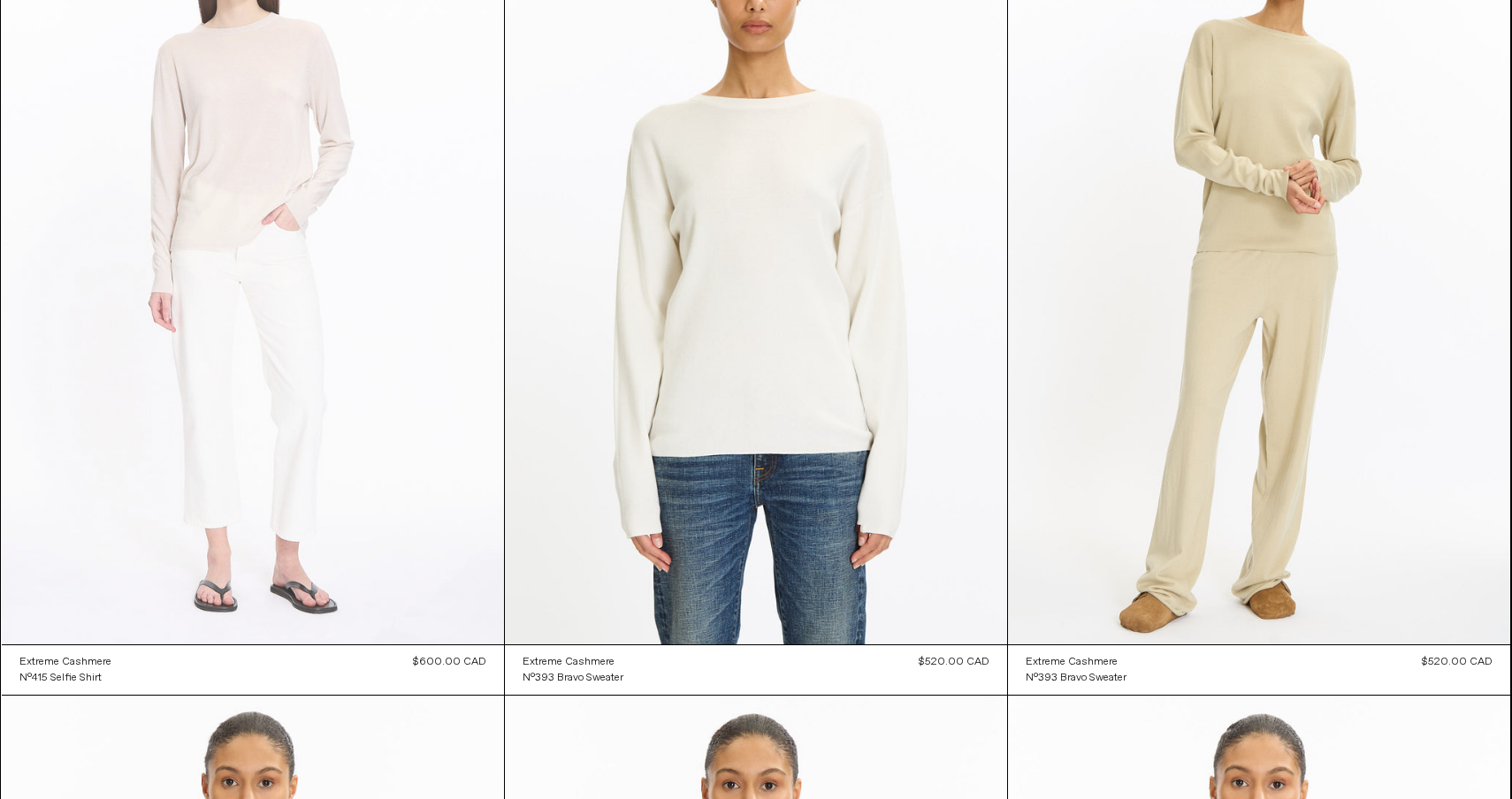
click at [392, 280] on at bounding box center [253, 268] width 502 height 754
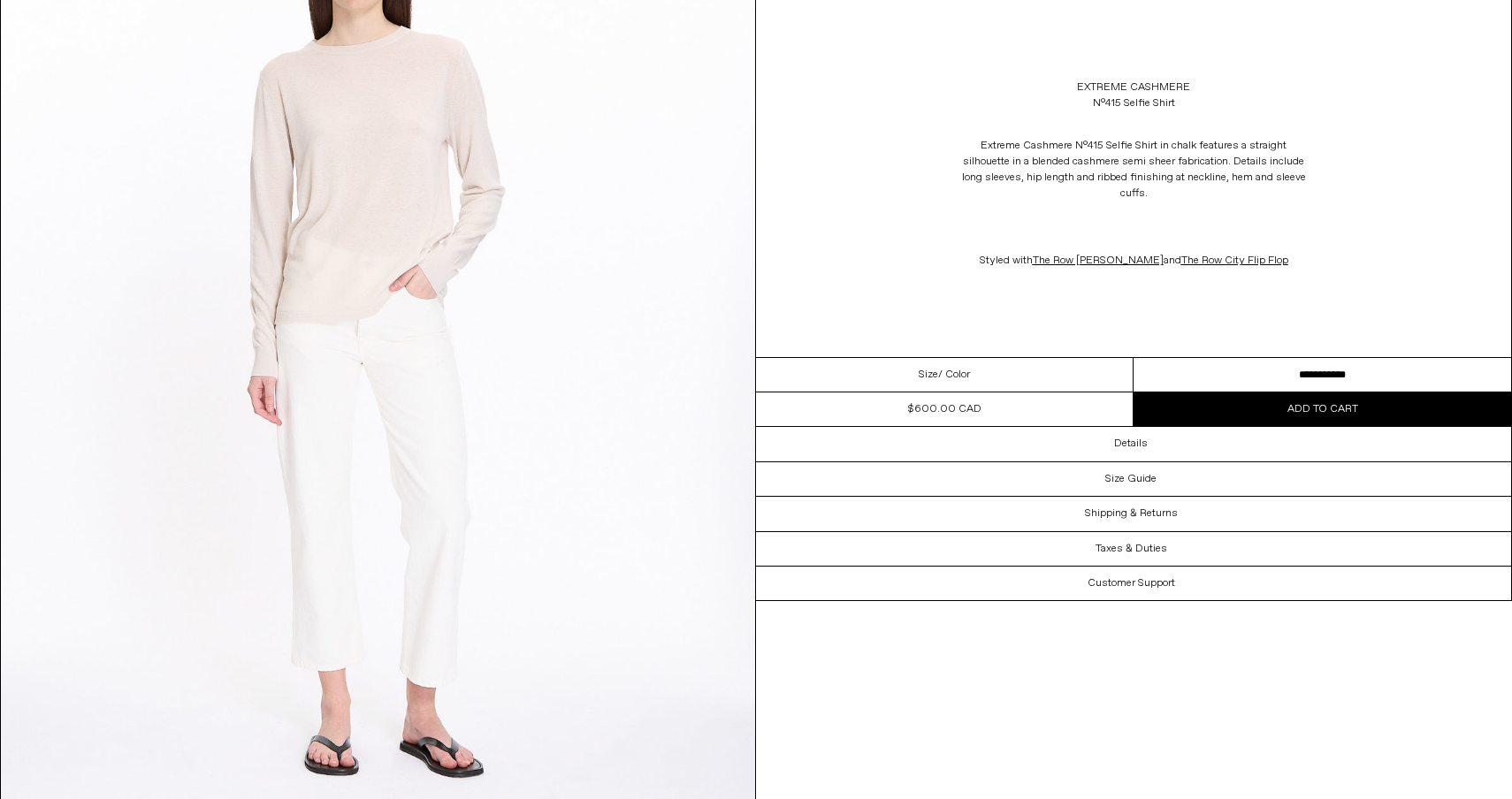
scroll to position [229, 0]
click at [1226, 254] on link "The Row City Flip Flop" at bounding box center [1235, 261] width 107 height 14
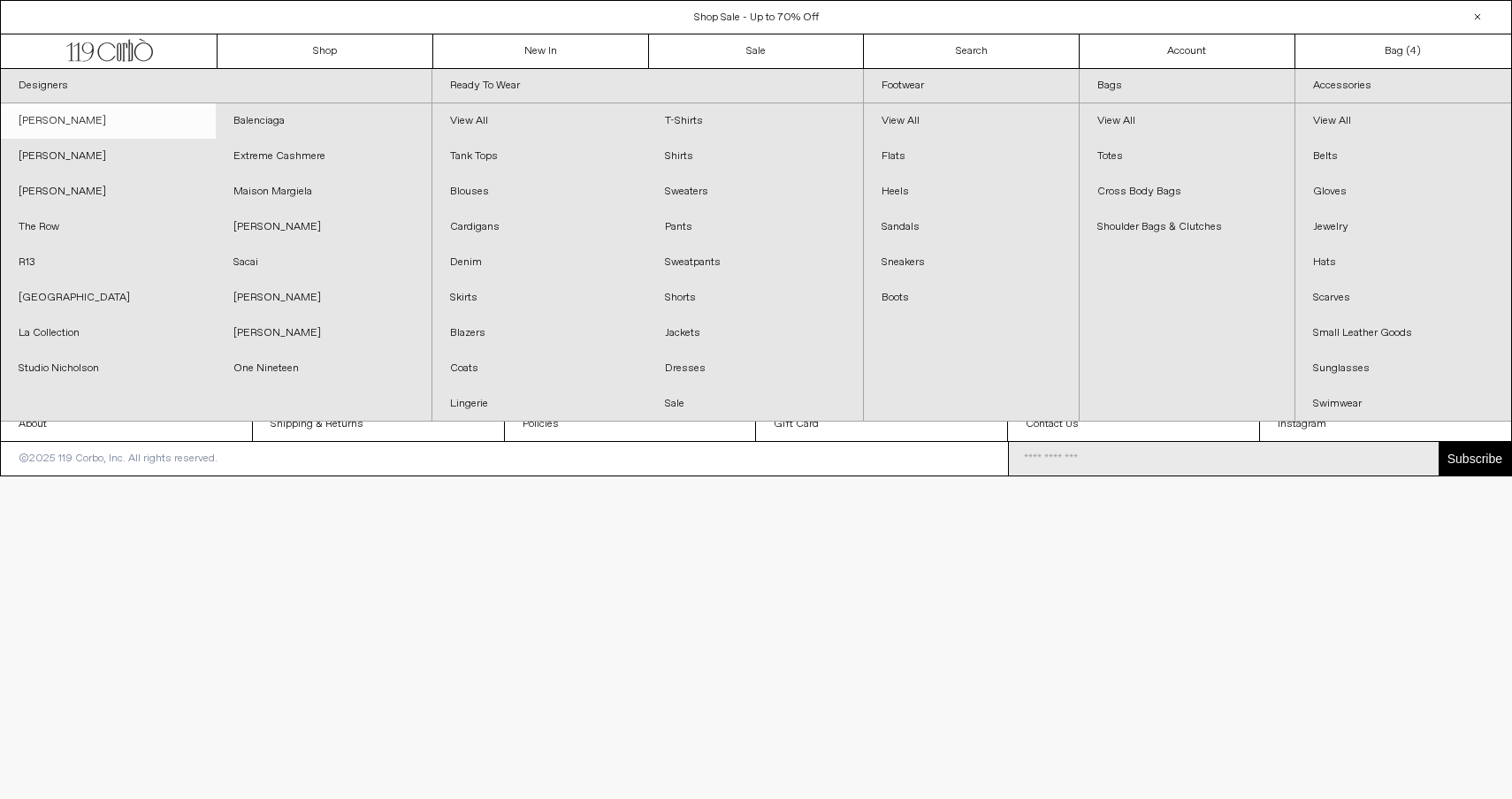
click at [81, 128] on link "[PERSON_NAME]" at bounding box center [108, 121] width 214 height 35
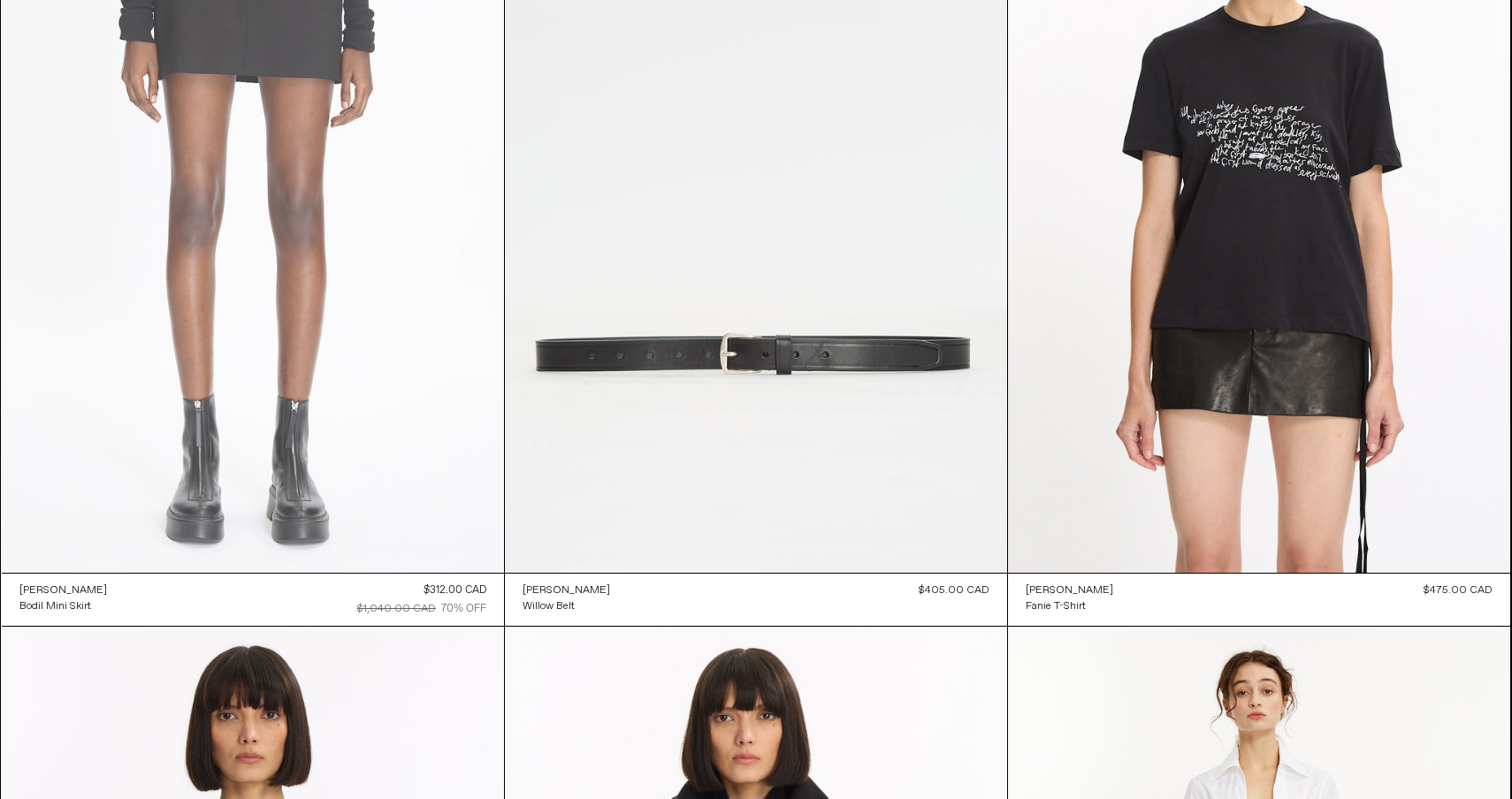
scroll to position [278, 0]
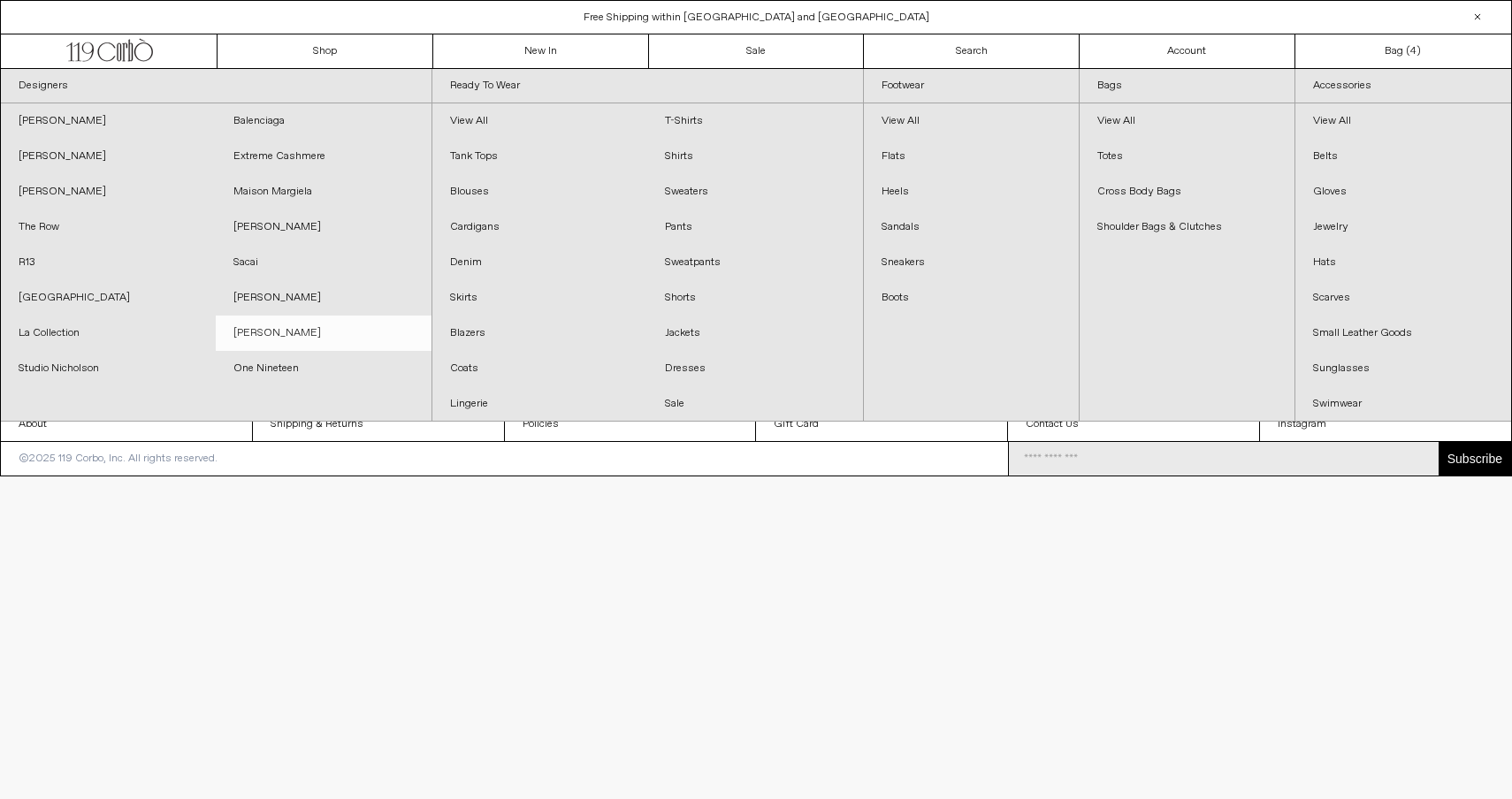
click at [295, 325] on link "[PERSON_NAME]" at bounding box center [323, 334] width 214 height 35
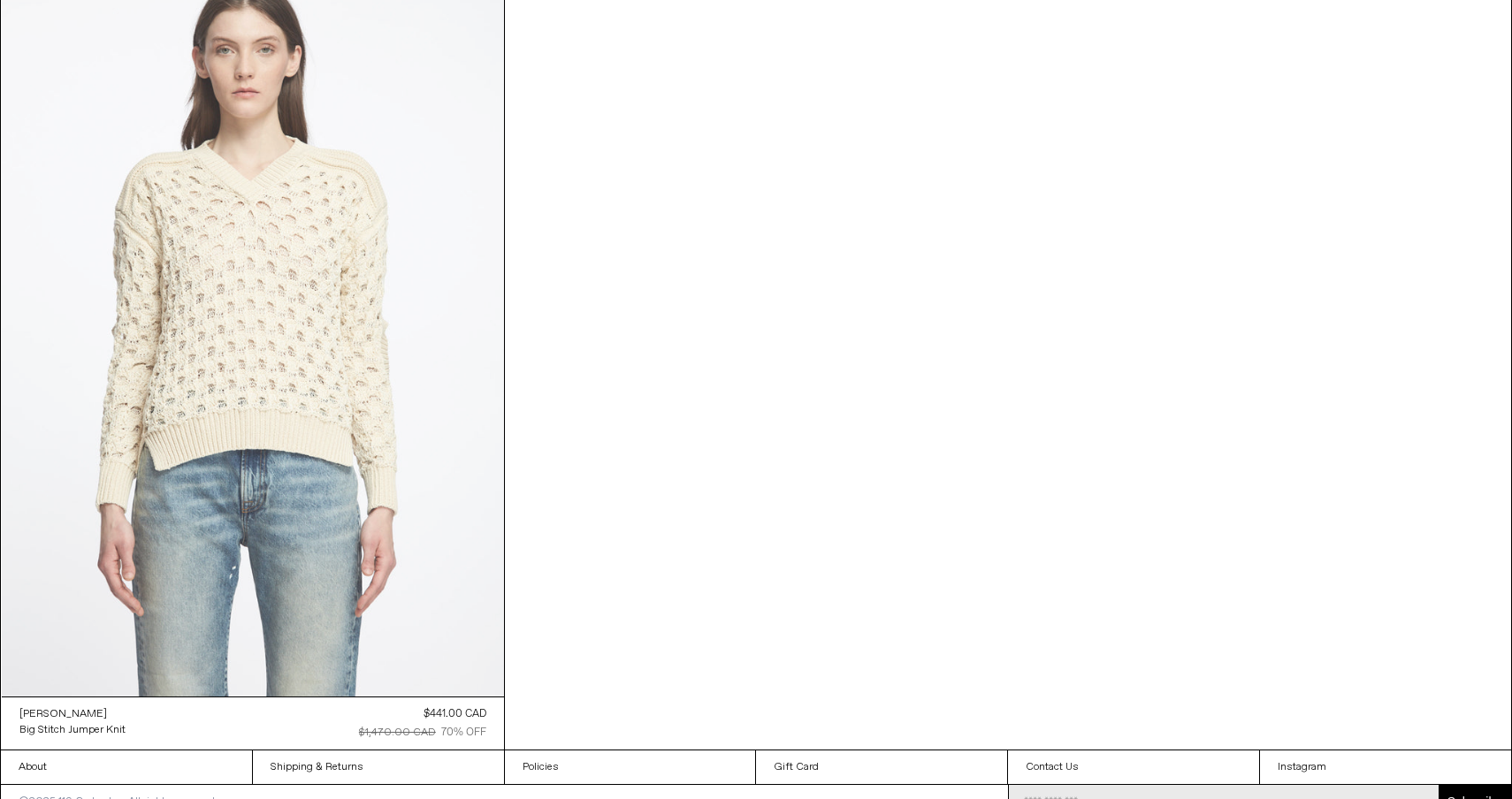
scroll to position [3389, 0]
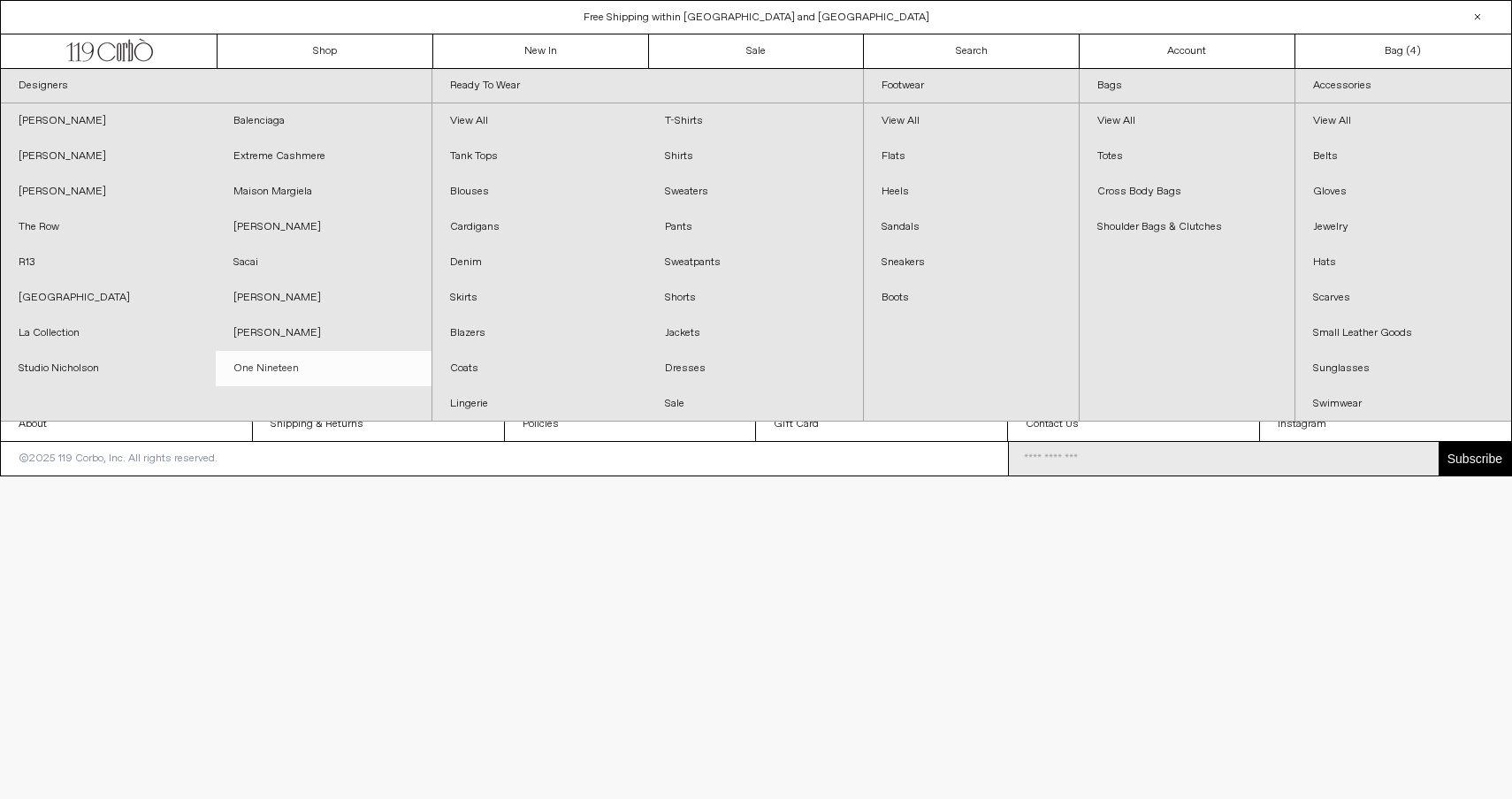
click at [293, 359] on link "One Nineteen" at bounding box center [323, 369] width 214 height 35
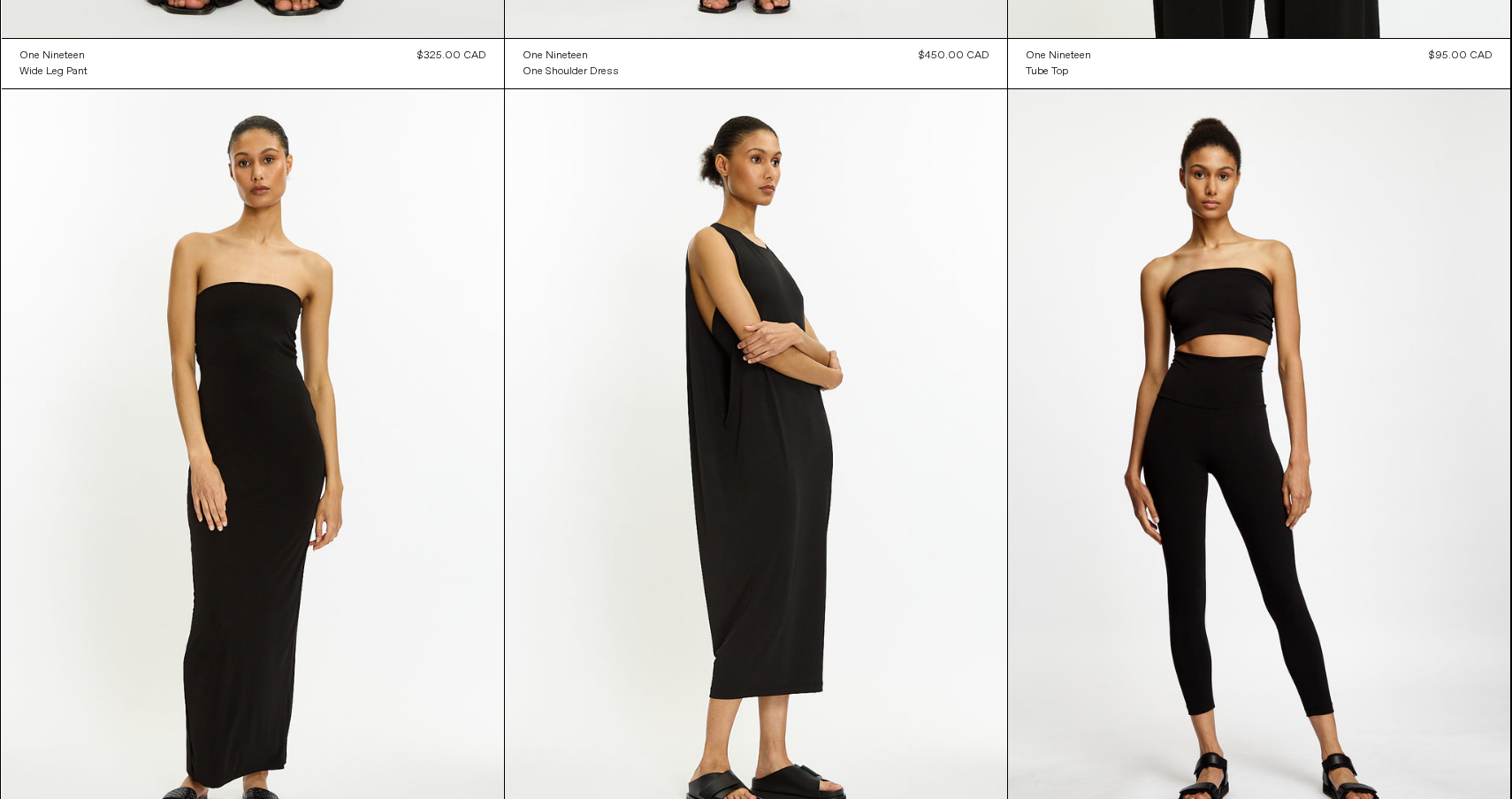
scroll to position [1624, 0]
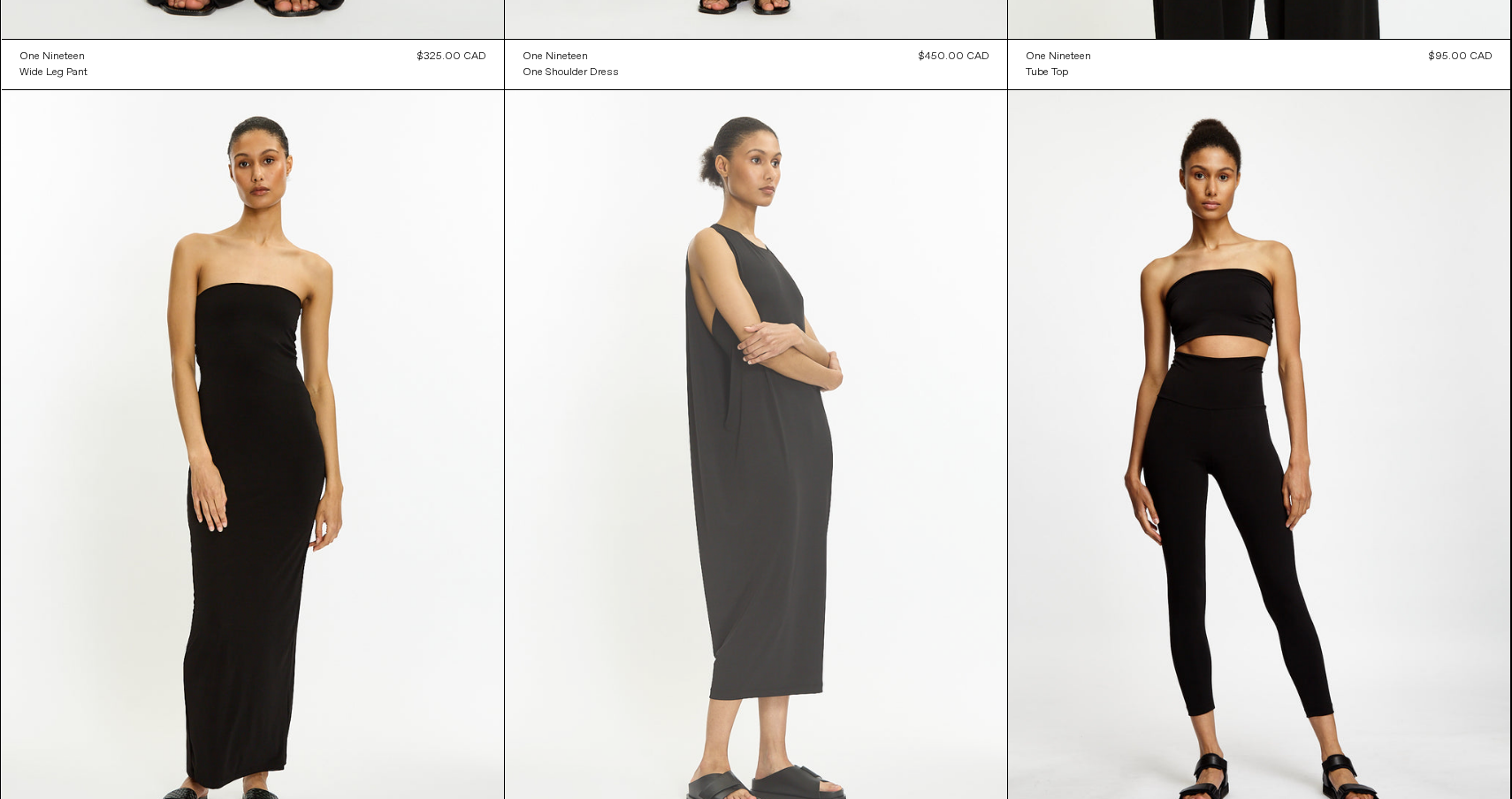
click at [807, 430] on at bounding box center [756, 467] width 502 height 754
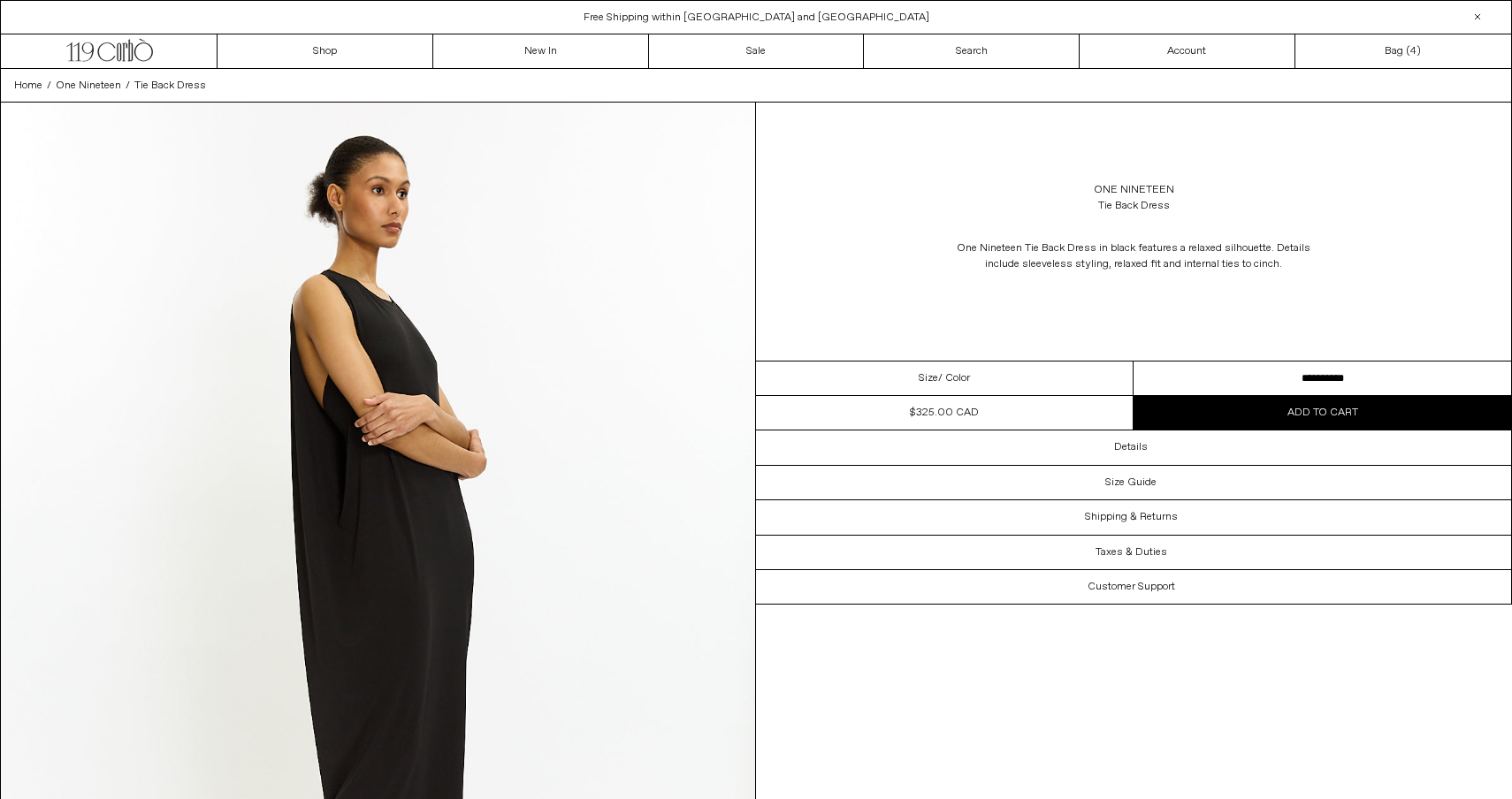
select select "**********"
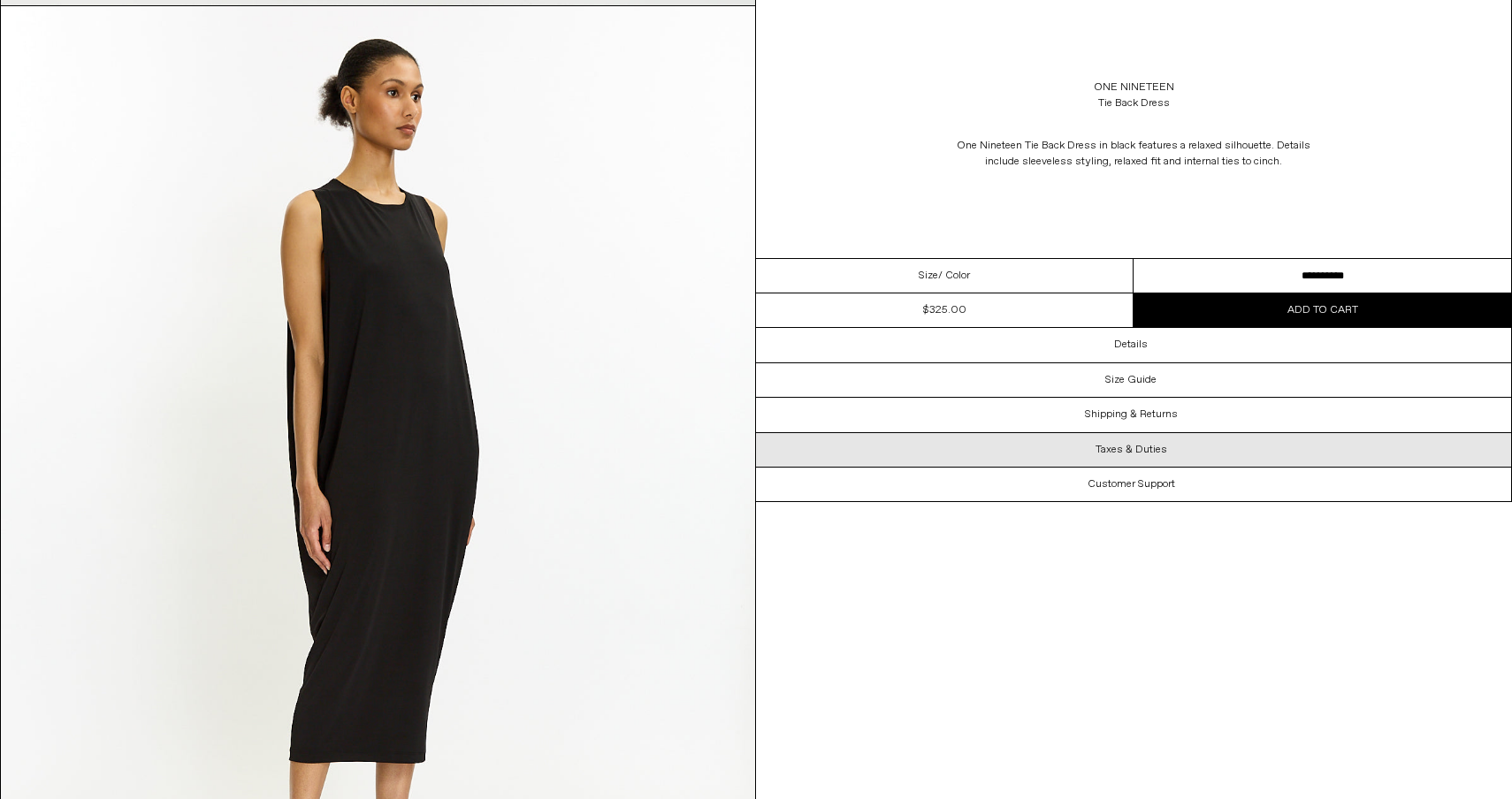
scroll to position [2928, 0]
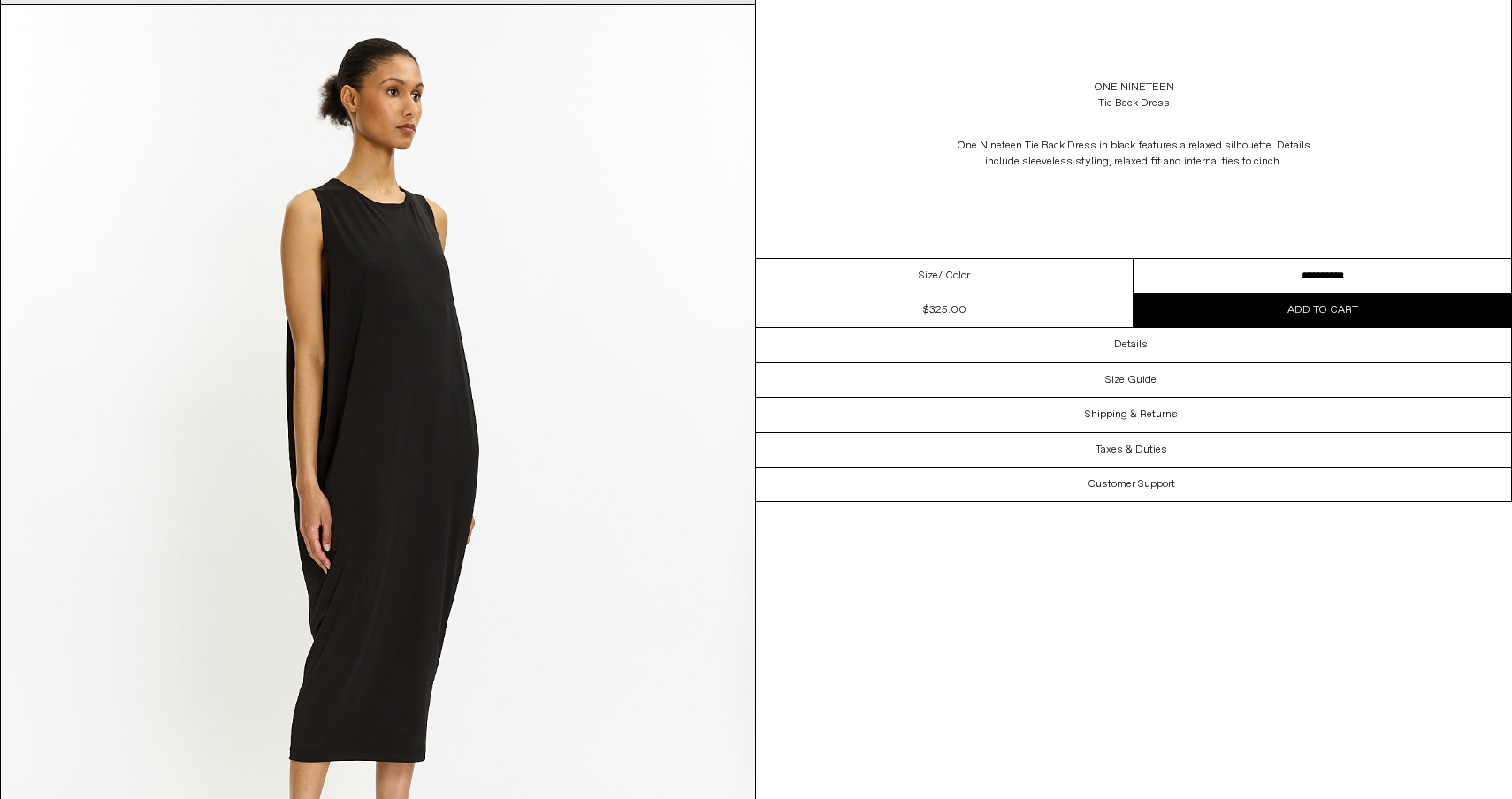
click at [1277, 307] on button "Add to cart" at bounding box center [1322, 310] width 378 height 33
